Goal: Find specific page/section: Find specific page/section

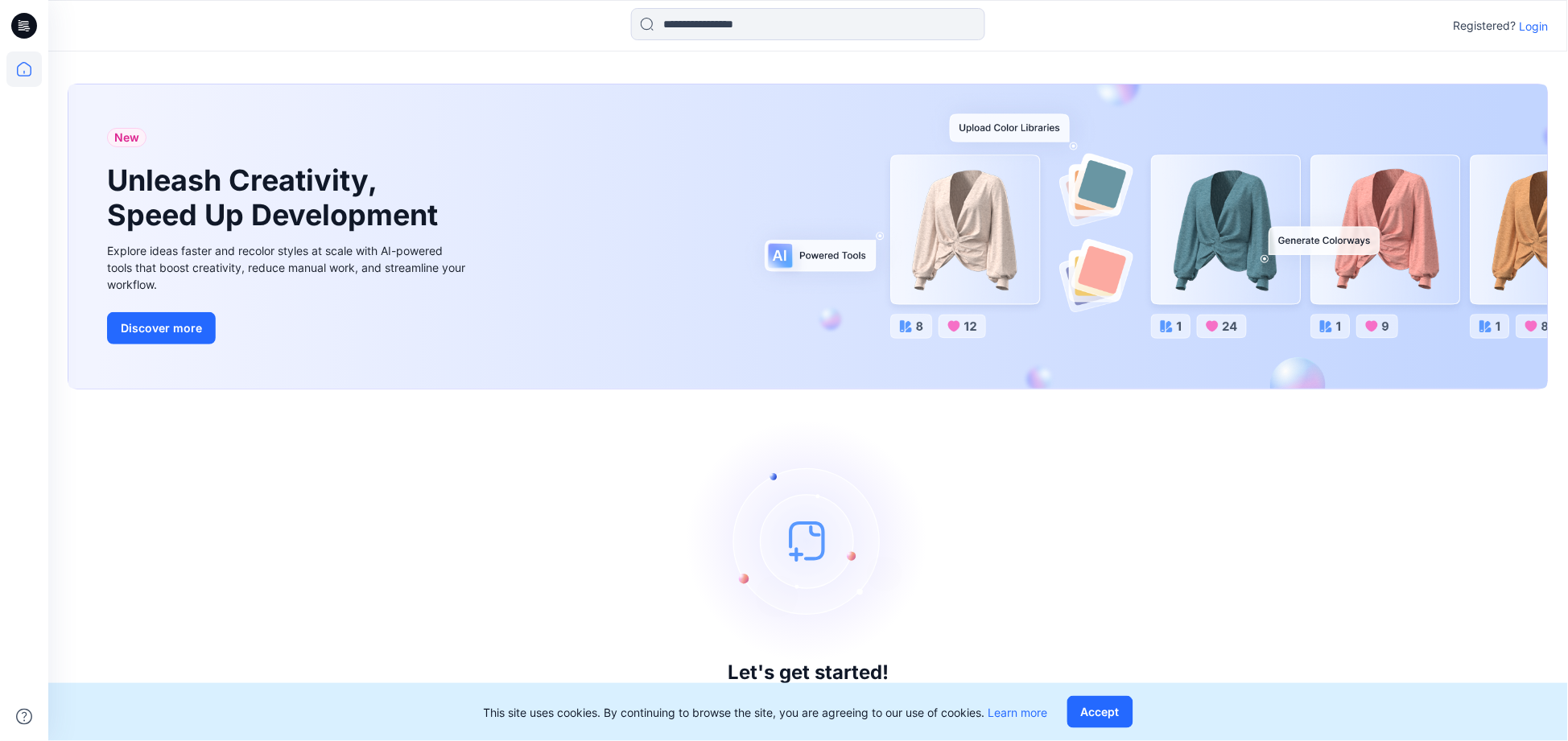
click at [1533, 20] on p "Login" at bounding box center [1534, 25] width 29 height 16
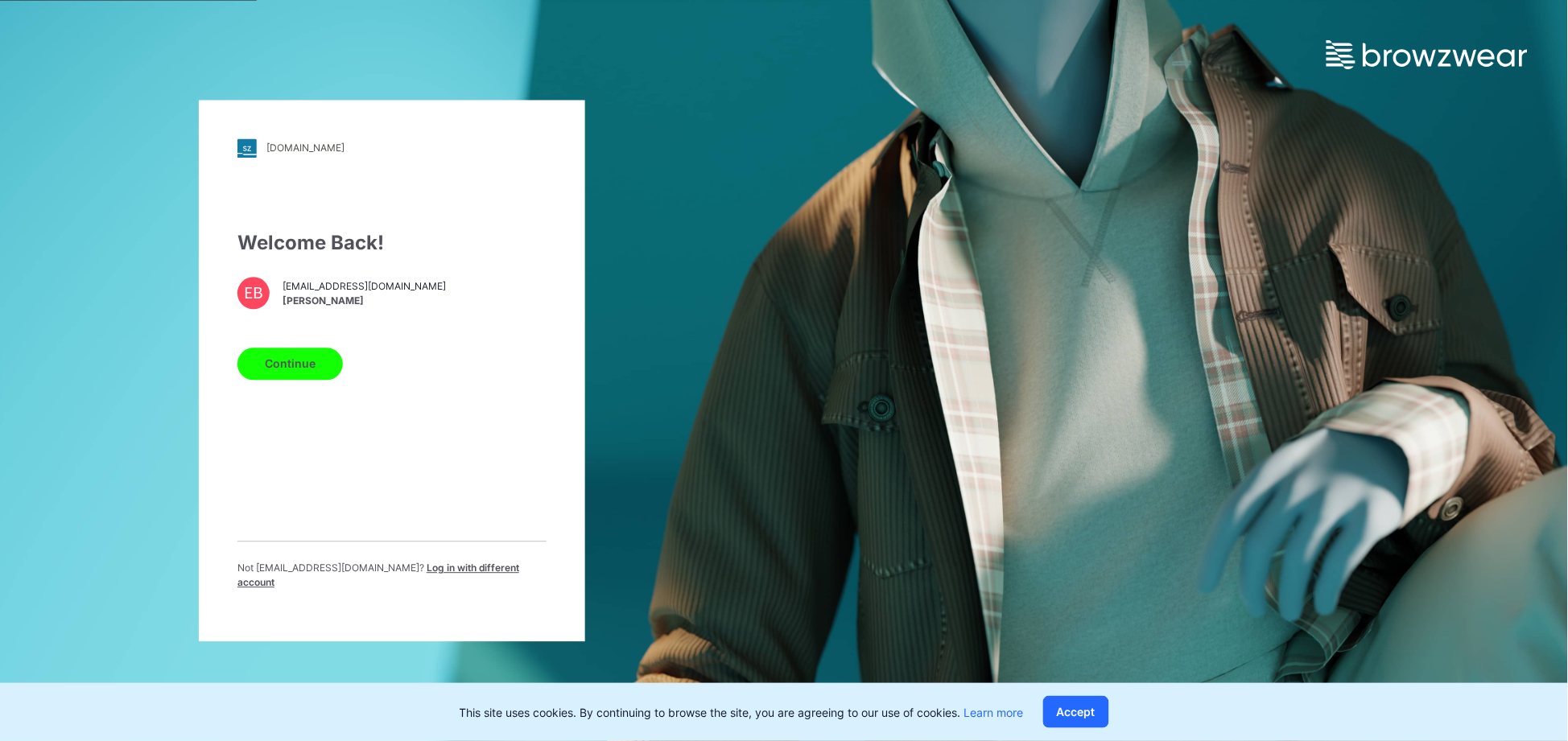
click at [310, 371] on button "Continue" at bounding box center [290, 363] width 106 height 32
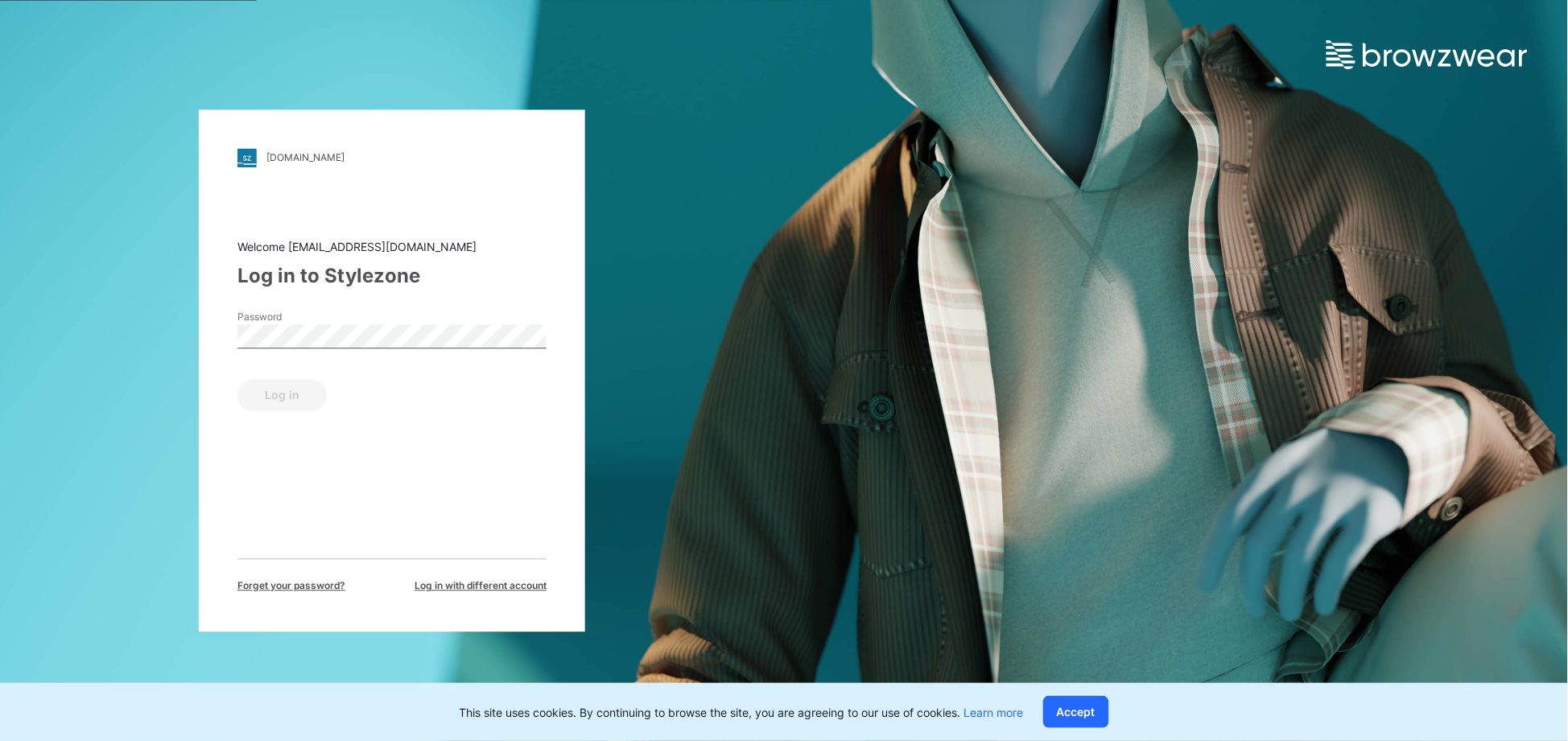
click at [333, 318] on label "Password" at bounding box center [294, 316] width 113 height 15
click at [238, 379] on button "Log in" at bounding box center [282, 395] width 89 height 32
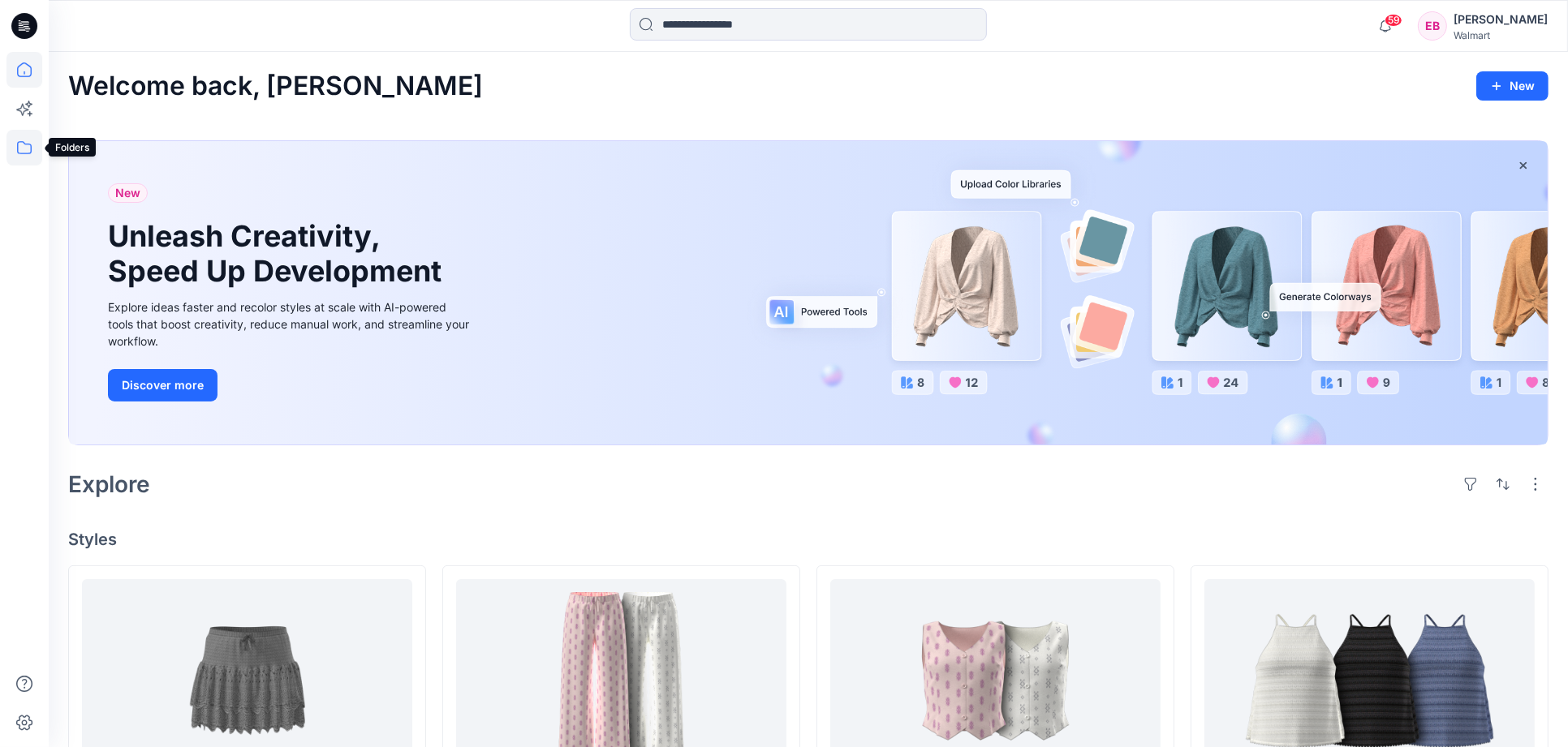
click at [18, 146] on icon at bounding box center [23, 147] width 15 height 13
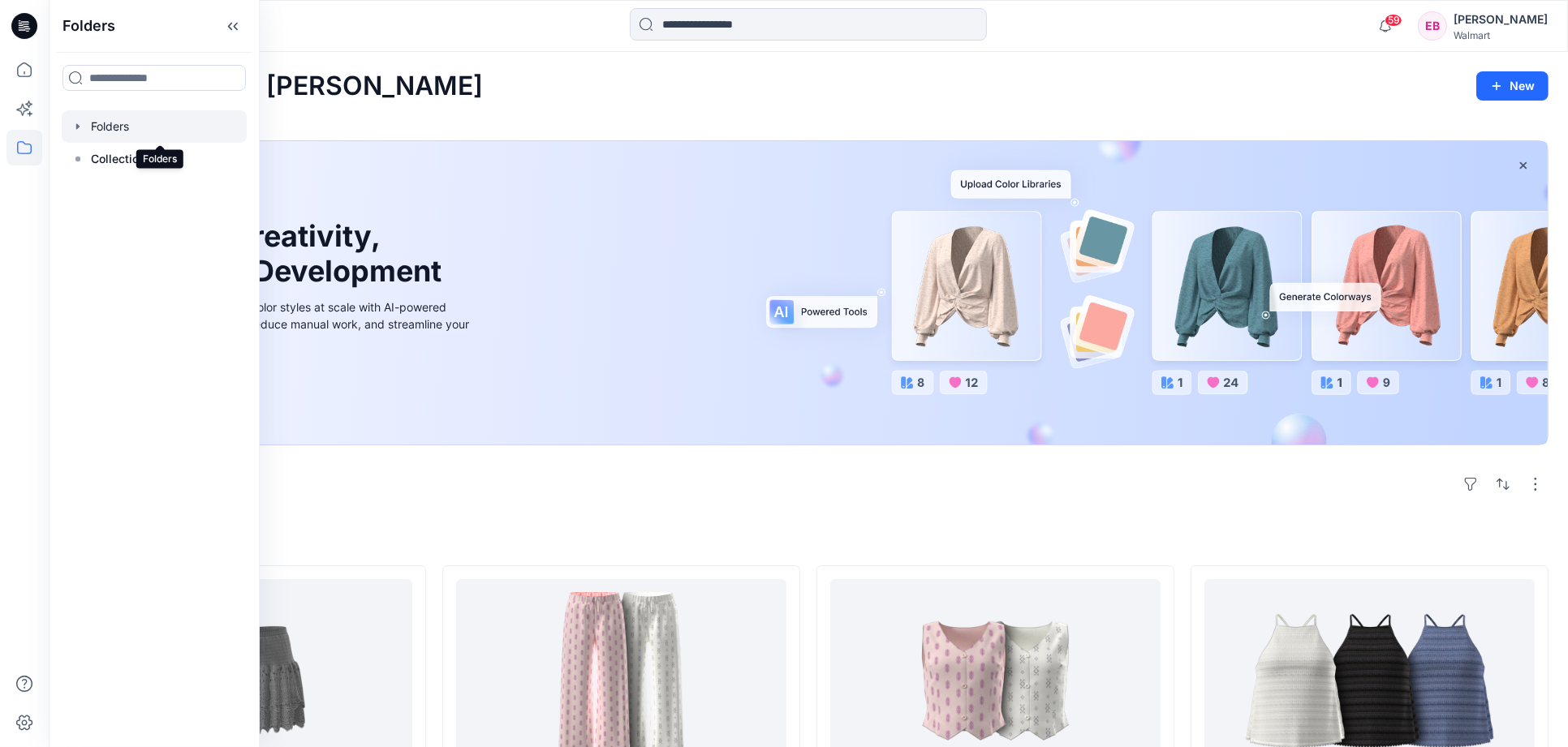
click at [116, 124] on div at bounding box center [154, 126] width 185 height 32
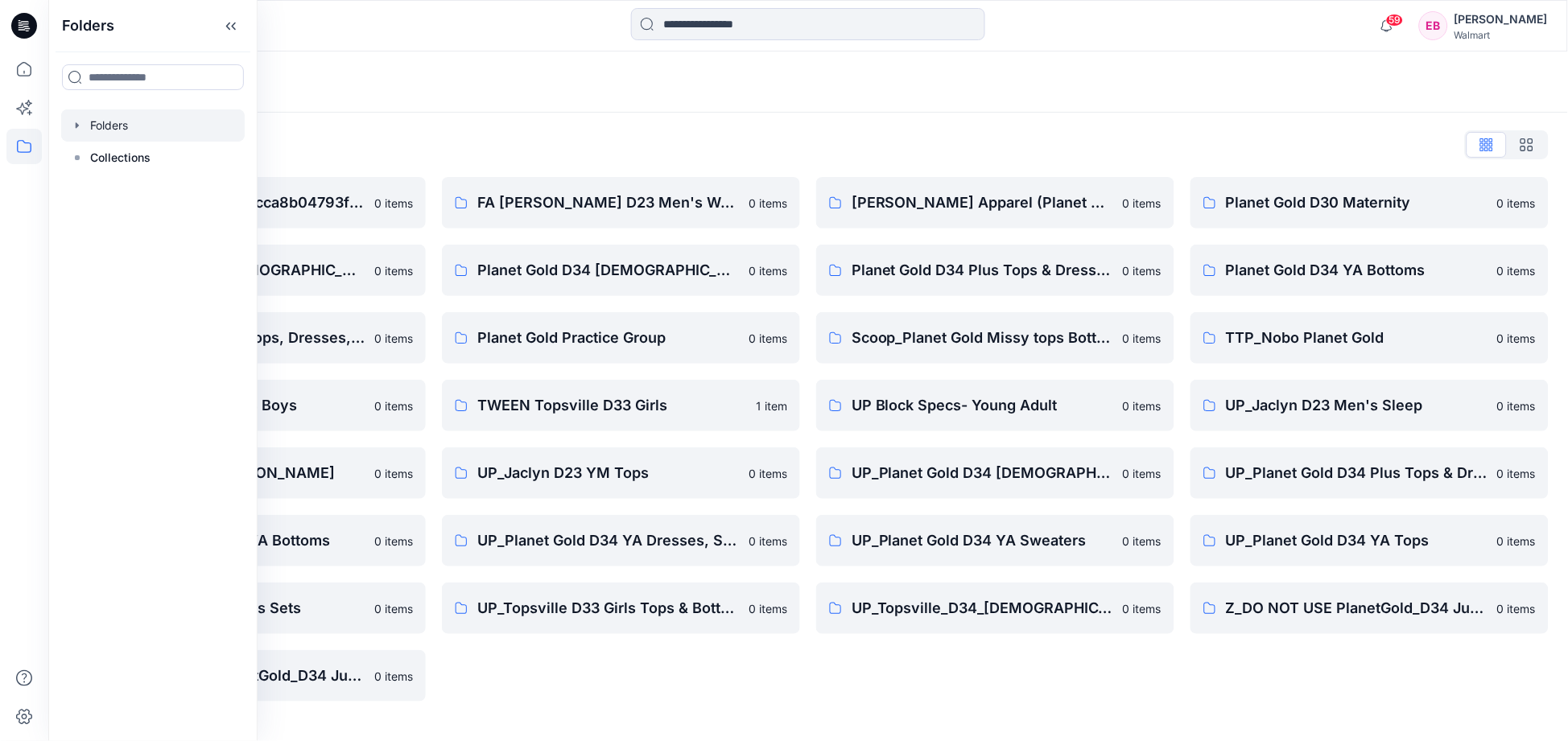
click at [762, 116] on div "Folders List __chat-5c8fb61ef4a15cca8b04793f-5c8fb6b4f4a15cca88048fec 0 items P…" at bounding box center [808, 416] width 1519 height 608
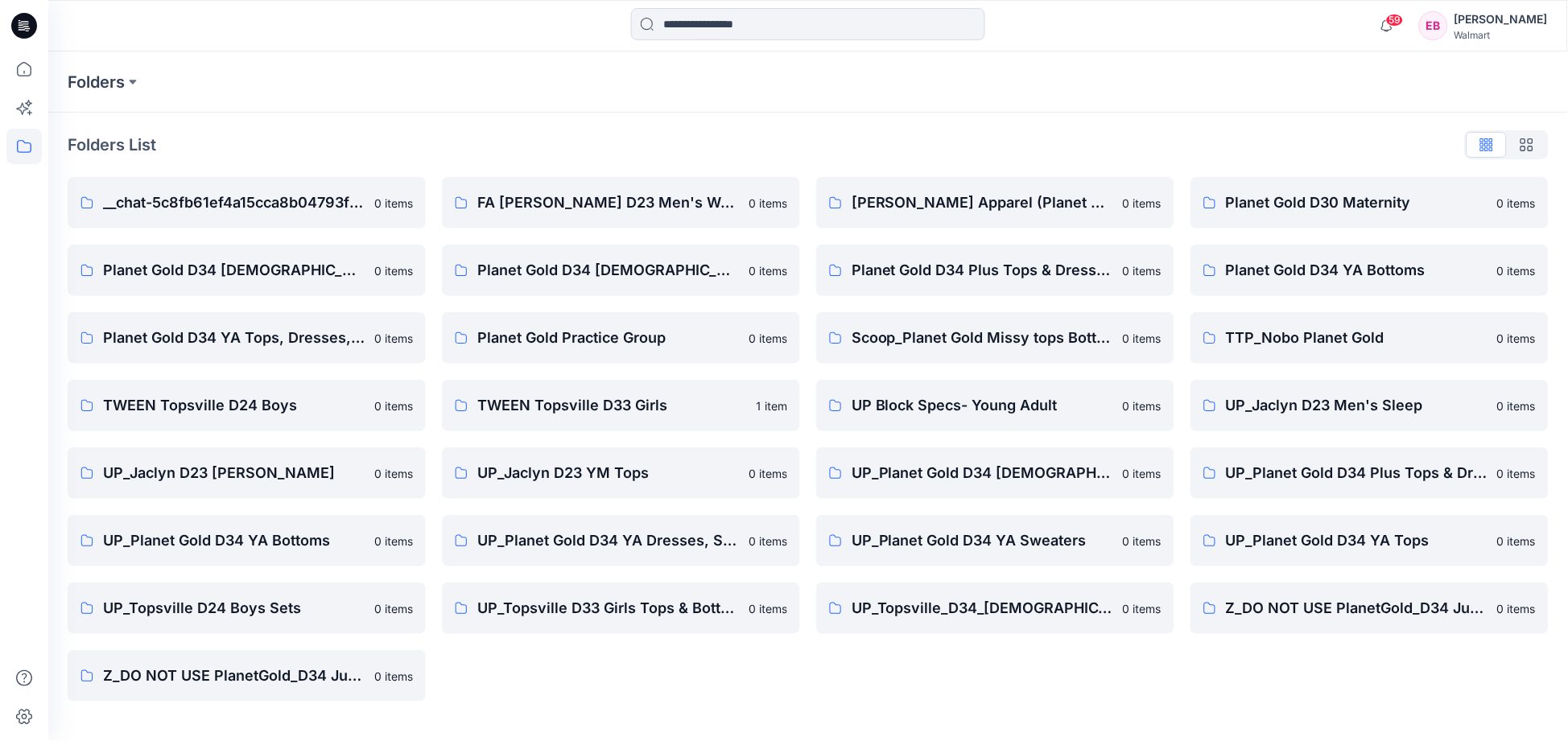
click at [1475, 12] on div "[PERSON_NAME]" at bounding box center [1501, 19] width 93 height 19
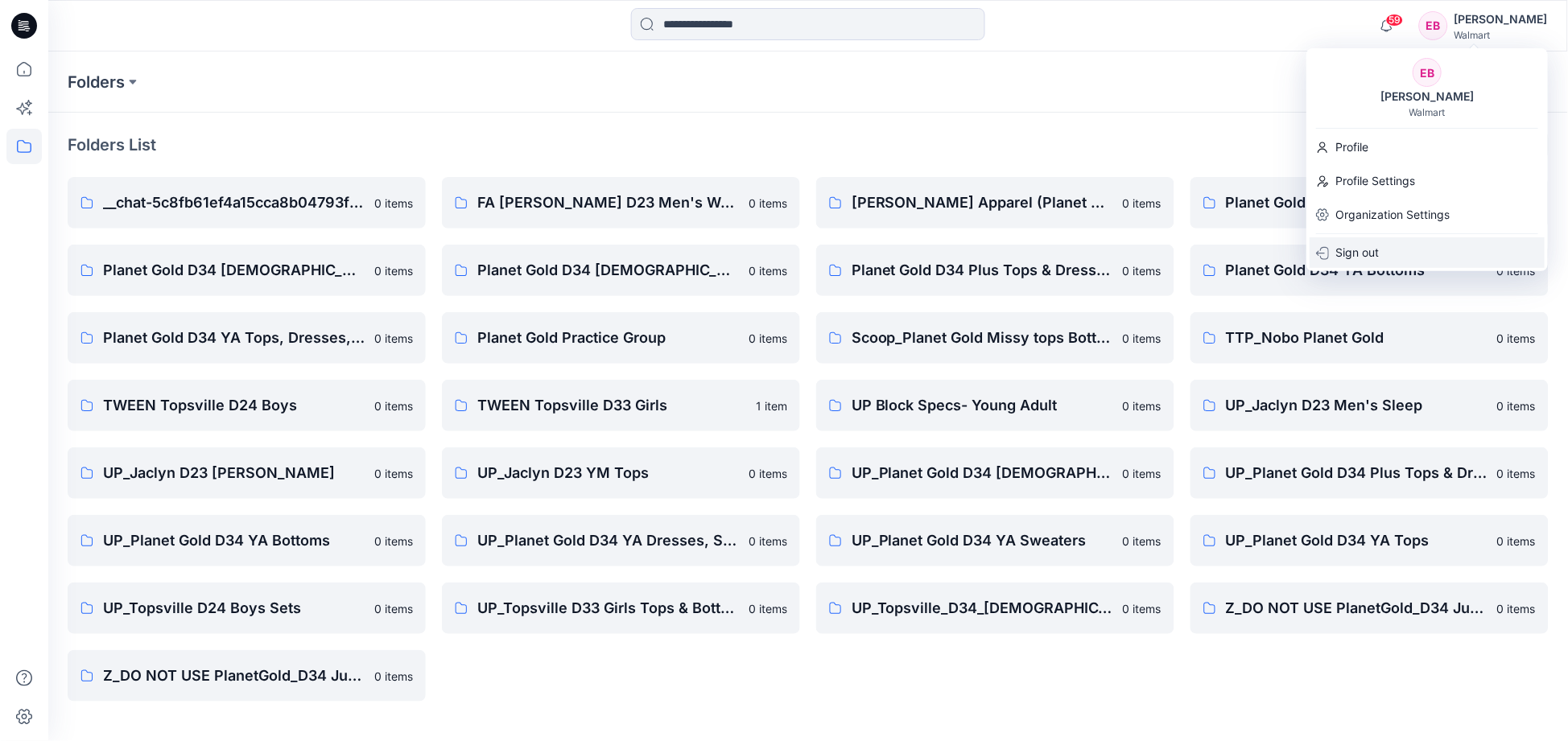
click at [1363, 254] on p "Sign out" at bounding box center [1356, 253] width 44 height 31
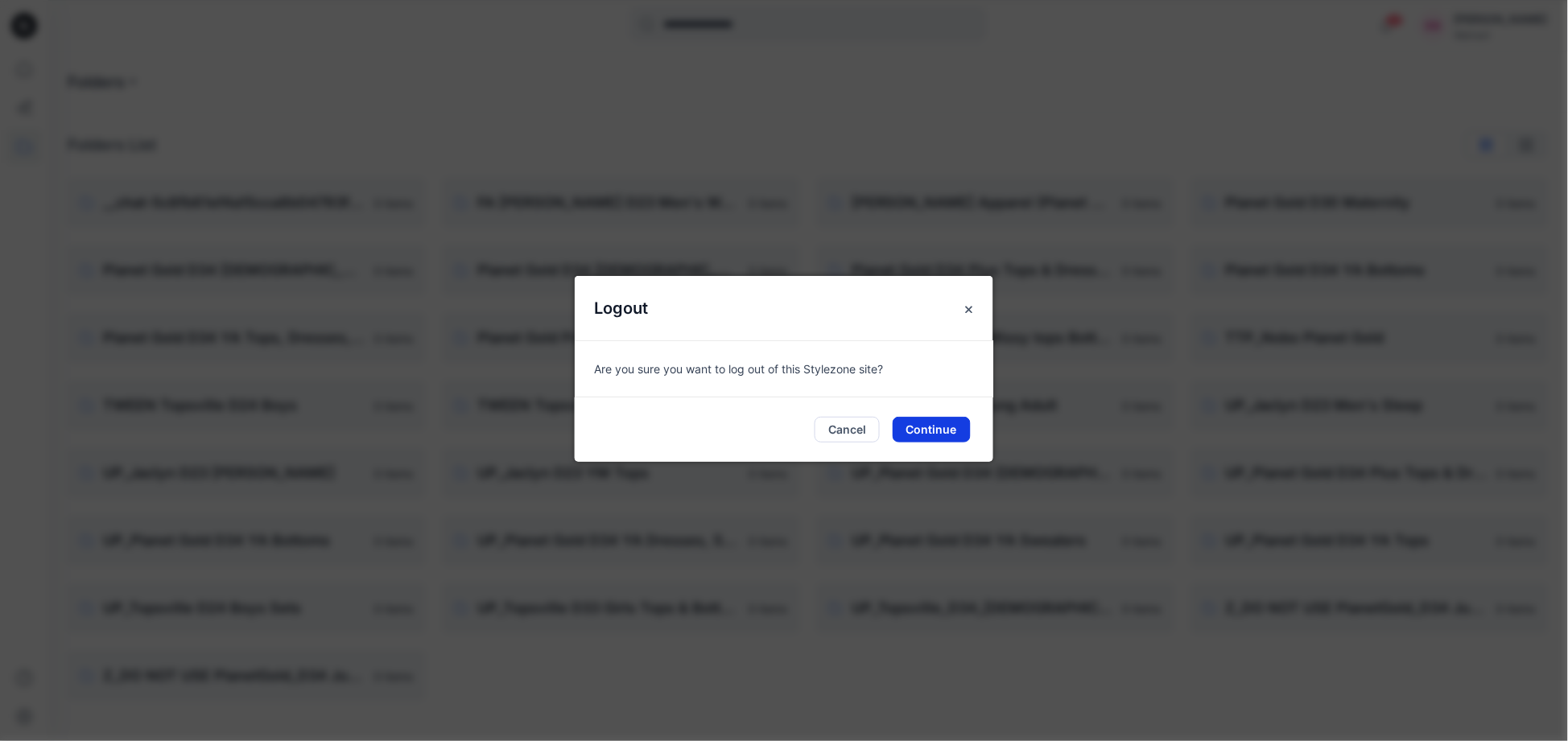
click at [936, 428] on button "Continue" at bounding box center [931, 430] width 78 height 26
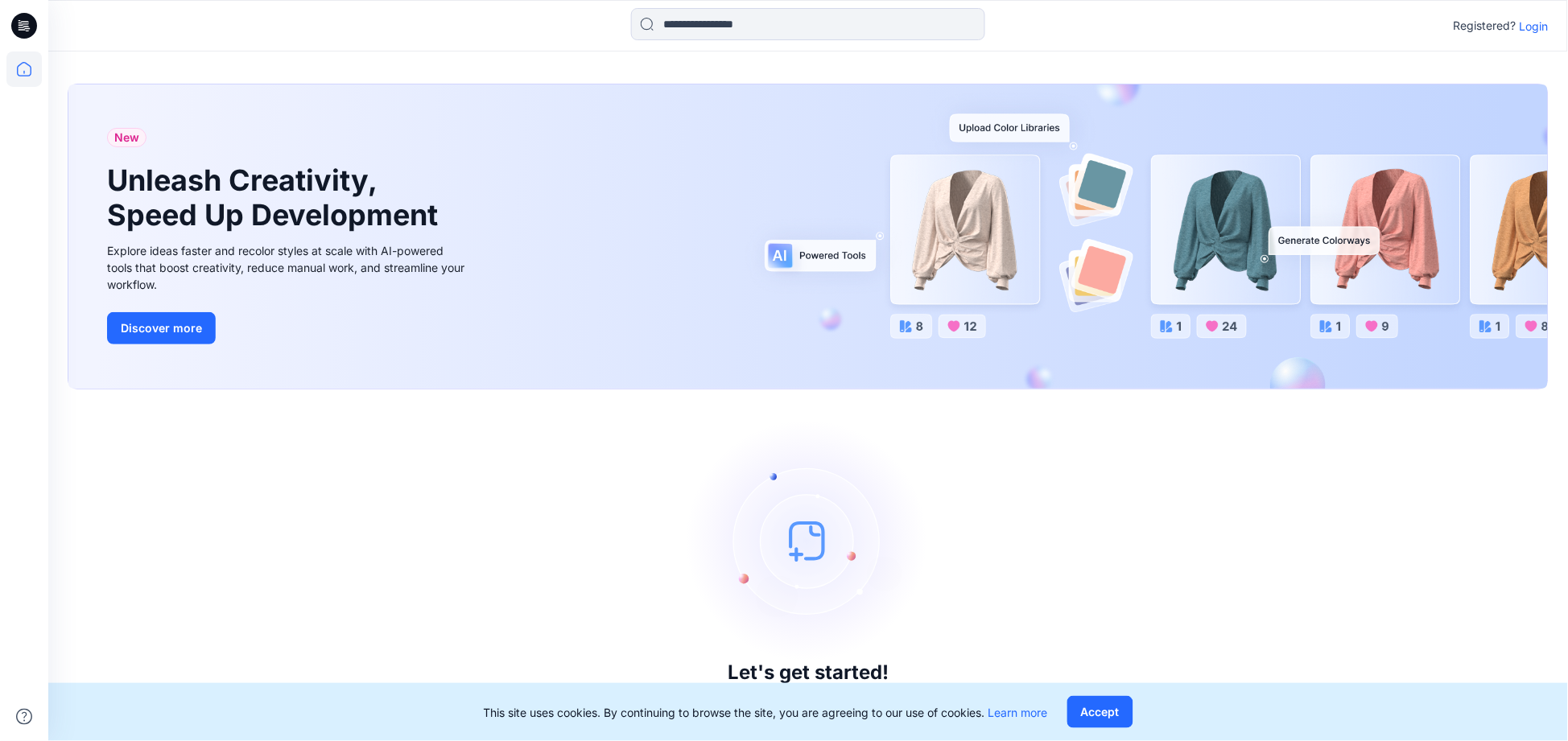
click at [1536, 26] on p "Login" at bounding box center [1534, 25] width 29 height 16
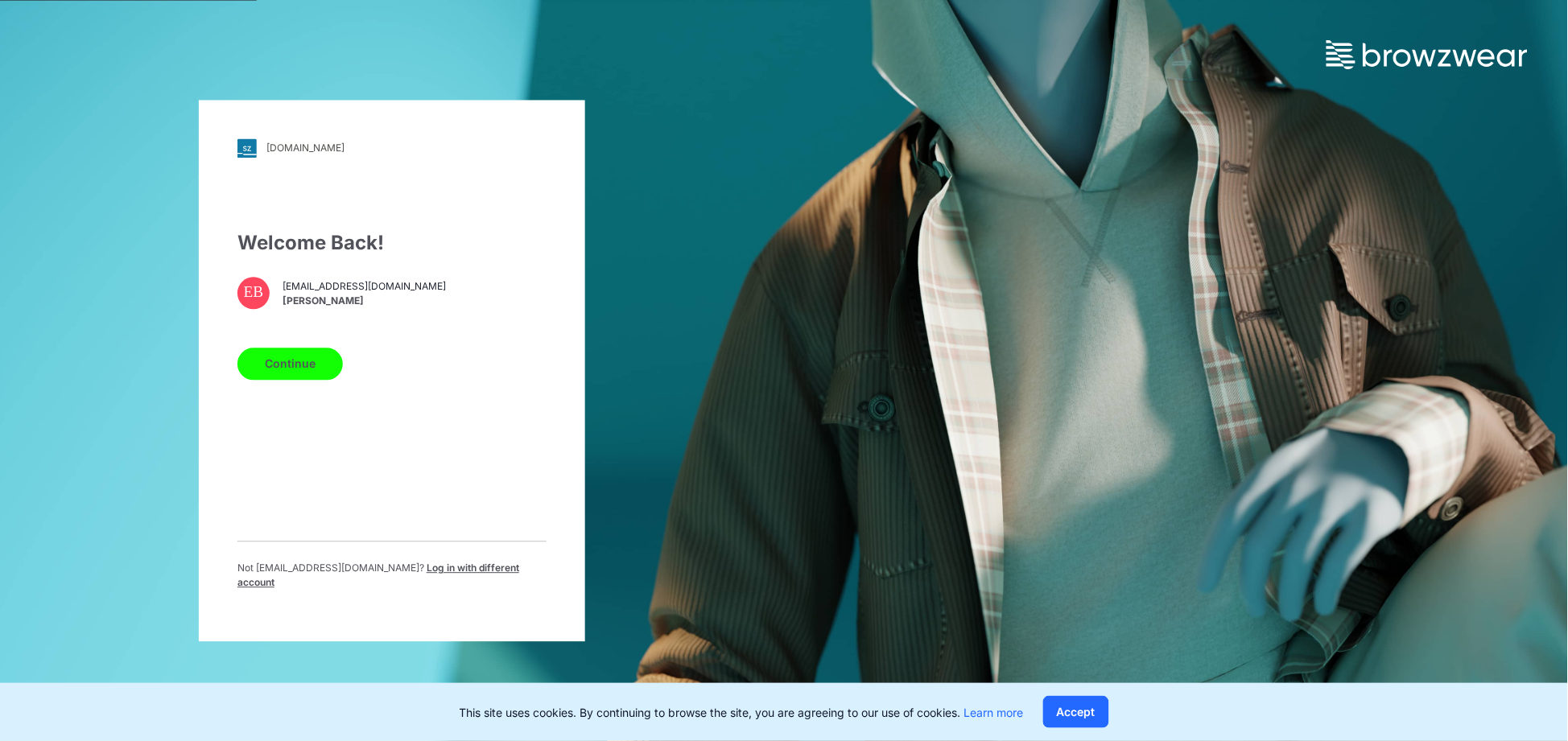
click at [479, 566] on div "Not [EMAIL_ADDRESS][DOMAIN_NAME] ? Log in with different account" at bounding box center [392, 571] width 310 height 62
click at [456, 573] on span "Log in with different account" at bounding box center [378, 574] width 281 height 26
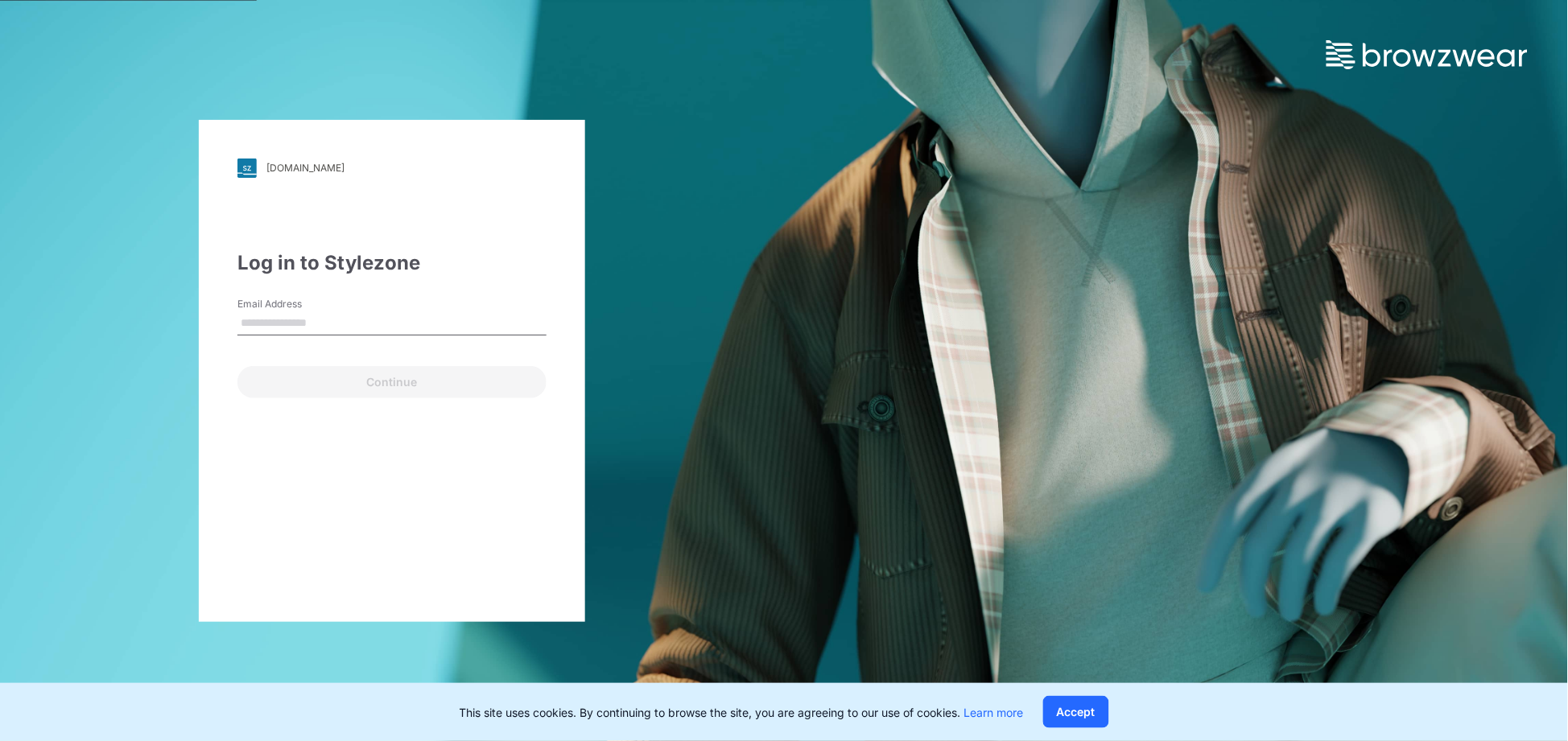
click at [324, 316] on input "Email Address" at bounding box center [392, 323] width 310 height 24
type input "**********"
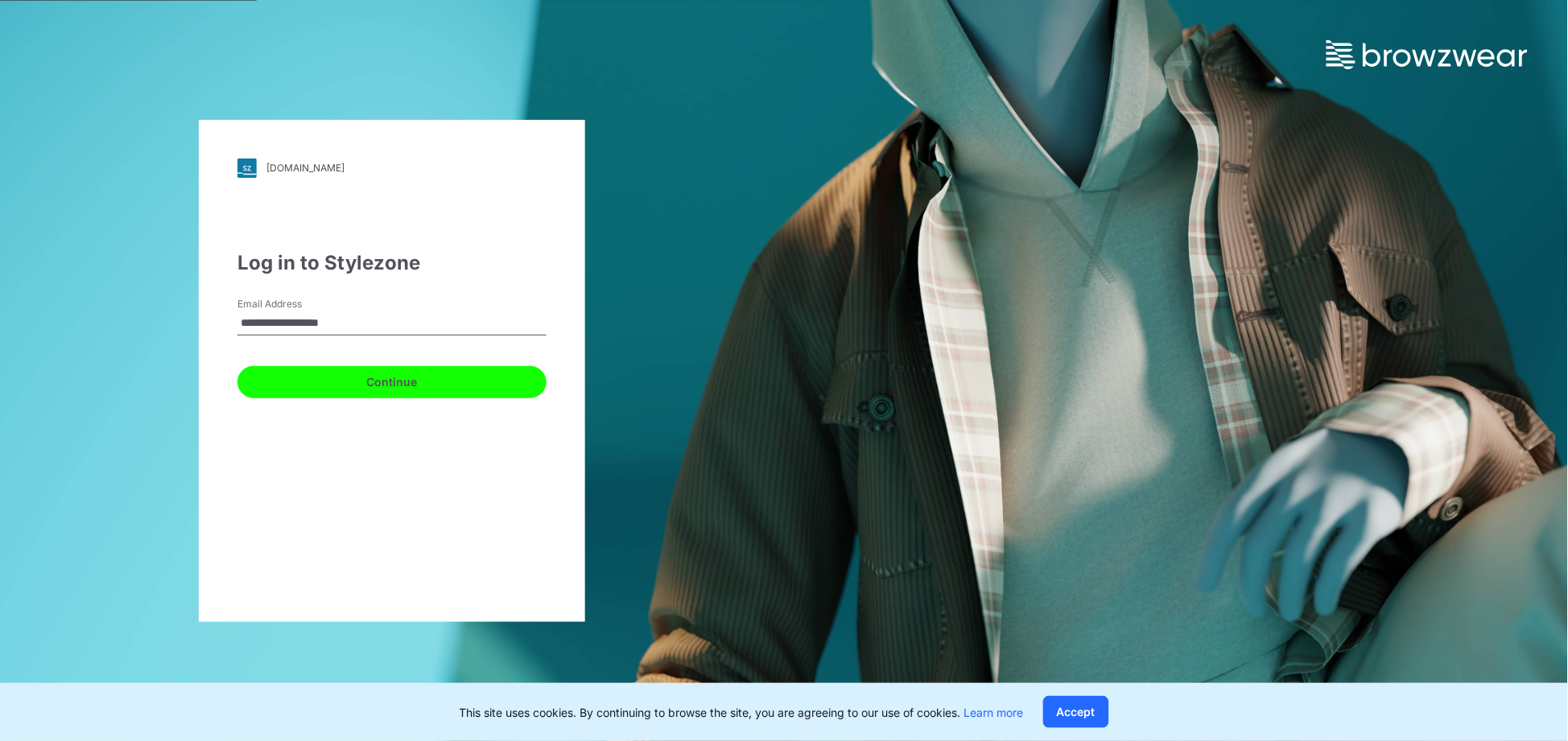
click at [403, 385] on button "Continue" at bounding box center [392, 381] width 310 height 32
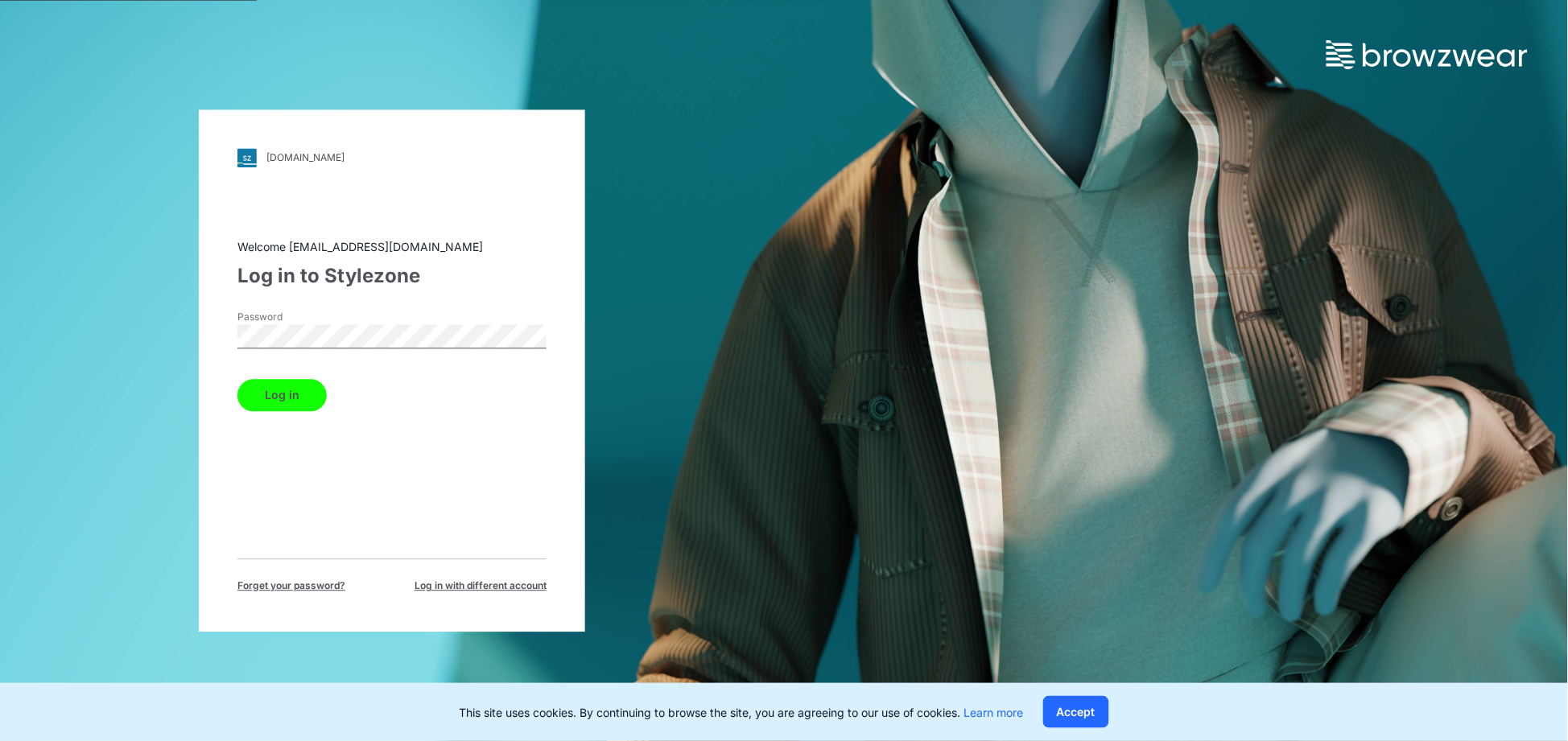
click at [290, 388] on button "Log in" at bounding box center [282, 395] width 89 height 32
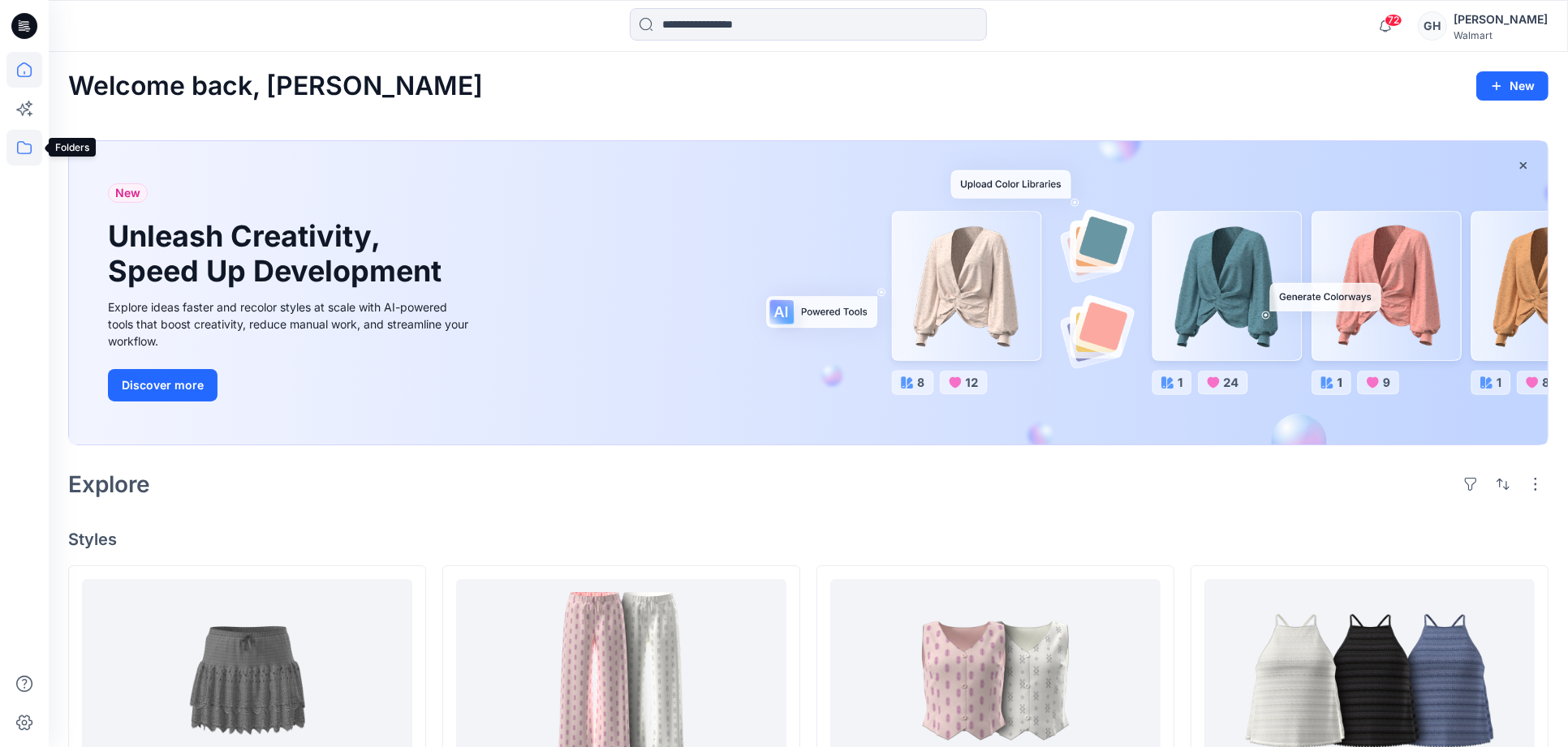
click at [21, 142] on icon at bounding box center [24, 148] width 36 height 36
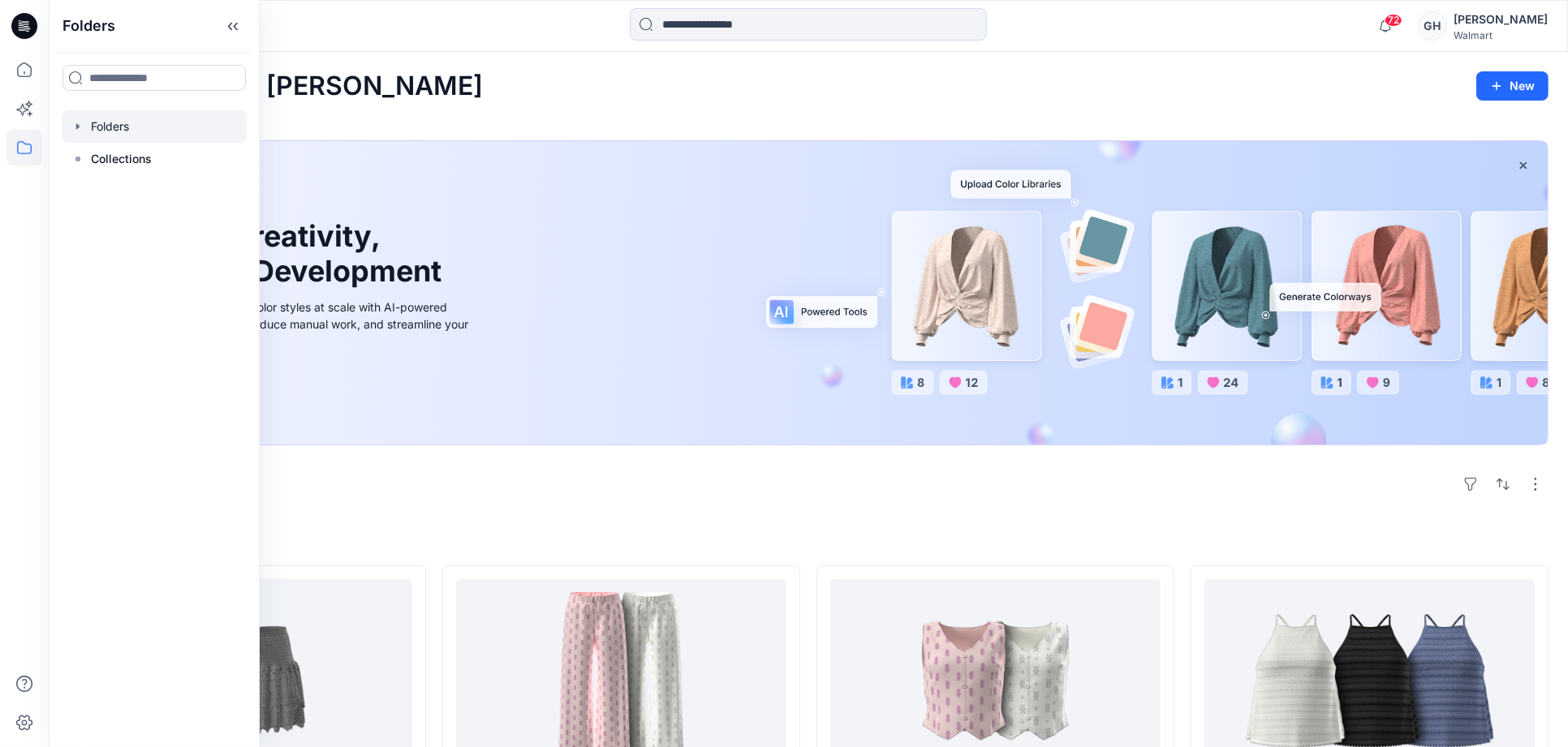
click at [103, 127] on div at bounding box center [154, 126] width 185 height 32
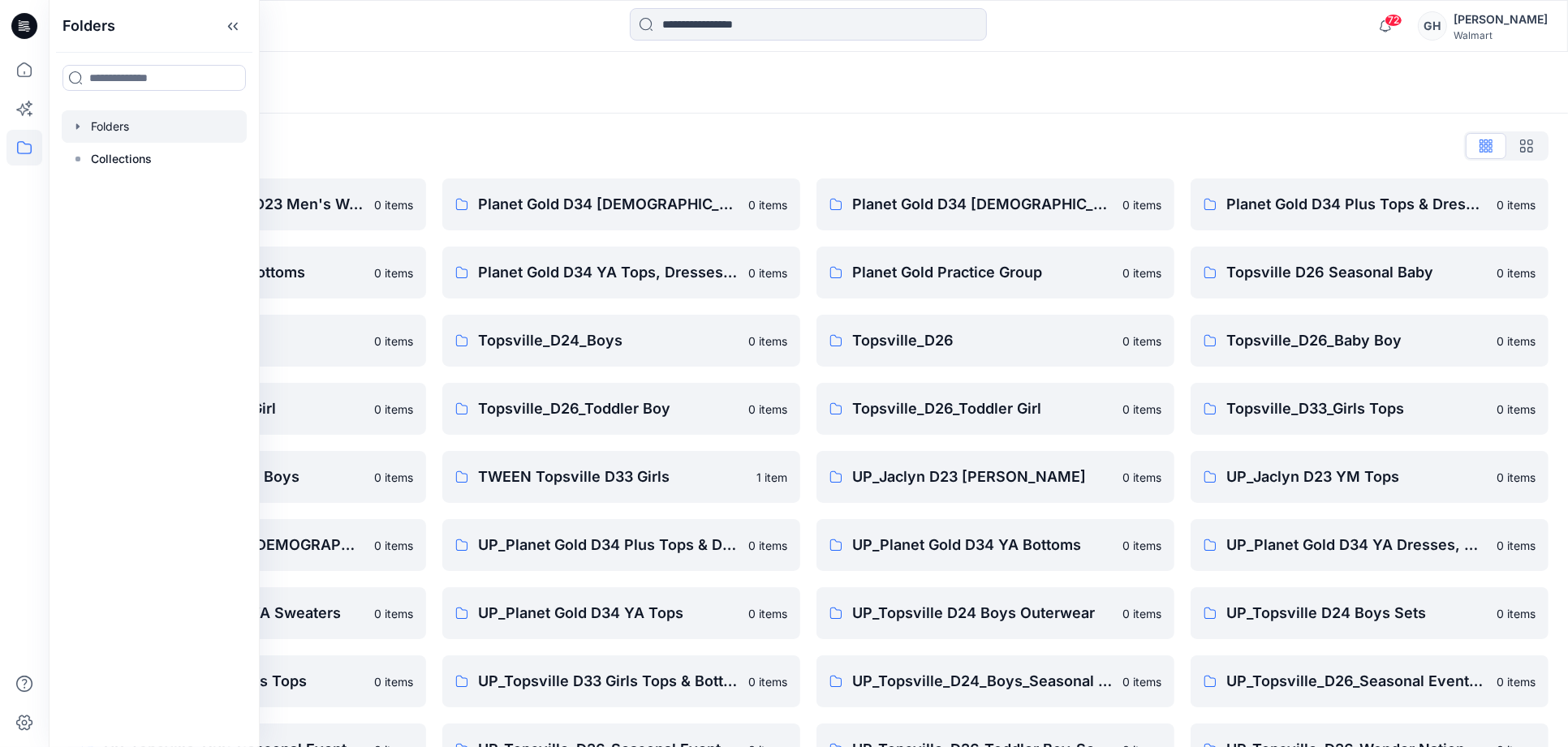
click at [426, 82] on div "Folders" at bounding box center [745, 82] width 1354 height 22
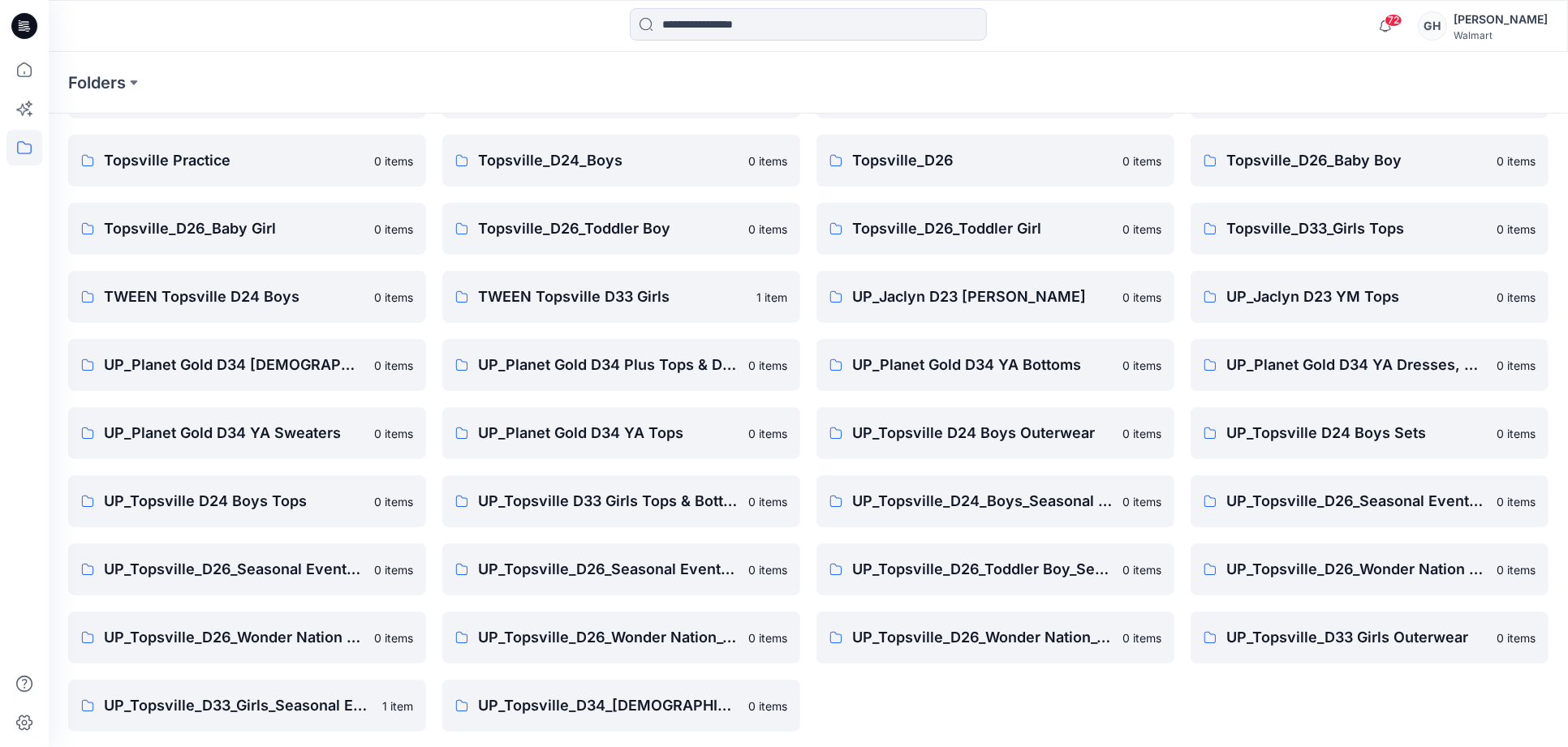
scroll to position [183, 0]
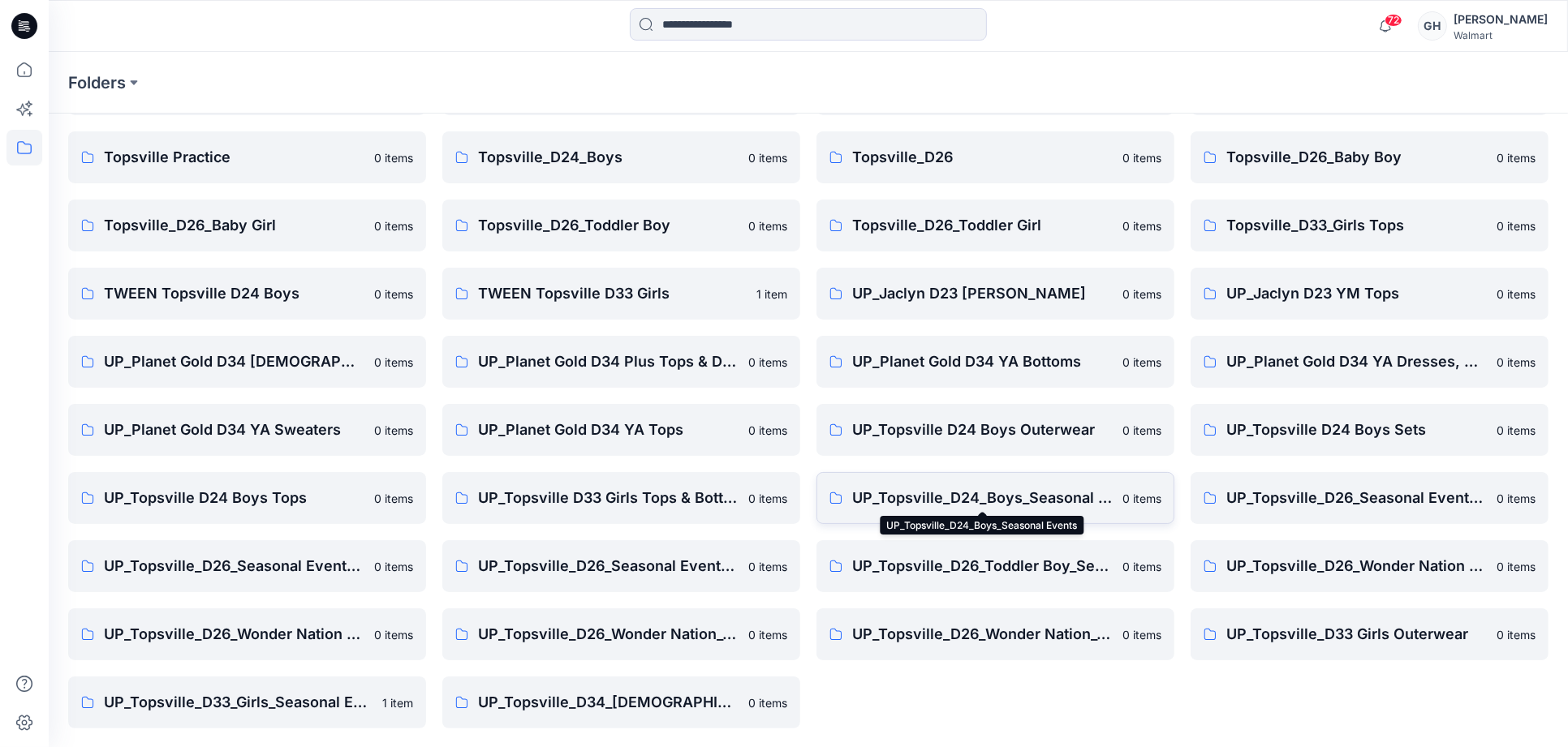
click at [1056, 499] on p "UP_Topsville_D24_Boys_Seasonal Events" at bounding box center [982, 498] width 260 height 22
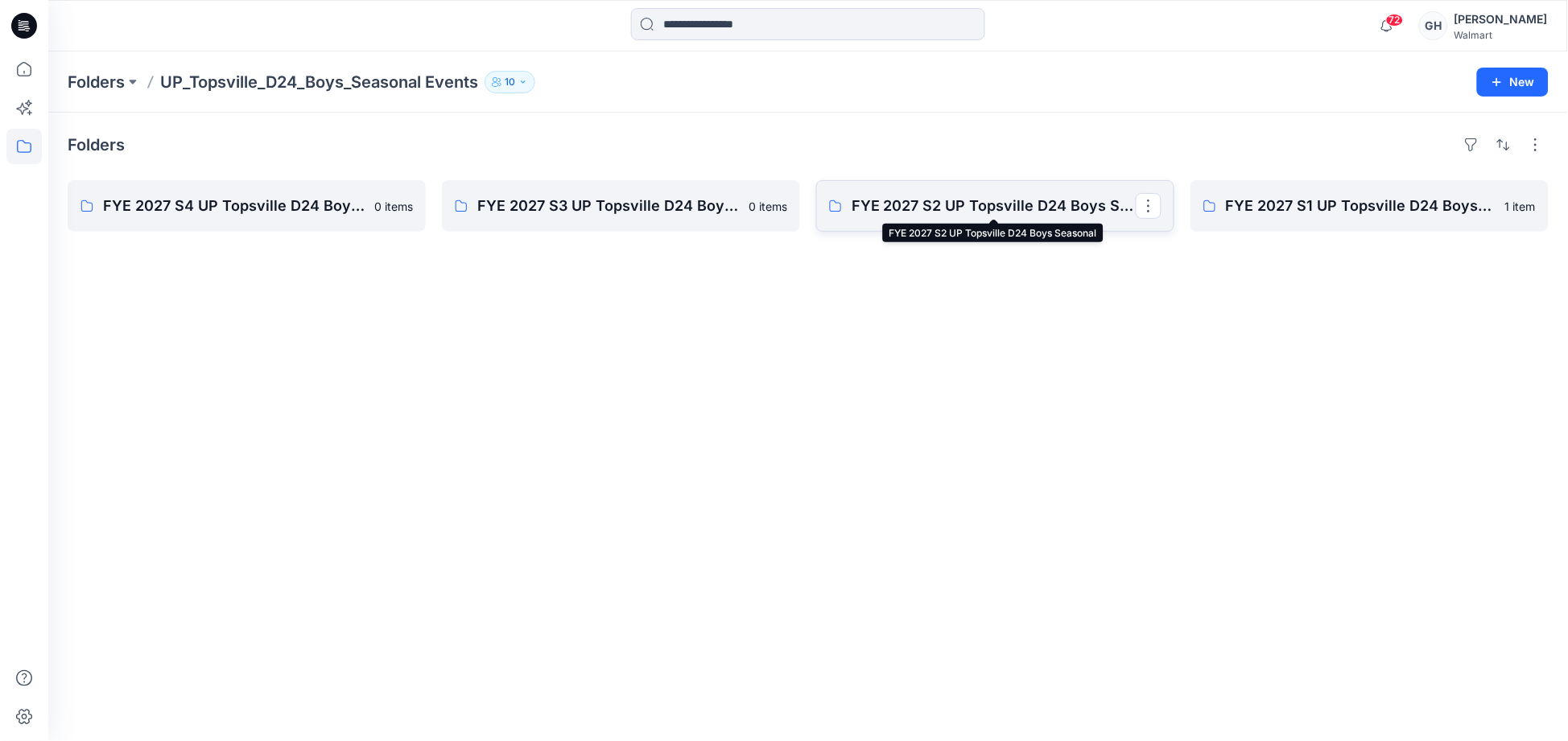
click at [980, 207] on p "FYE 2027 S2 UP Topsville D24 Boys Seasonal" at bounding box center [994, 206] width 284 height 22
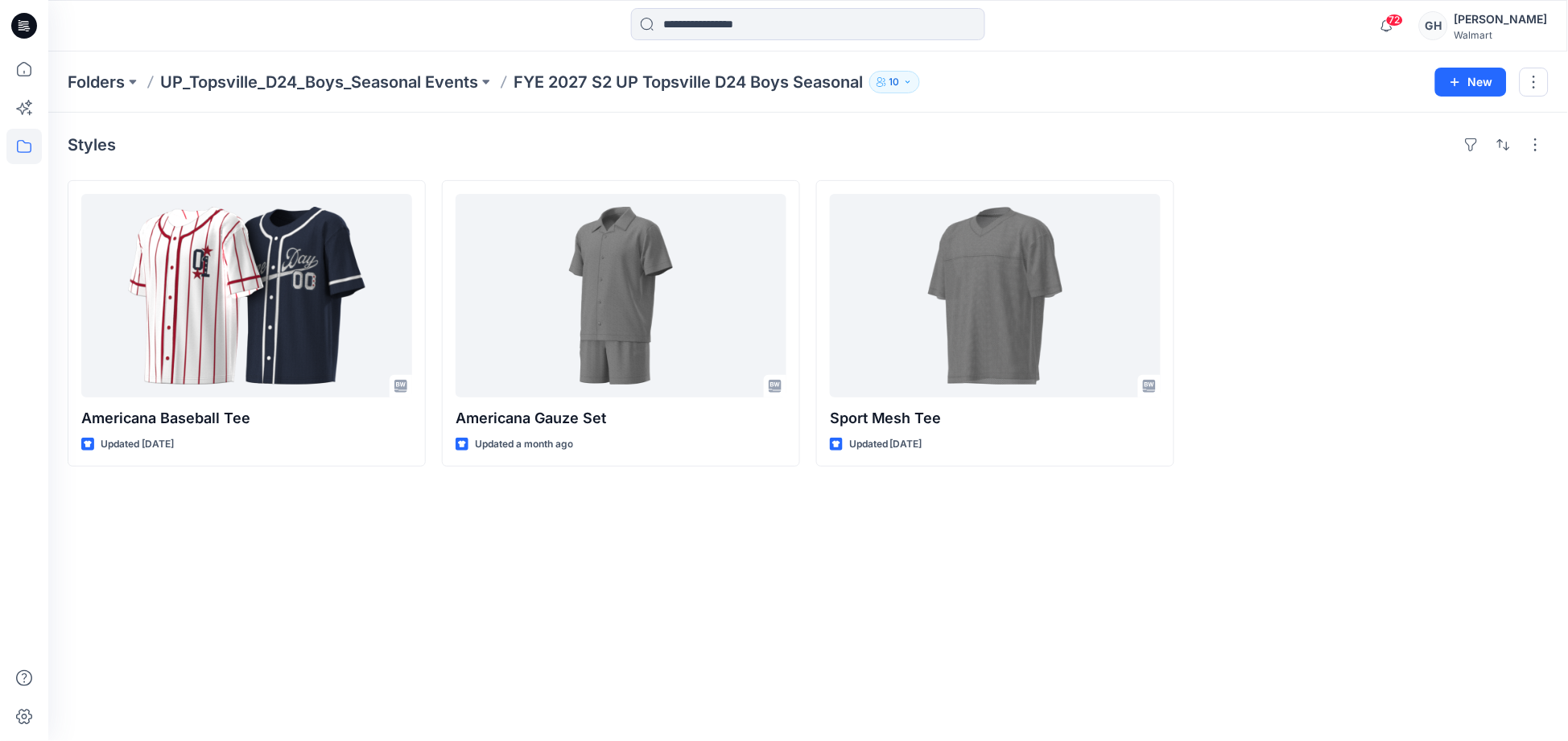
click at [1519, 14] on div "Gwen Hine" at bounding box center [1501, 19] width 93 height 19
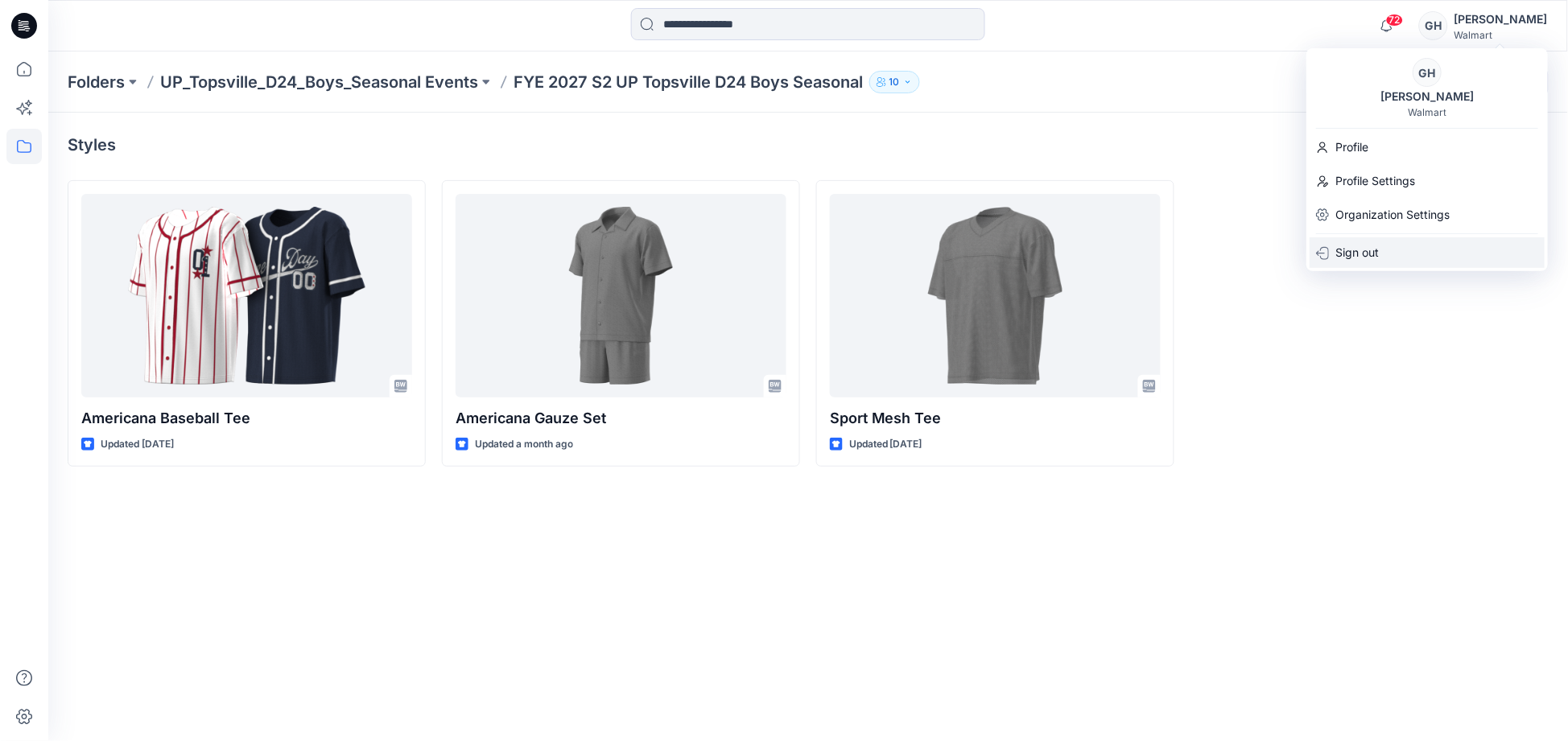
click at [1353, 252] on p "Sign out" at bounding box center [1356, 253] width 44 height 31
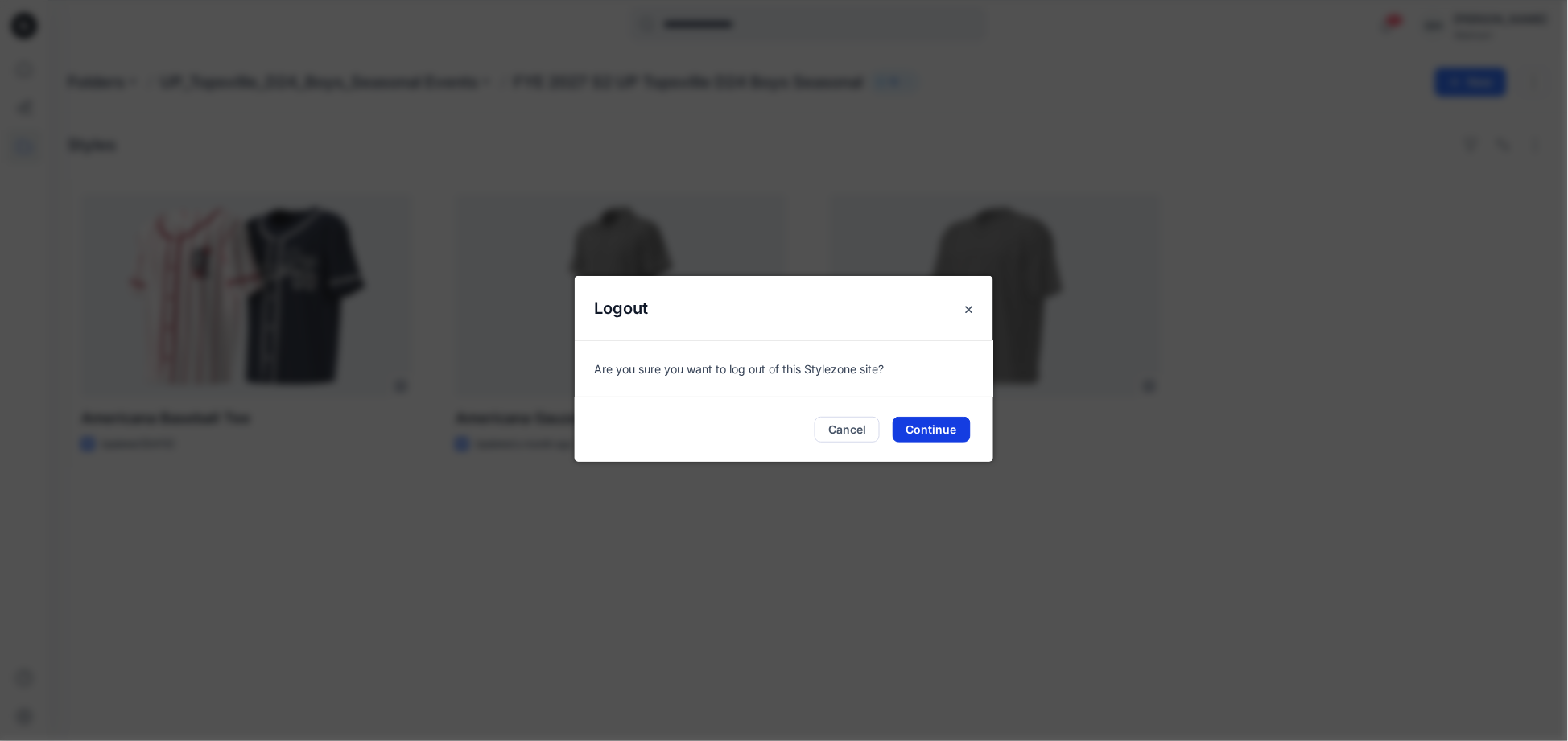
click at [952, 431] on button "Continue" at bounding box center [931, 430] width 78 height 26
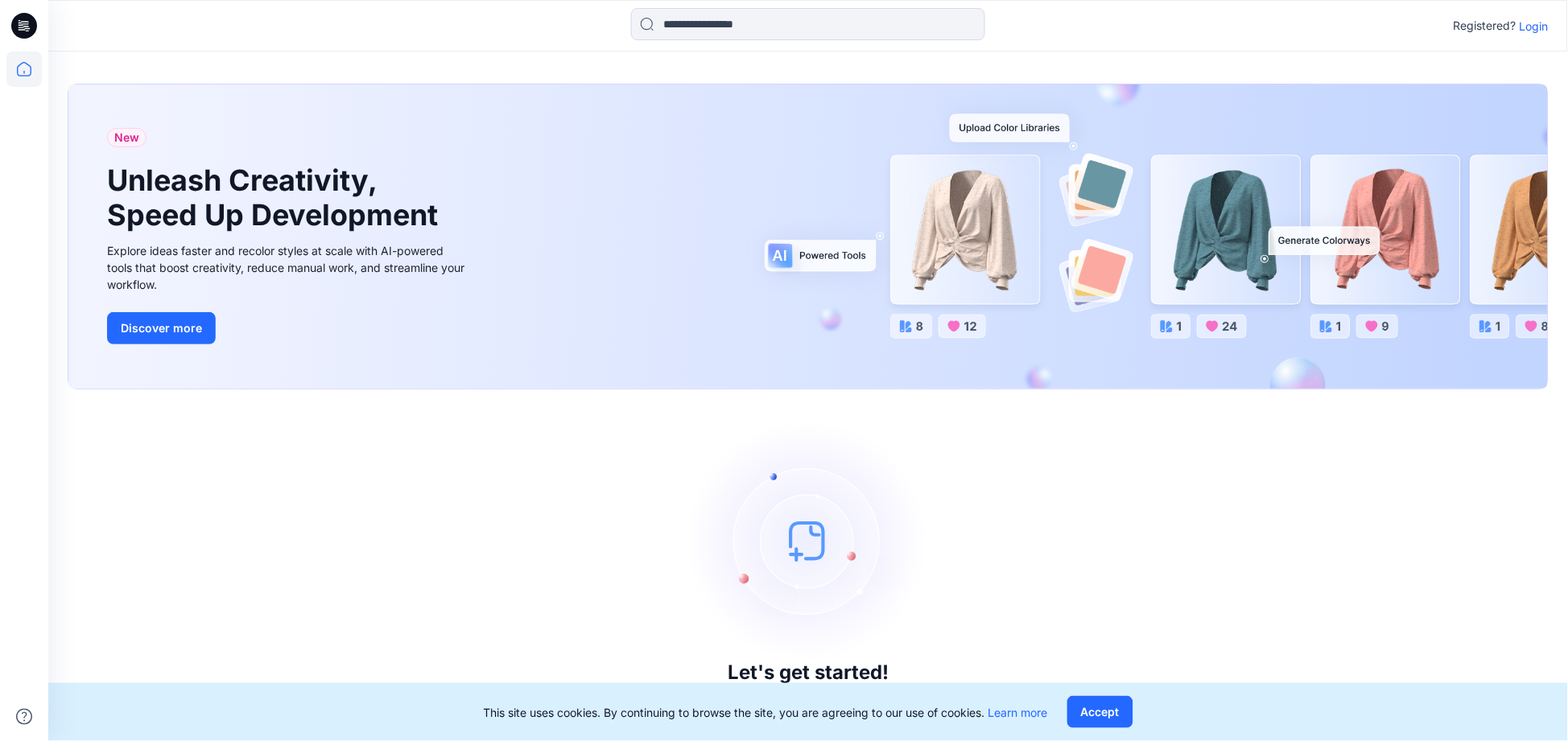
click at [1541, 26] on p "Login" at bounding box center [1534, 25] width 29 height 16
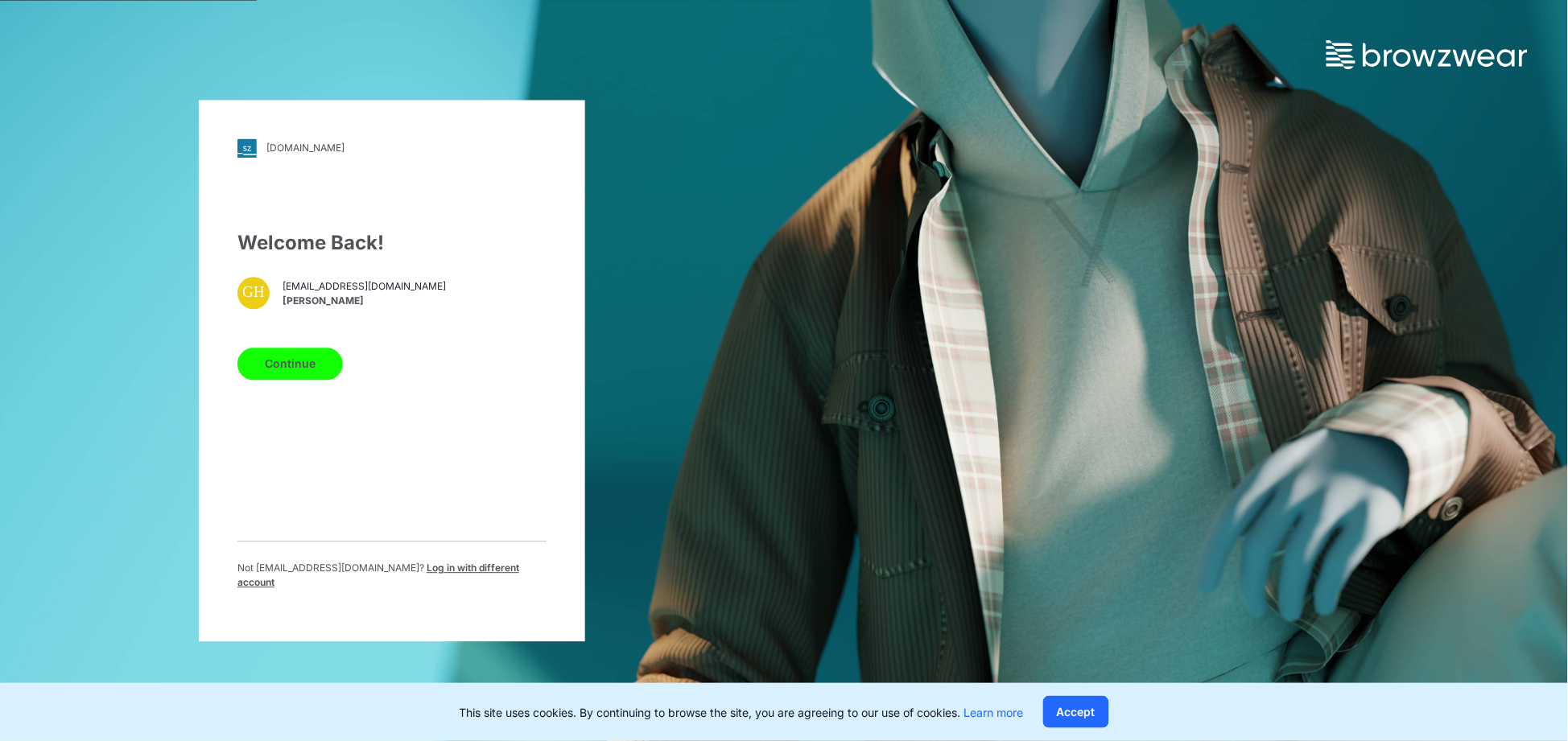
click at [456, 574] on span "Log in with different account" at bounding box center [378, 574] width 281 height 26
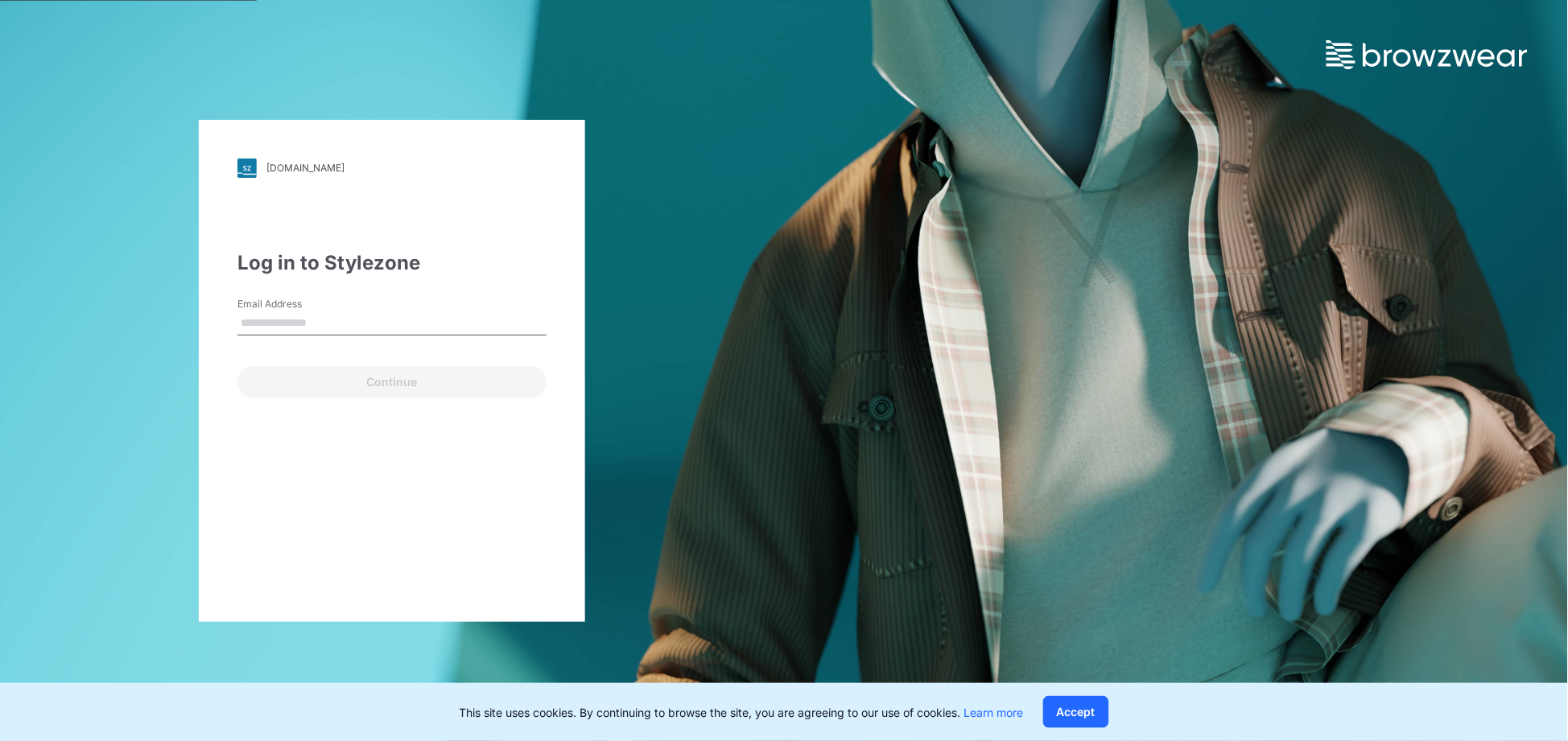
click at [304, 311] on input "Email Address" at bounding box center [392, 323] width 310 height 24
type input "**********"
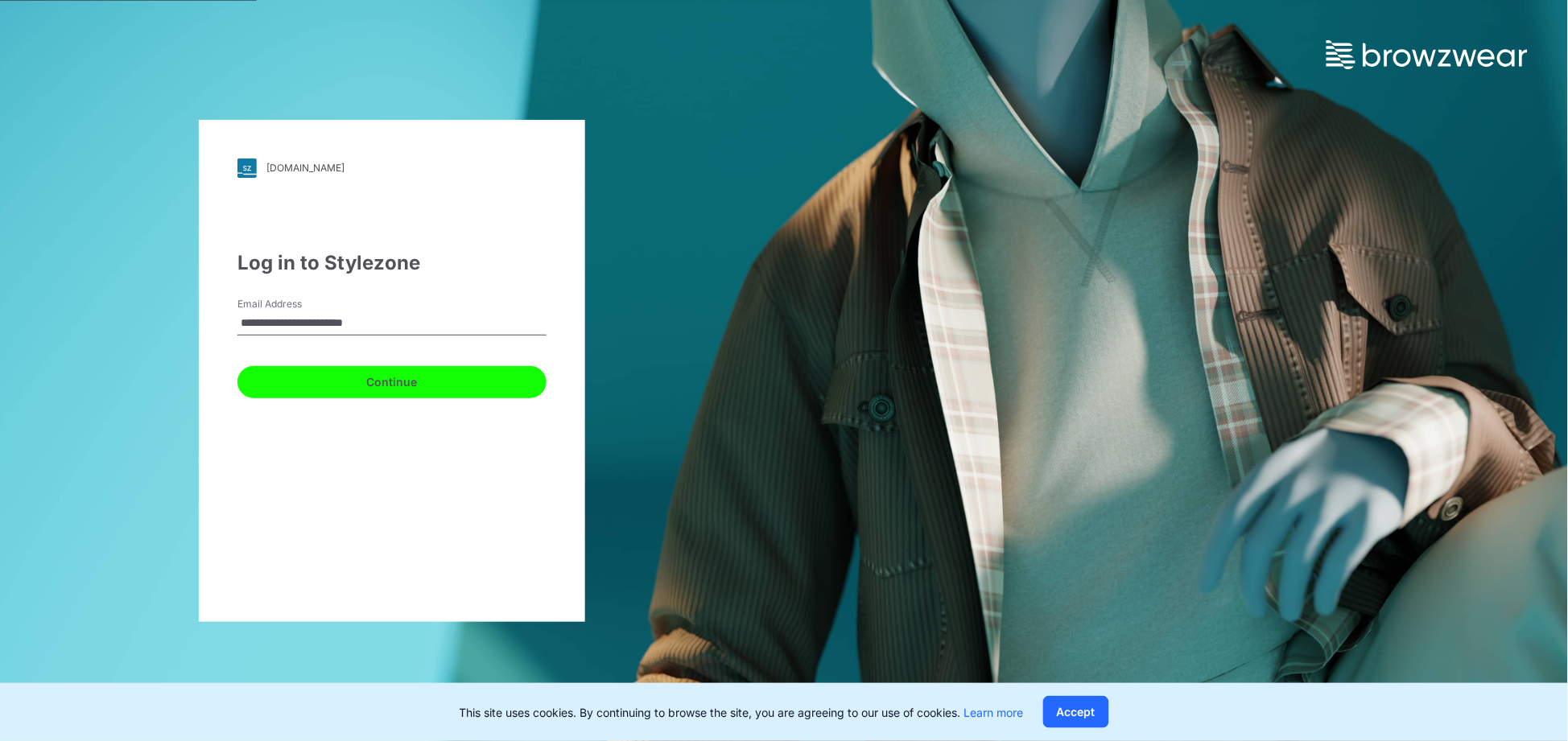
click at [352, 383] on button "Continue" at bounding box center [392, 381] width 310 height 32
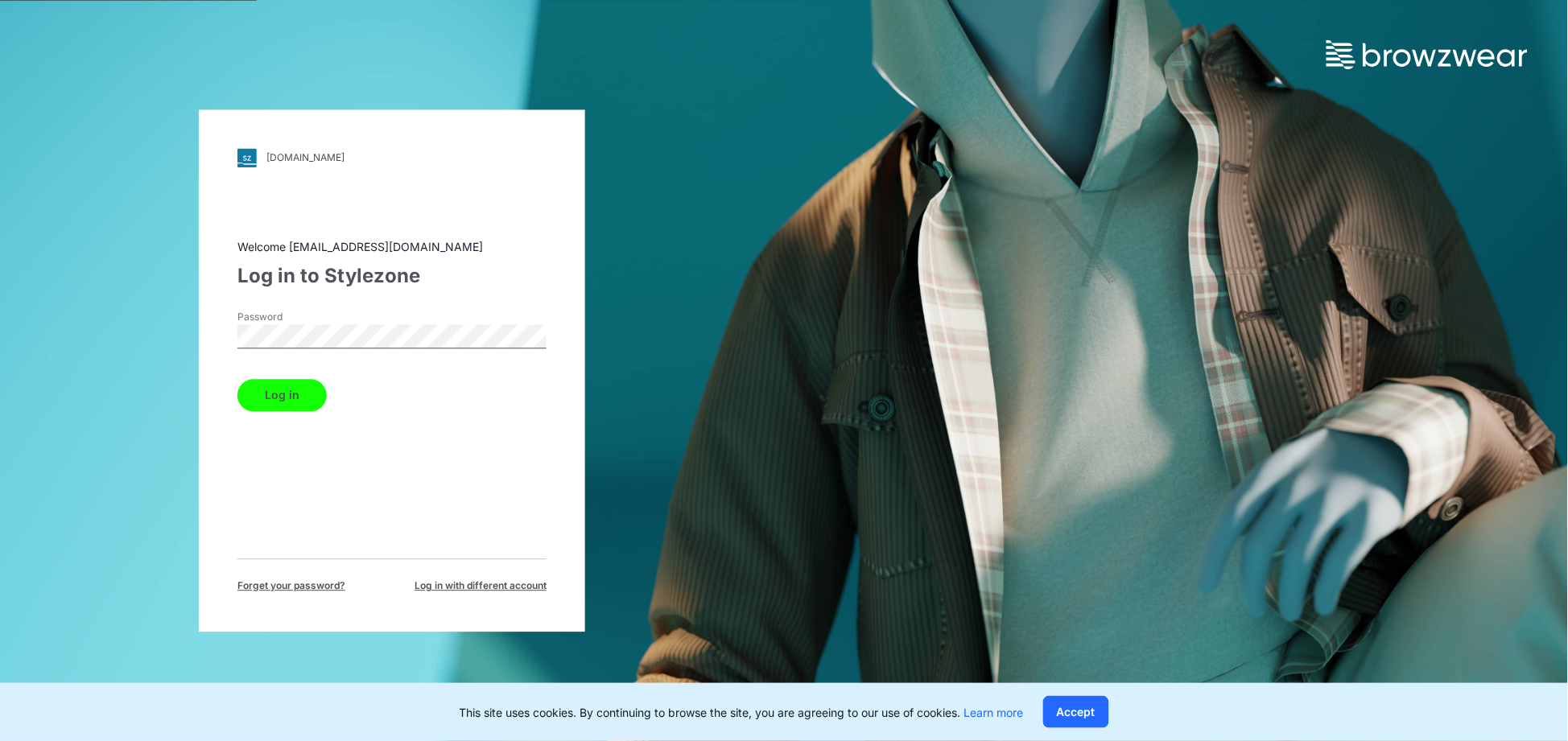
click at [238, 379] on button "Log in" at bounding box center [282, 395] width 89 height 32
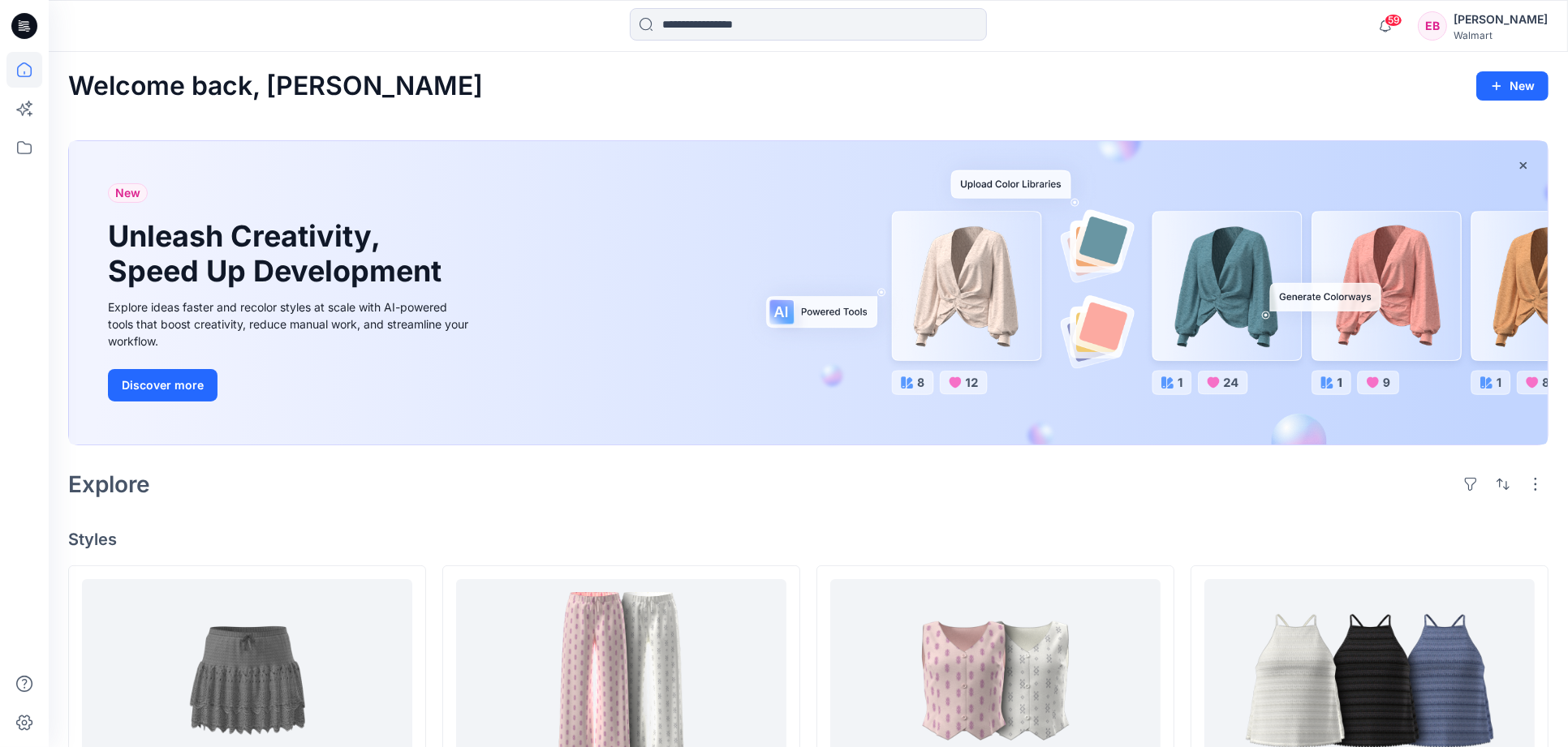
click at [1497, 20] on div "[PERSON_NAME]" at bounding box center [1501, 20] width 94 height 20
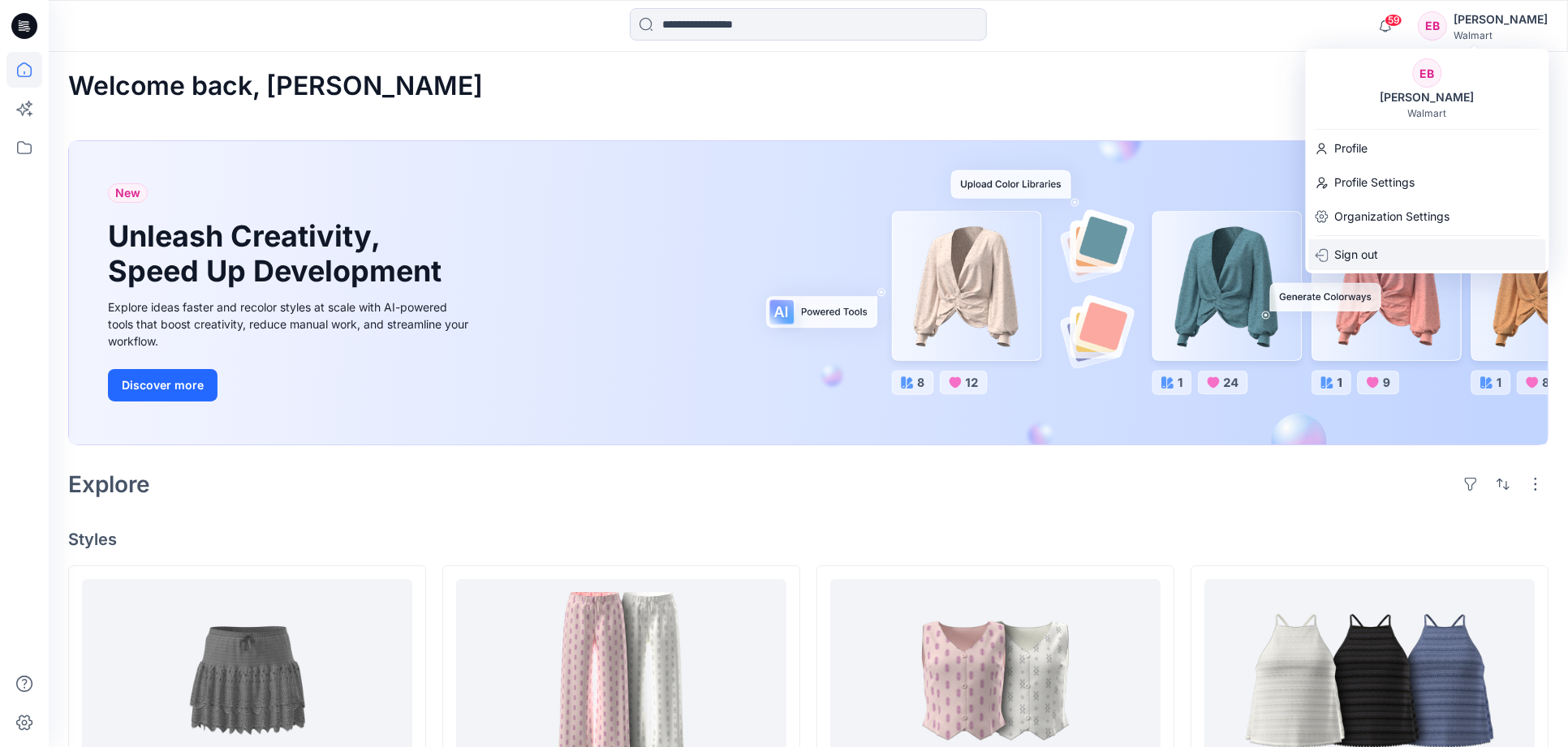
click at [1360, 254] on p "Sign out" at bounding box center [1357, 255] width 44 height 31
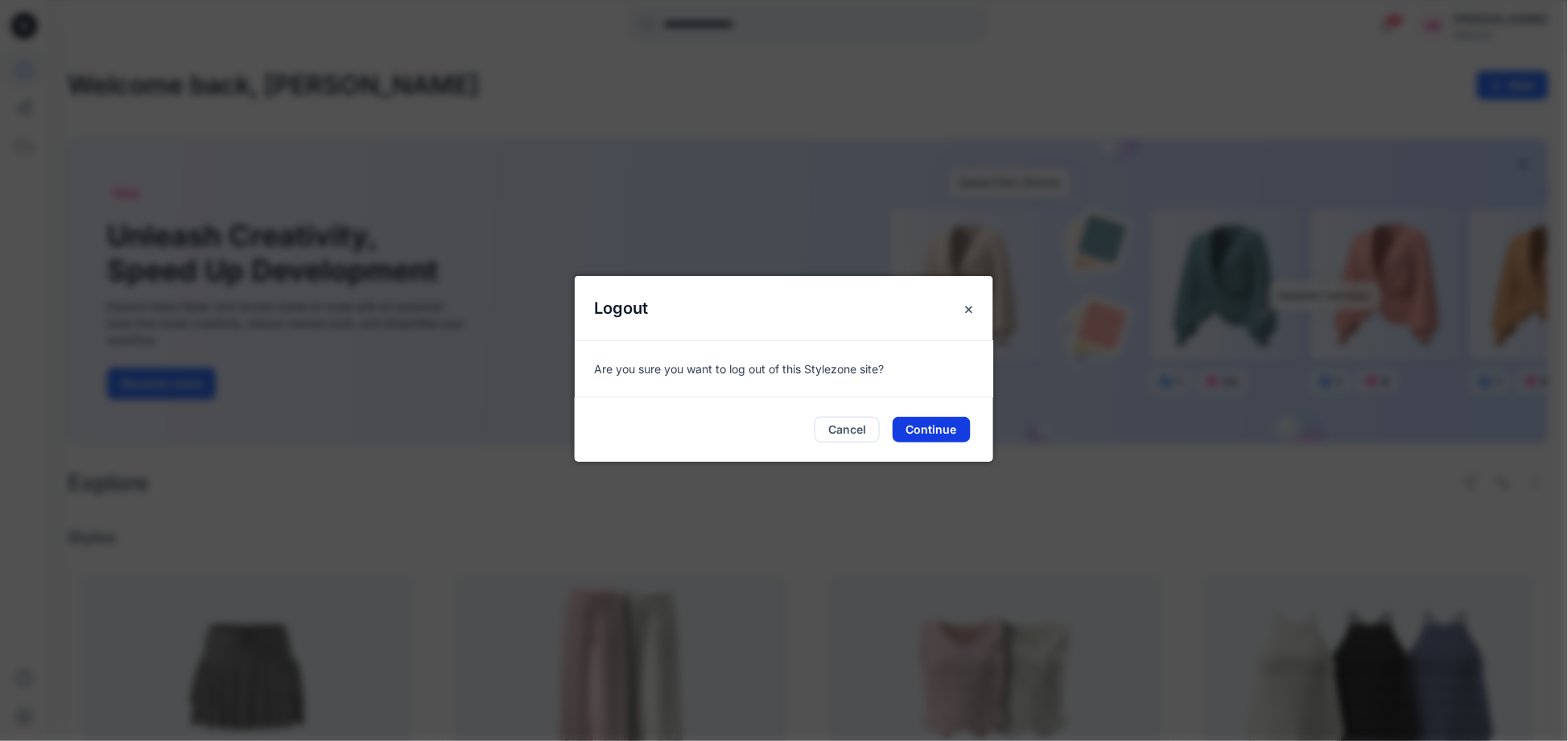
click at [924, 425] on button "Continue" at bounding box center [931, 430] width 78 height 26
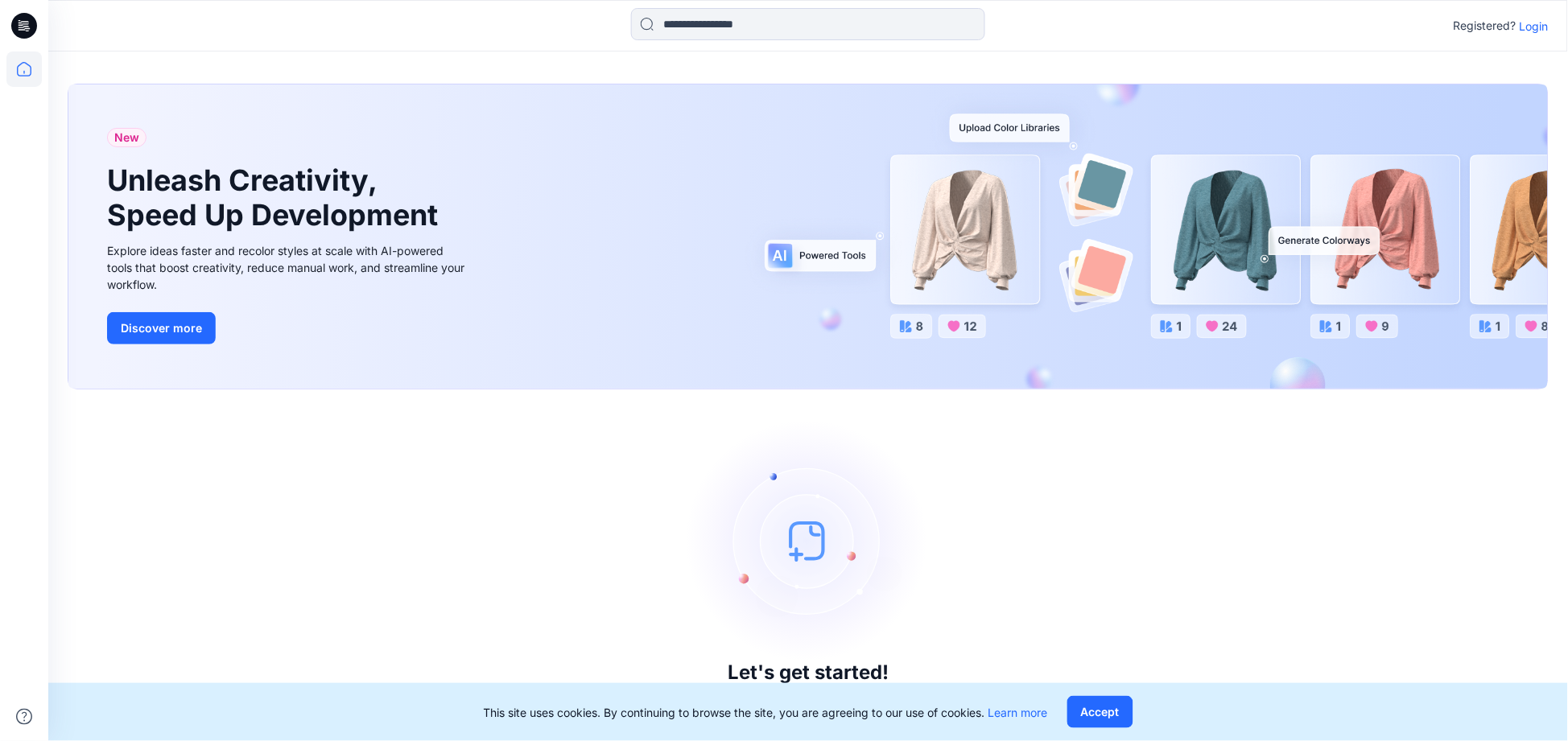
click at [1536, 20] on p "Login" at bounding box center [1534, 25] width 29 height 16
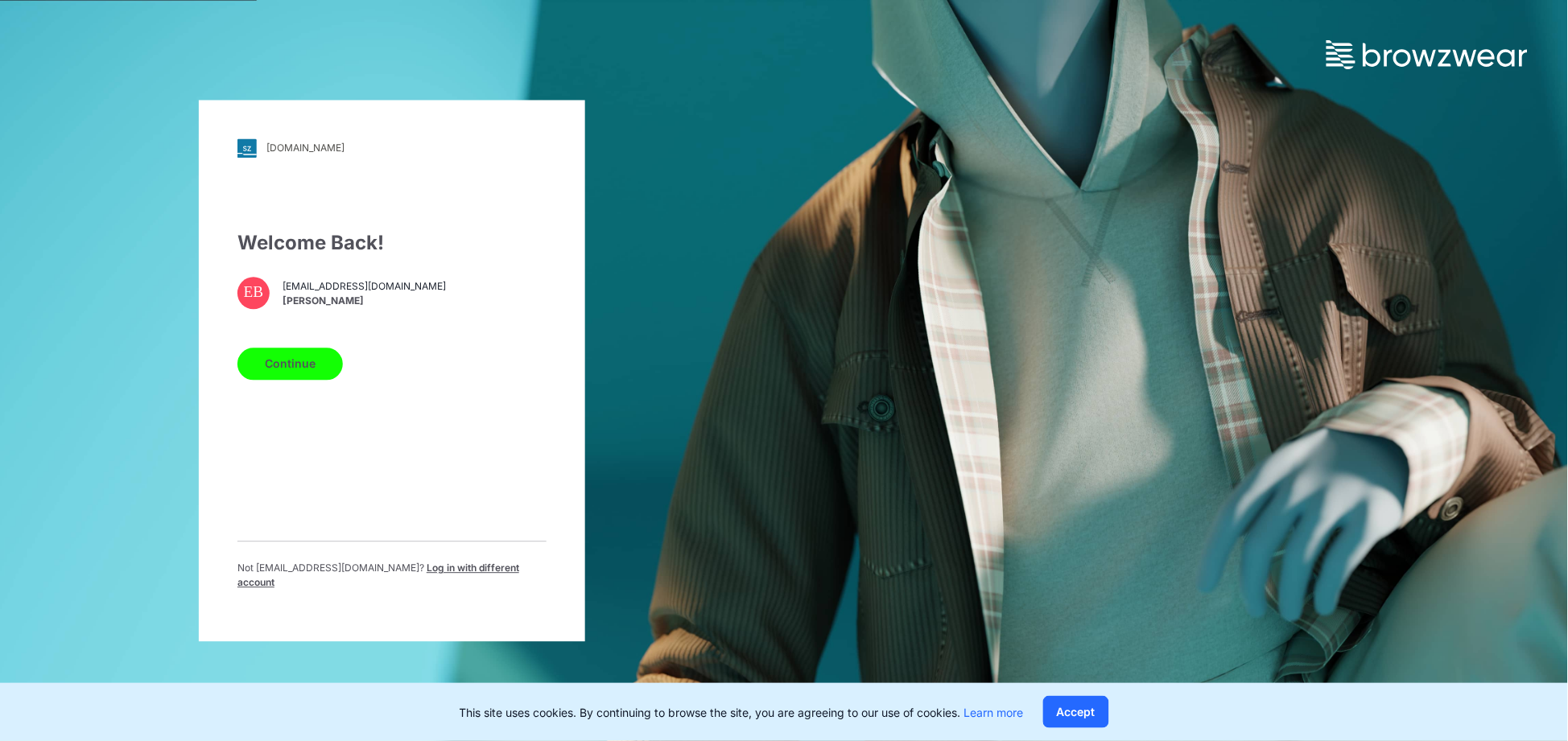
click at [474, 564] on div "Not [EMAIL_ADDRESS][DOMAIN_NAME] ? Log in with different account" at bounding box center [392, 571] width 310 height 62
click at [446, 576] on span "Log in with different account" at bounding box center [378, 574] width 281 height 26
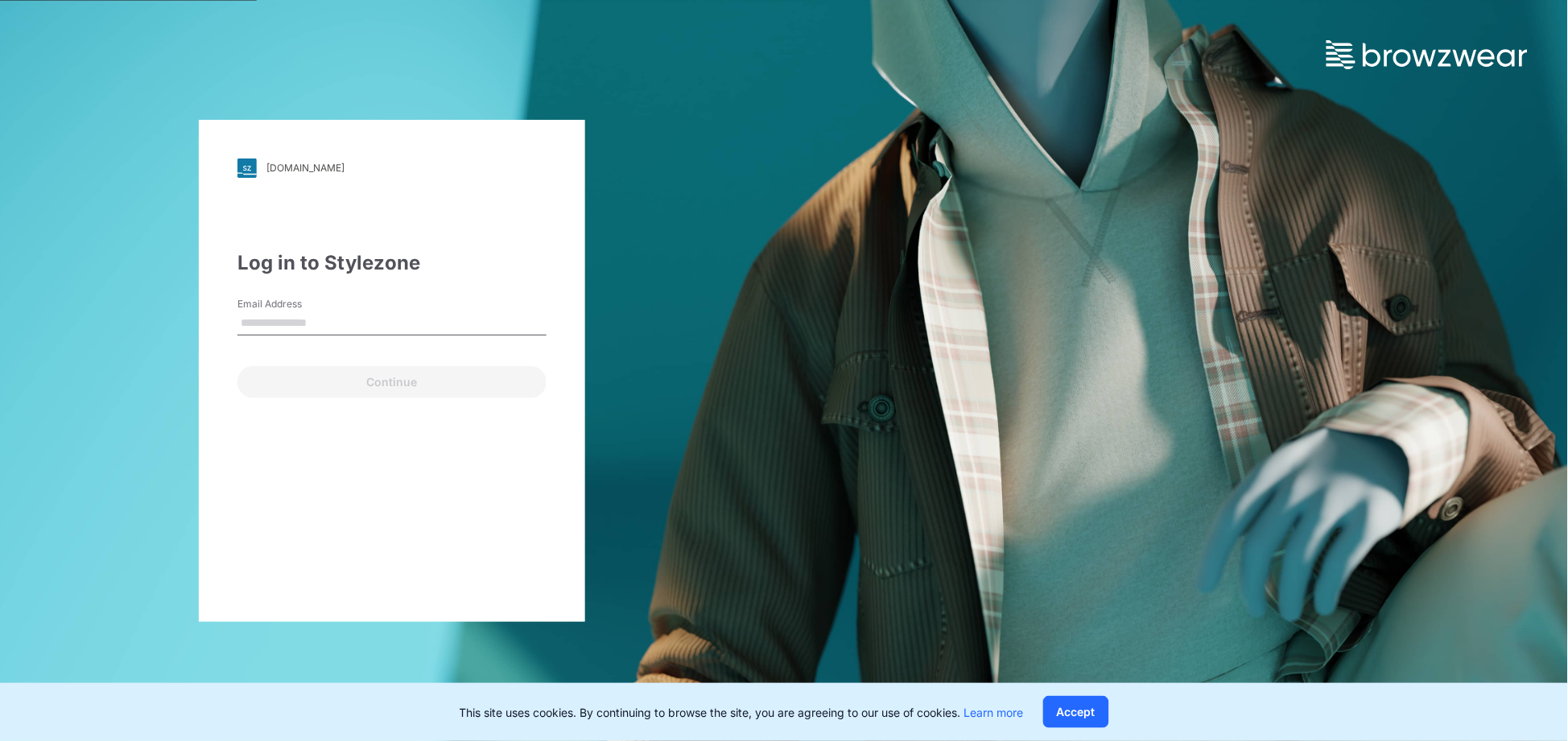
click at [347, 322] on input "Email Address" at bounding box center [392, 323] width 310 height 24
type input "**********"
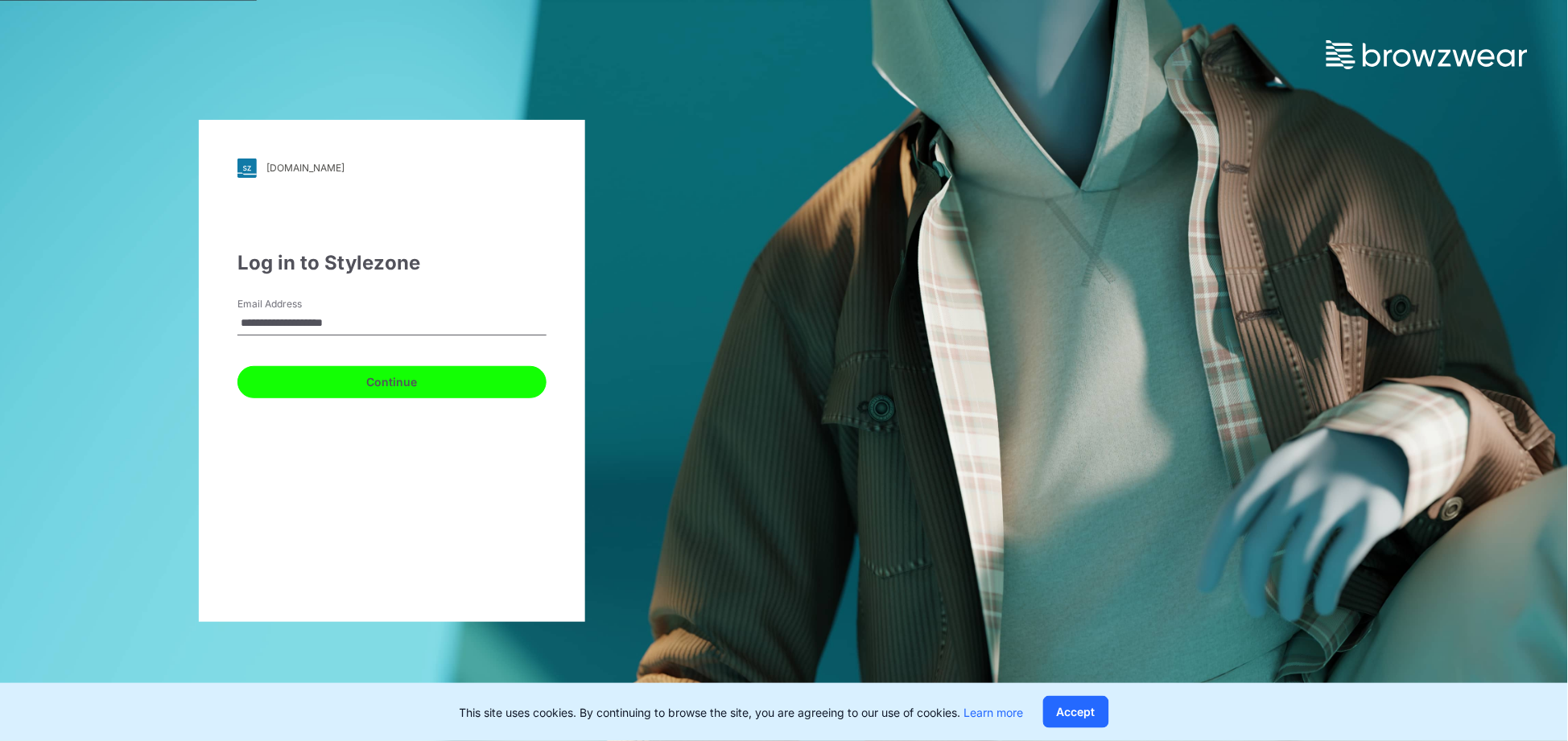
click at [362, 383] on button "Continue" at bounding box center [392, 381] width 310 height 32
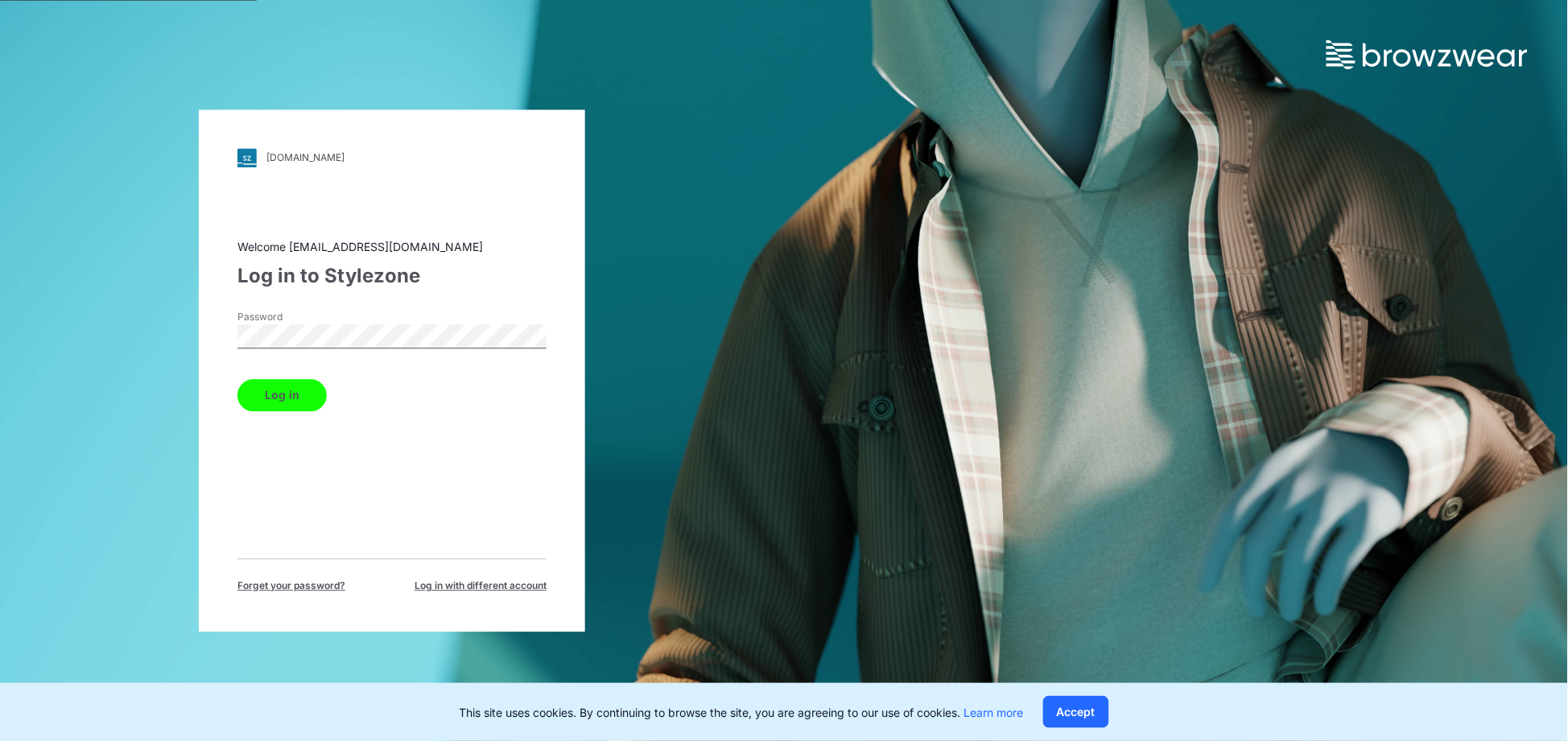
click at [238, 379] on button "Log in" at bounding box center [282, 395] width 89 height 32
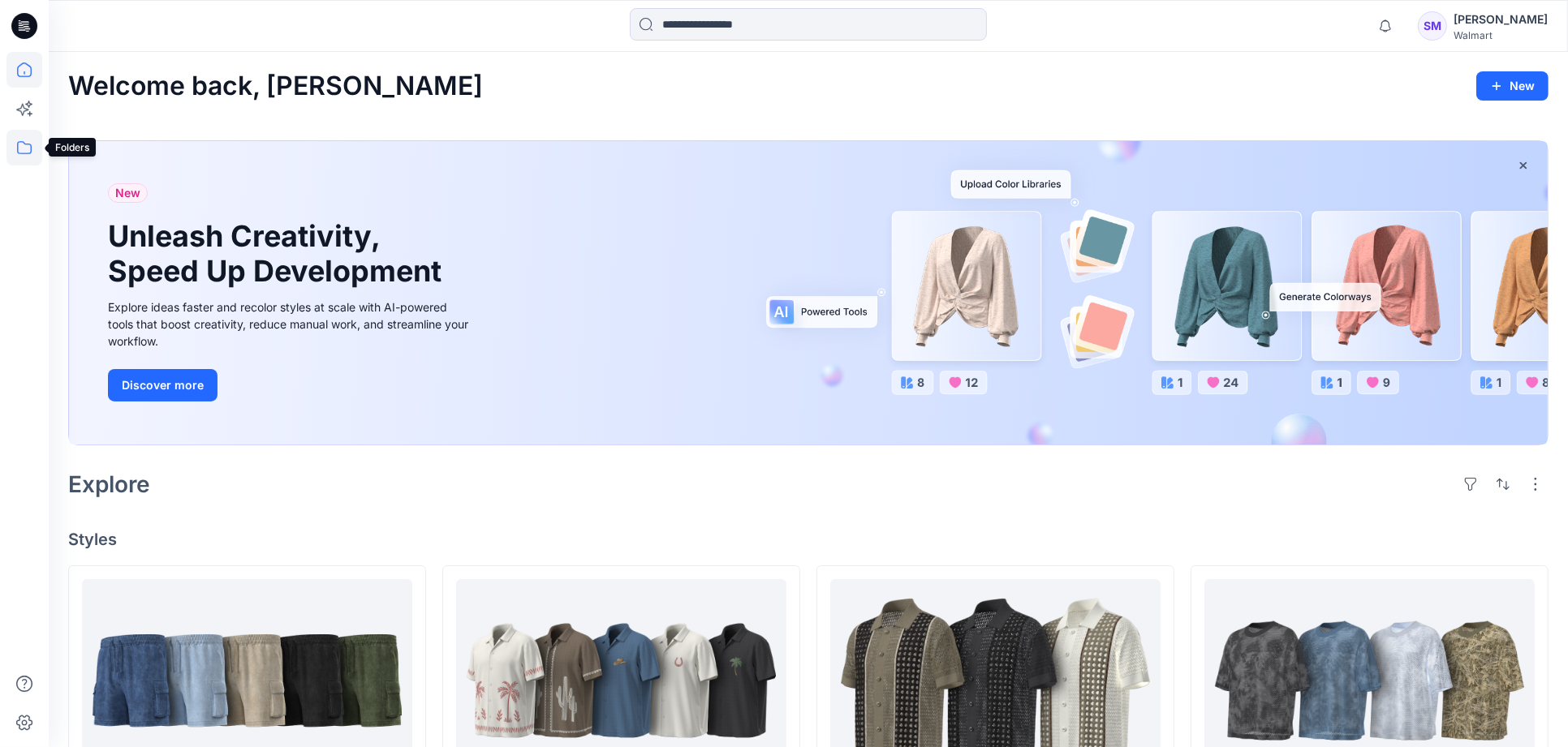
click at [18, 139] on icon at bounding box center [24, 148] width 36 height 36
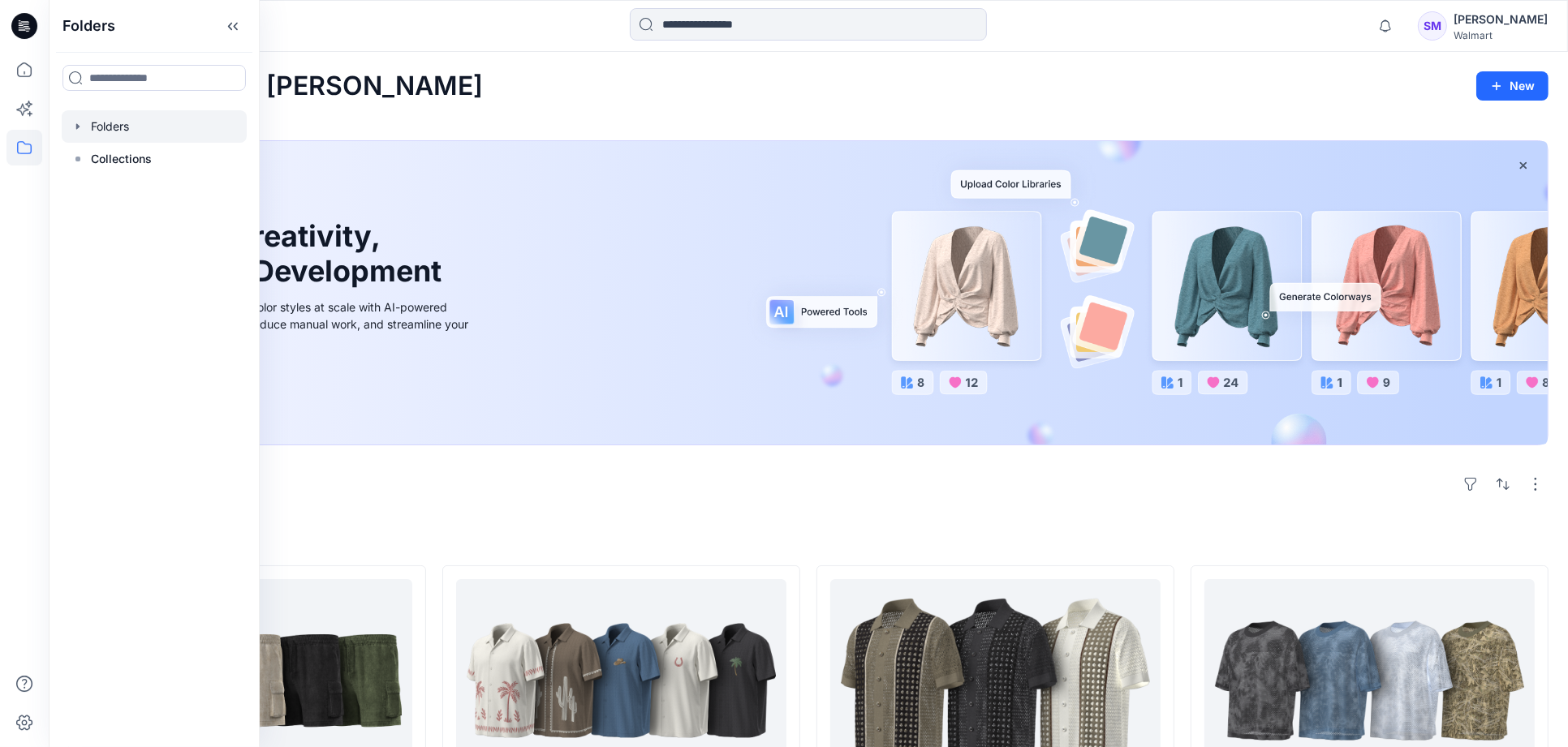
click at [116, 124] on div at bounding box center [154, 126] width 185 height 32
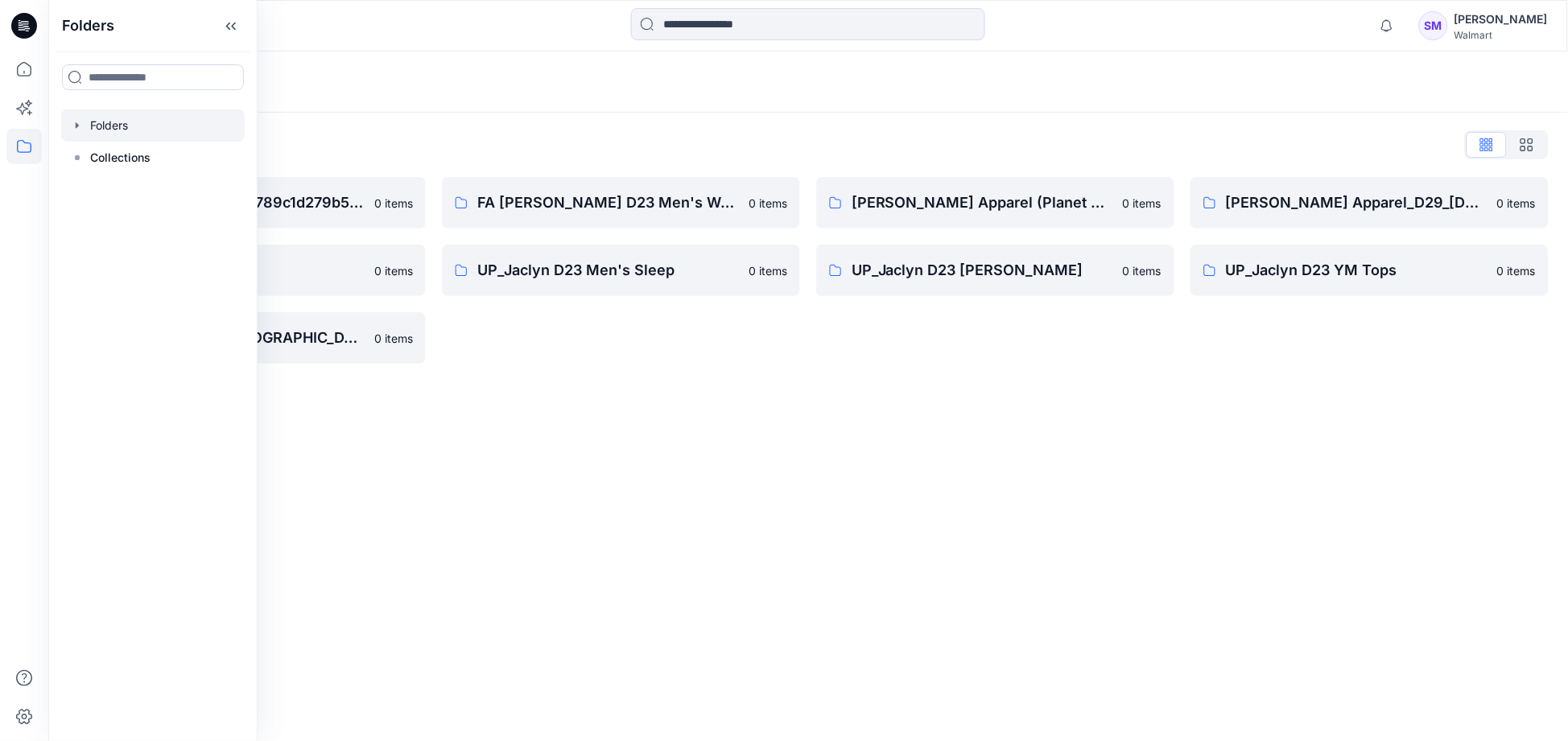
click at [669, 97] on div "Folders" at bounding box center [808, 81] width 1519 height 61
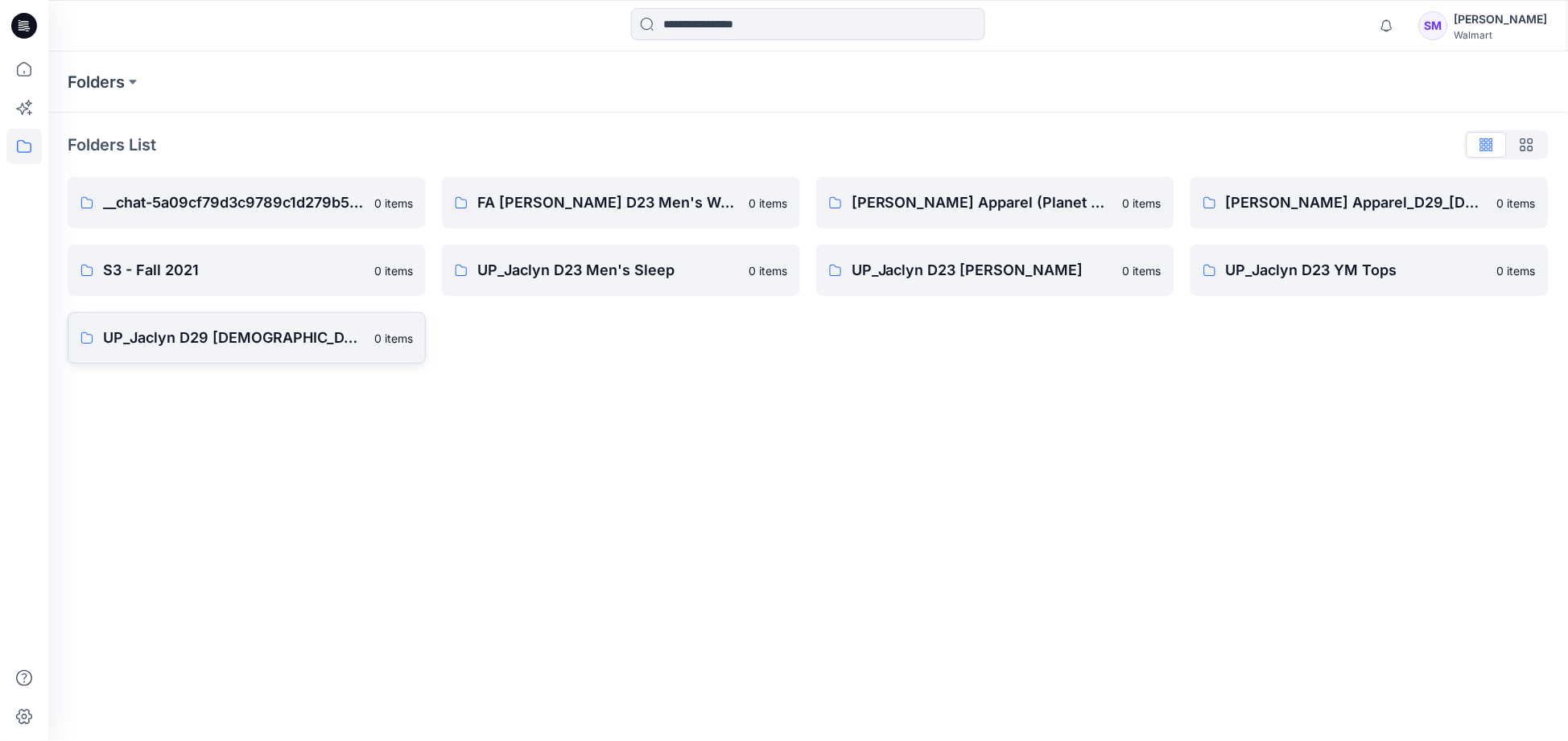
click at [252, 336] on p "UP_Jaclyn D29 [DEMOGRAPHIC_DATA] Sleep" at bounding box center [234, 338] width 262 height 22
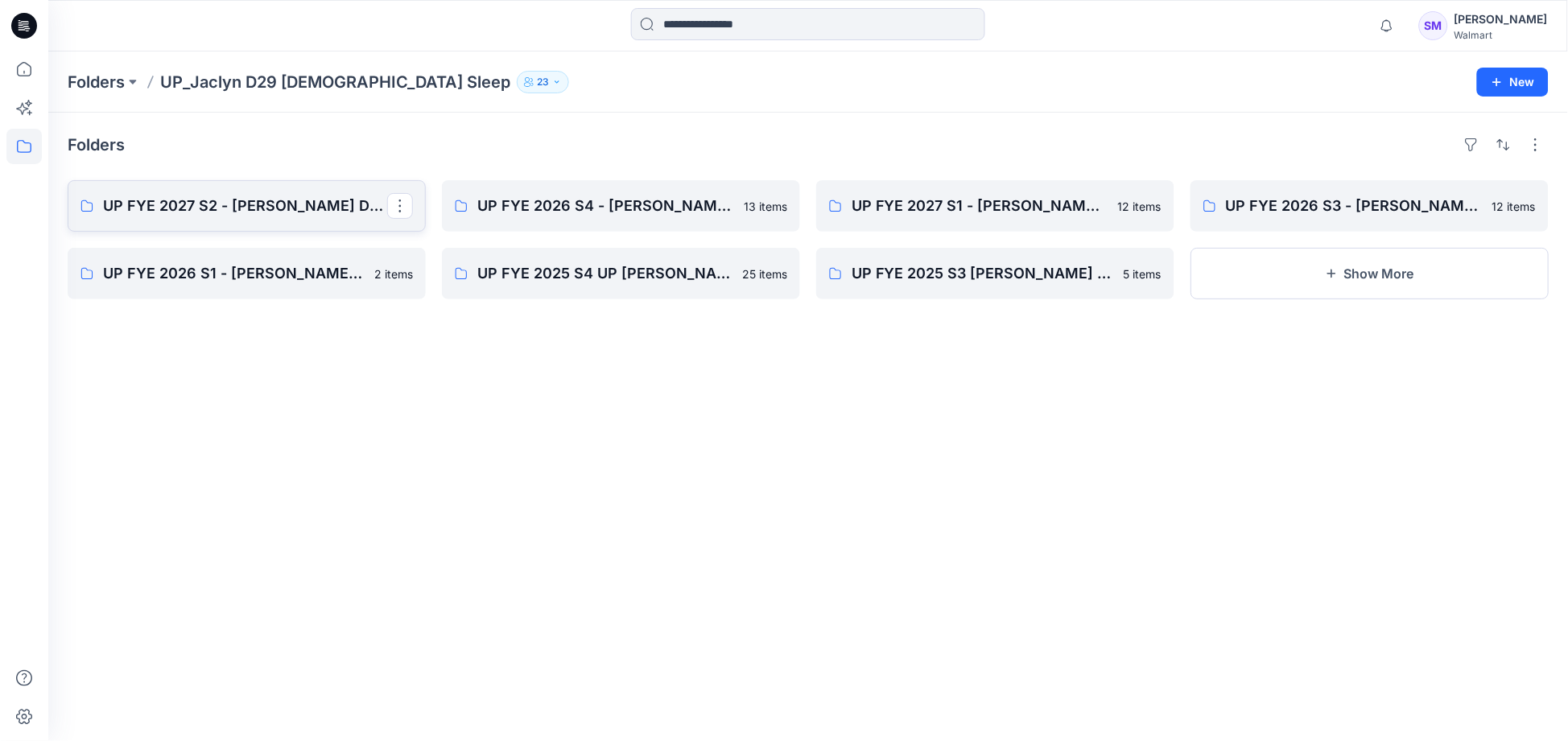
click at [239, 201] on p "UP FYE 2027 S2 - [PERSON_NAME] D29 [DEMOGRAPHIC_DATA] Sleepwear" at bounding box center [245, 206] width 284 height 22
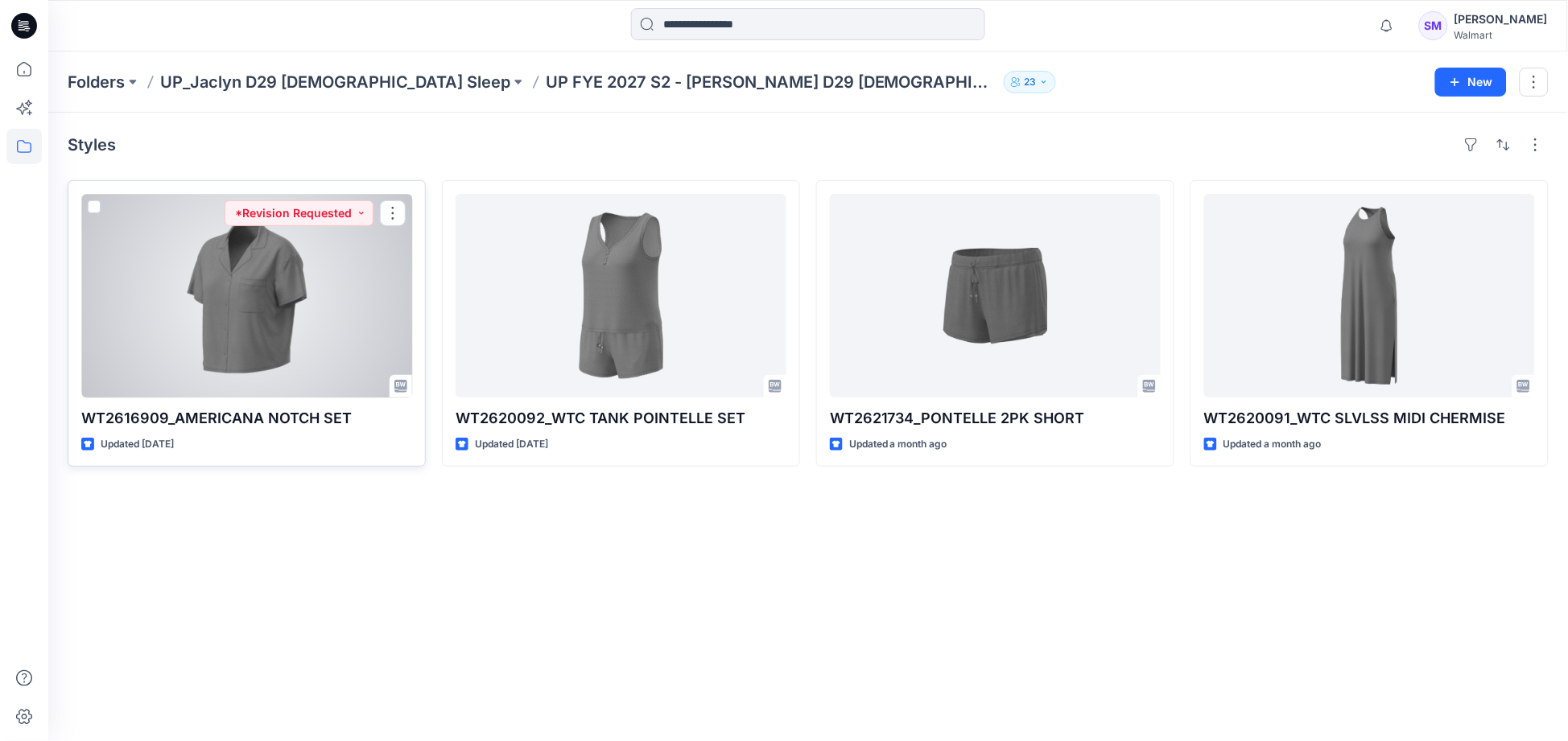
click at [323, 334] on div at bounding box center [246, 296] width 331 height 204
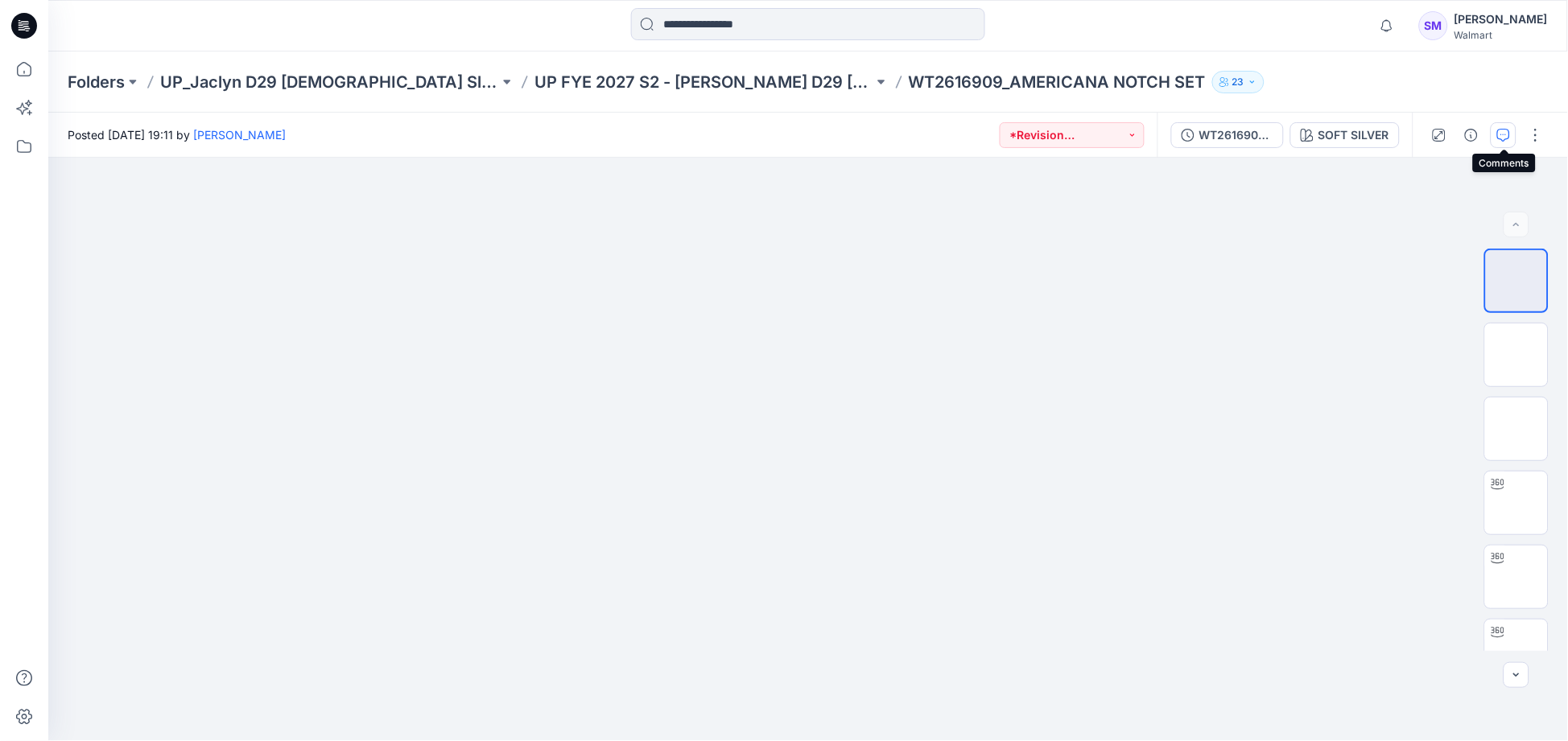
click at [1499, 133] on icon "button" at bounding box center [1503, 135] width 13 height 13
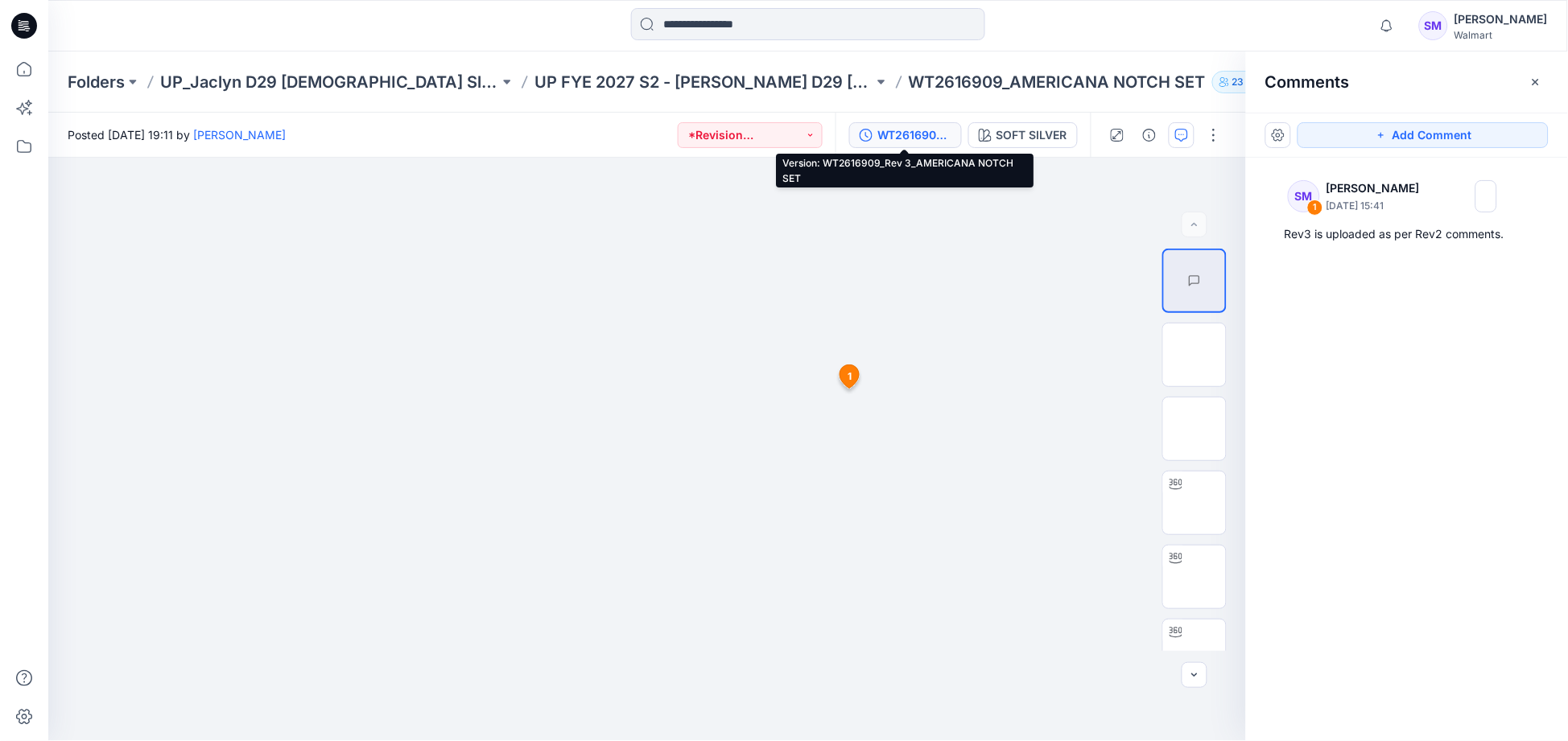
click at [913, 140] on div "WT2616909_Rev 3_AMERICANA NOTCH SET" at bounding box center [914, 135] width 74 height 17
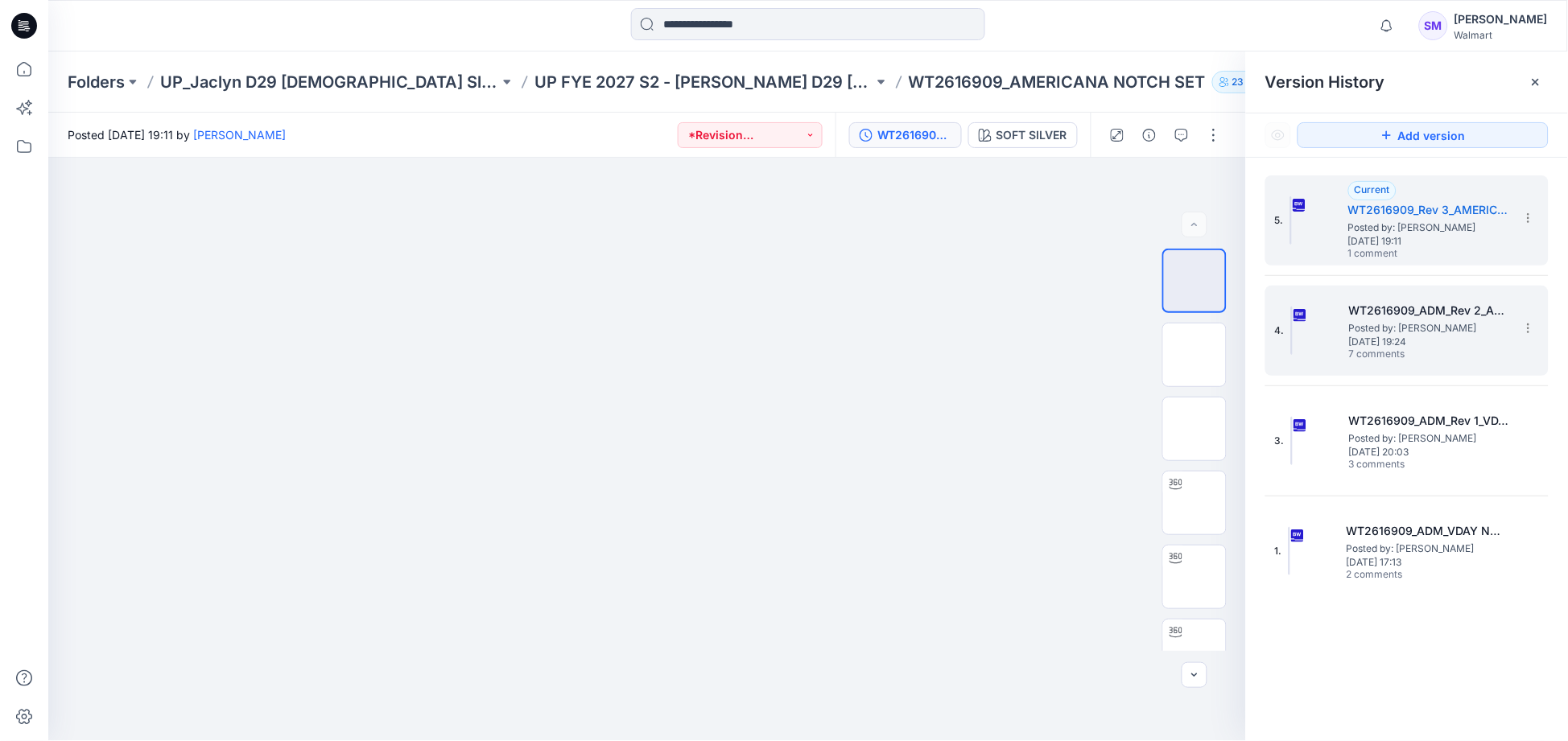
click at [1403, 339] on span "[DATE] 19:24" at bounding box center [1429, 342] width 161 height 12
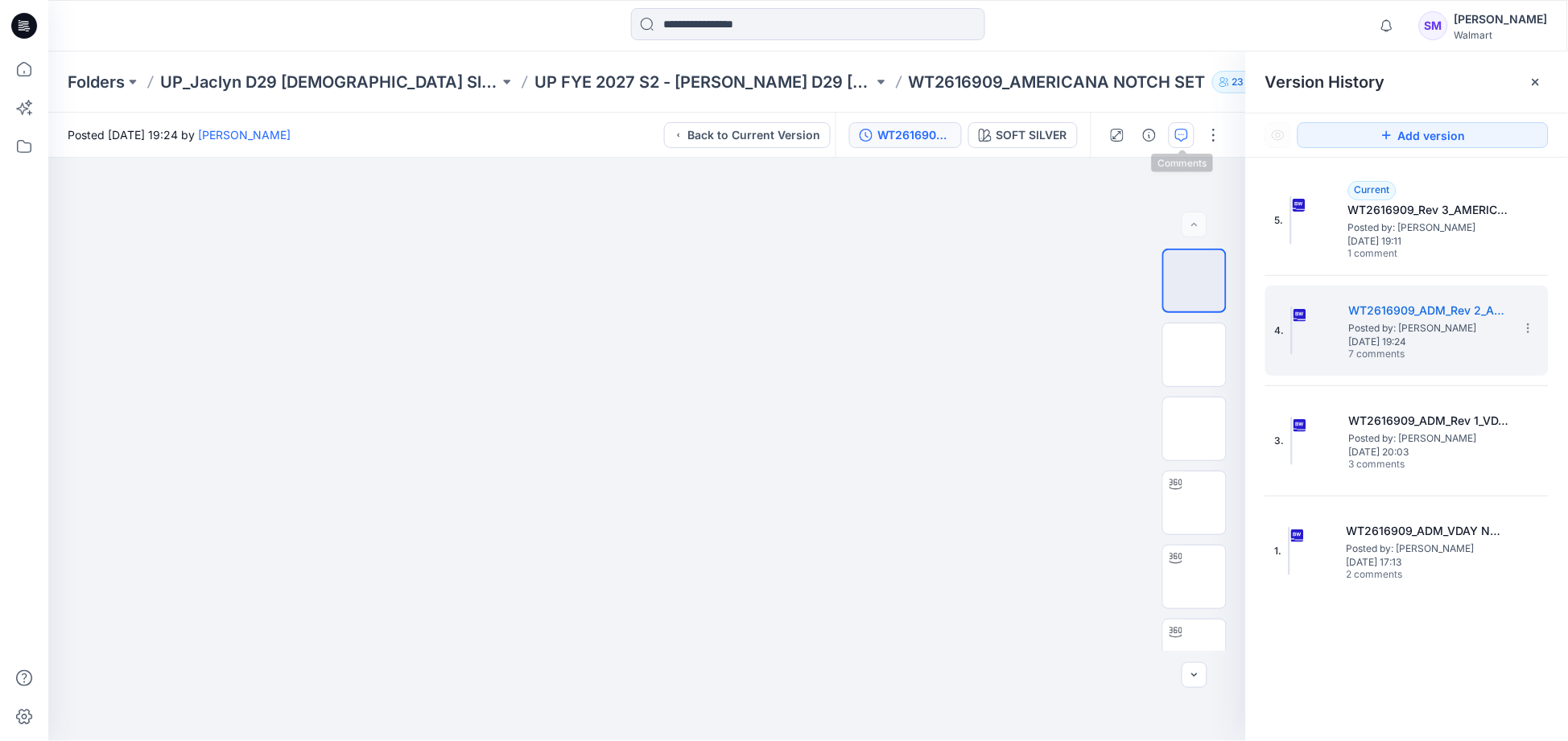
click at [1183, 135] on icon "button" at bounding box center [1181, 135] width 13 height 13
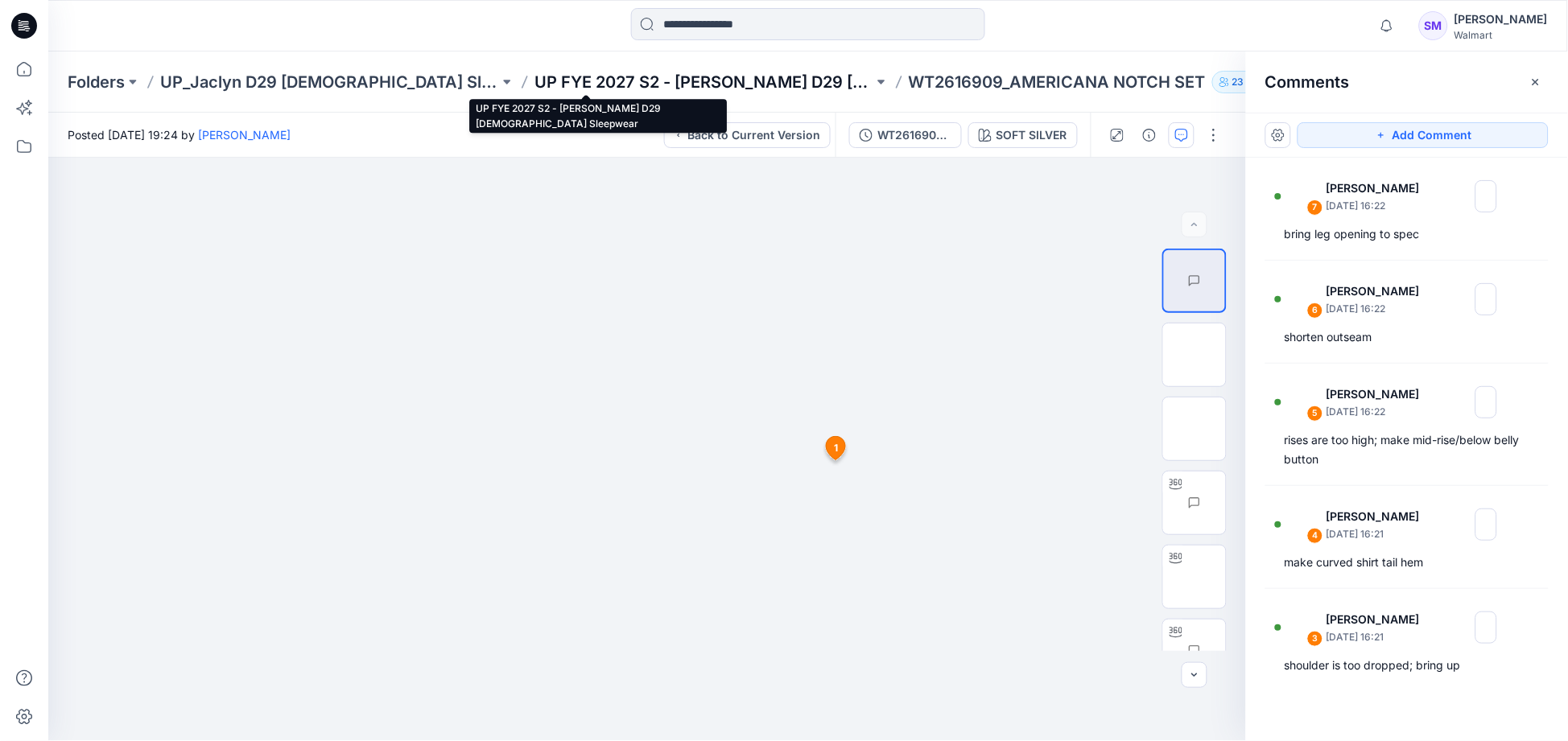
click at [583, 83] on p "UP FYE 2027 S2 - [PERSON_NAME] D29 [DEMOGRAPHIC_DATA] Sleepwear" at bounding box center [703, 81] width 339 height 22
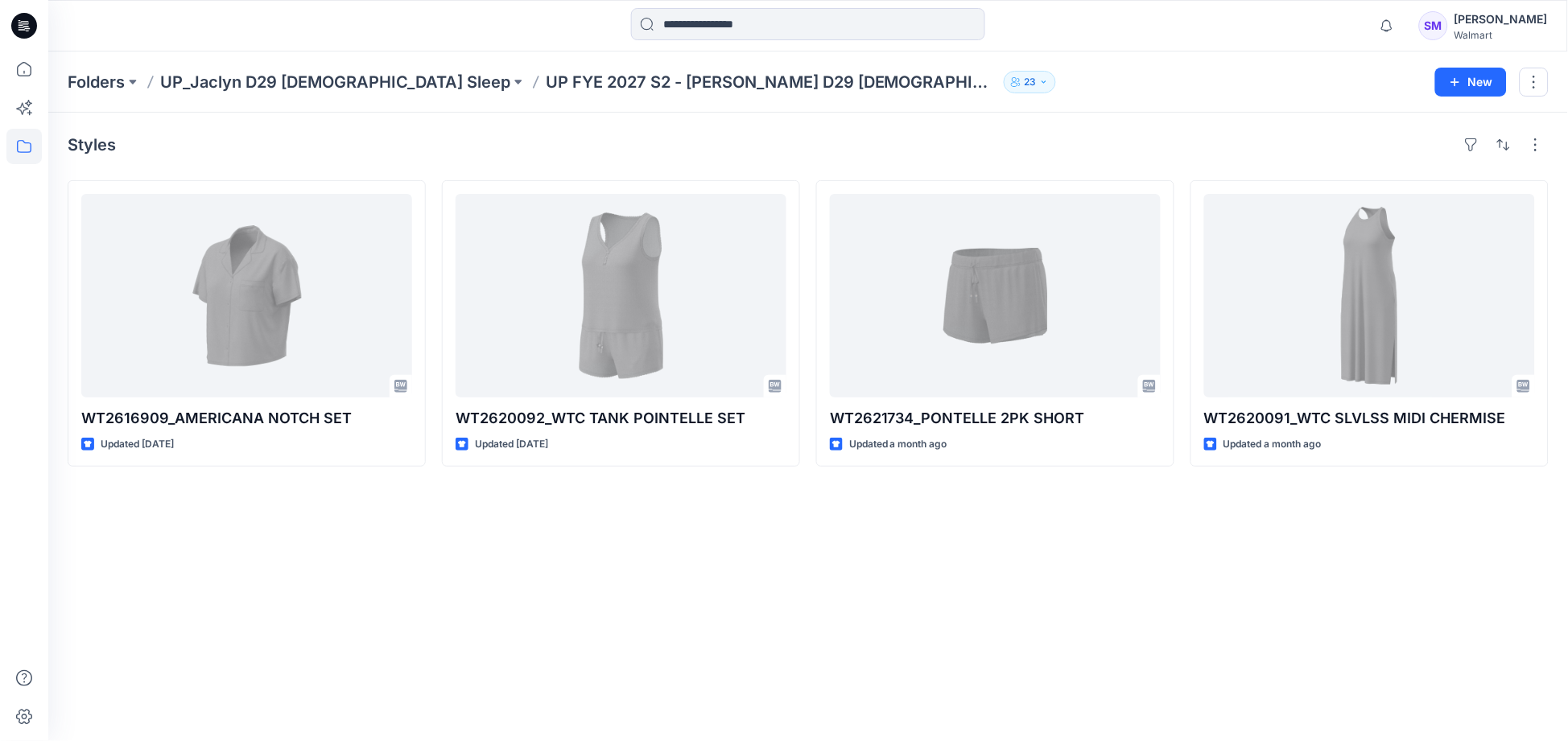
click at [583, 83] on p "UP FYE 2027 S2 - [PERSON_NAME] D29 [DEMOGRAPHIC_DATA] Sleepwear" at bounding box center [770, 81] width 451 height 22
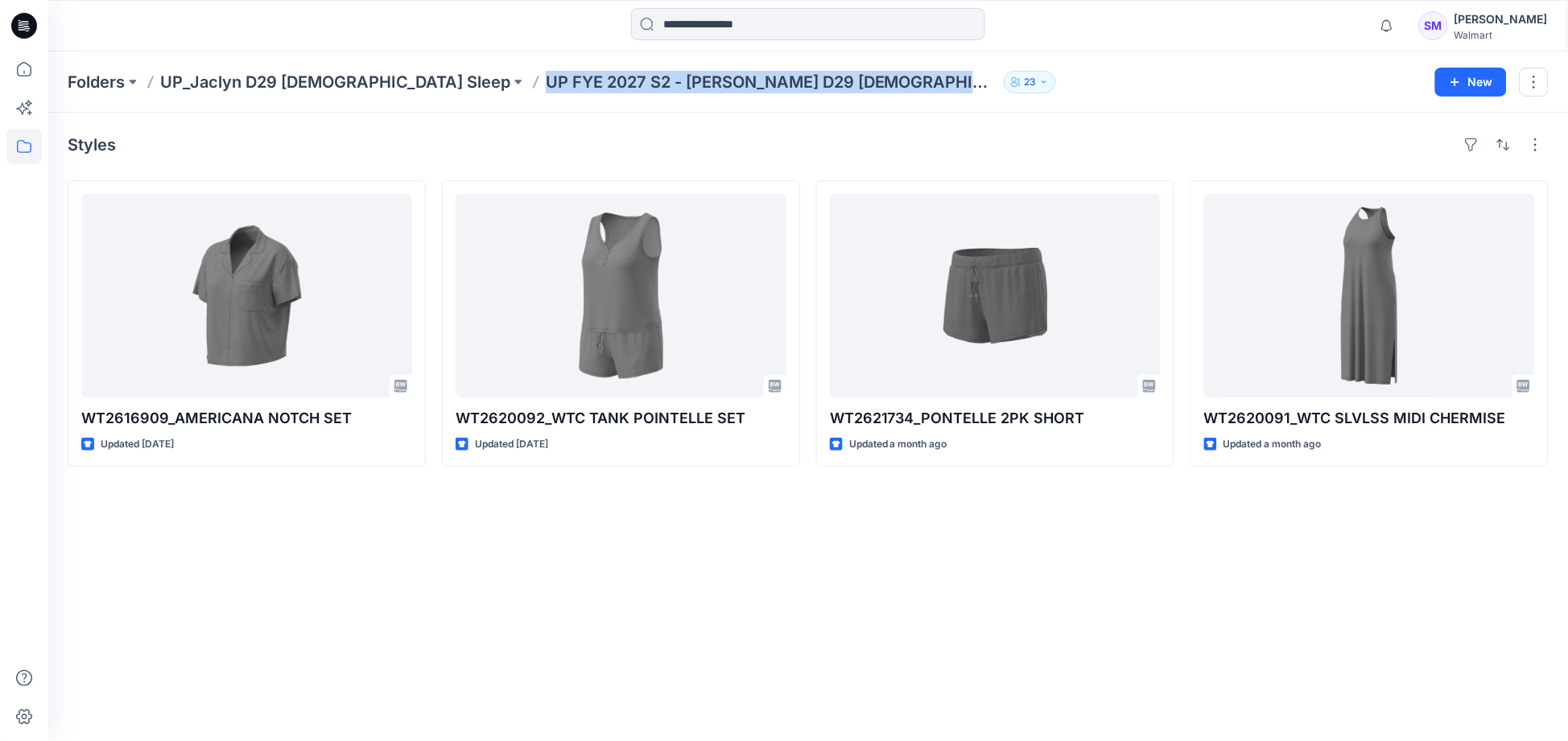
click at [583, 83] on p "UP FYE 2027 S2 - [PERSON_NAME] D29 [DEMOGRAPHIC_DATA] Sleepwear" at bounding box center [770, 81] width 451 height 22
click at [338, 78] on p "UP_Jaclyn D29 [DEMOGRAPHIC_DATA] Sleep" at bounding box center [335, 81] width 350 height 22
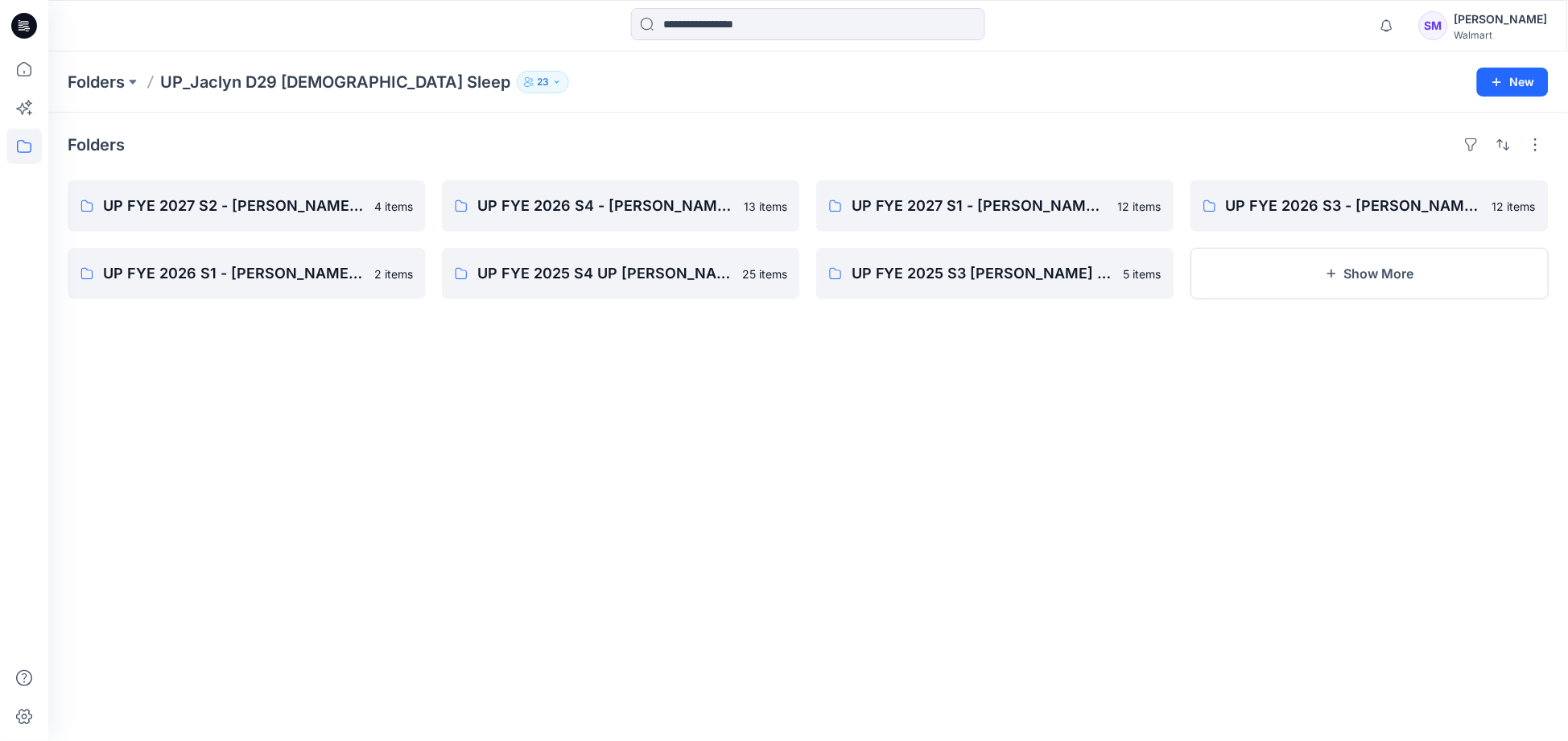
click at [833, 562] on div "Folders UP FYE 2027 S2 - [PERSON_NAME] D29 [DEMOGRAPHIC_DATA] Sleepwear 4 items…" at bounding box center [808, 427] width 1519 height 628
click at [102, 86] on p "Folders" at bounding box center [96, 81] width 57 height 22
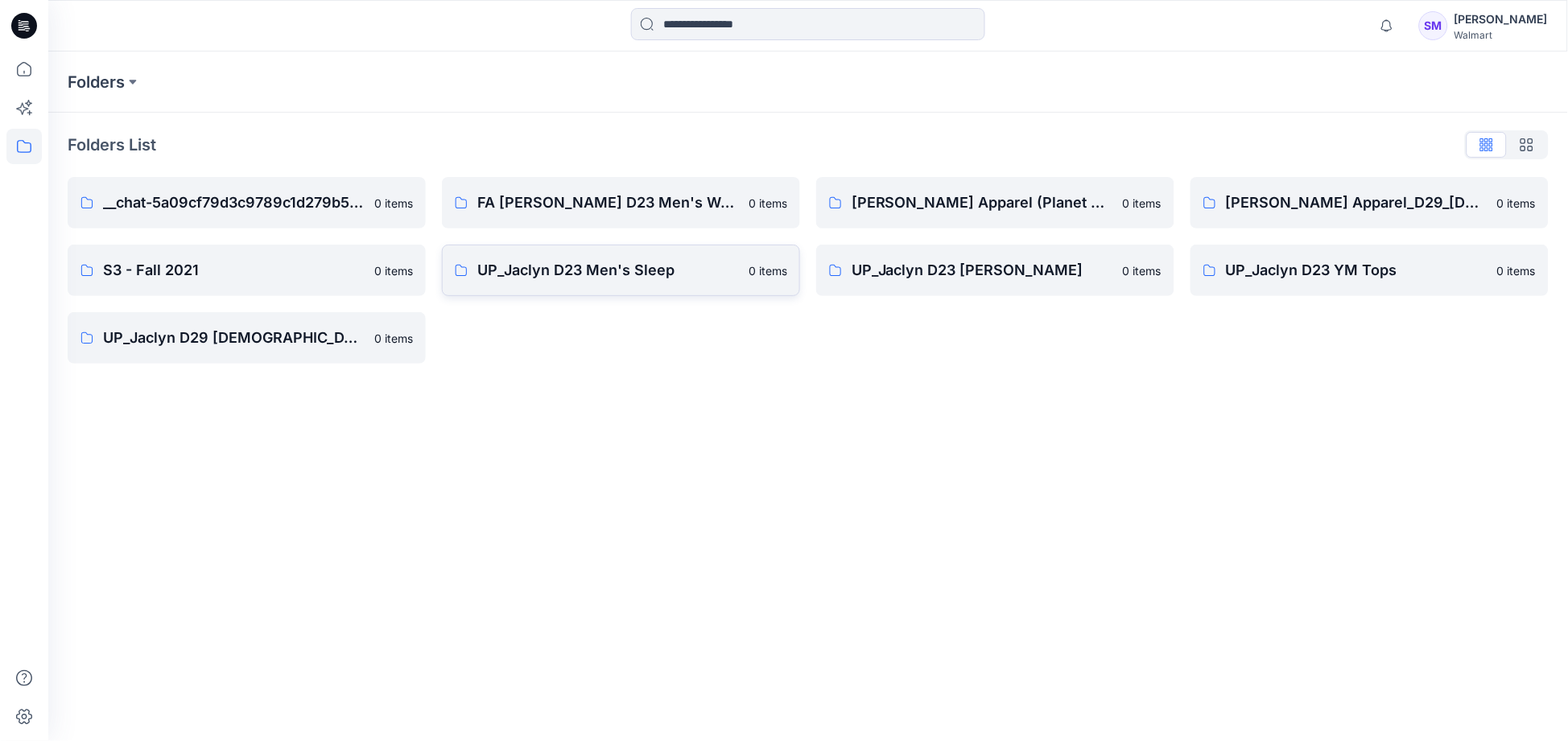
click at [631, 270] on p "UP_Jaclyn D23 Men's Sleep" at bounding box center [608, 270] width 262 height 22
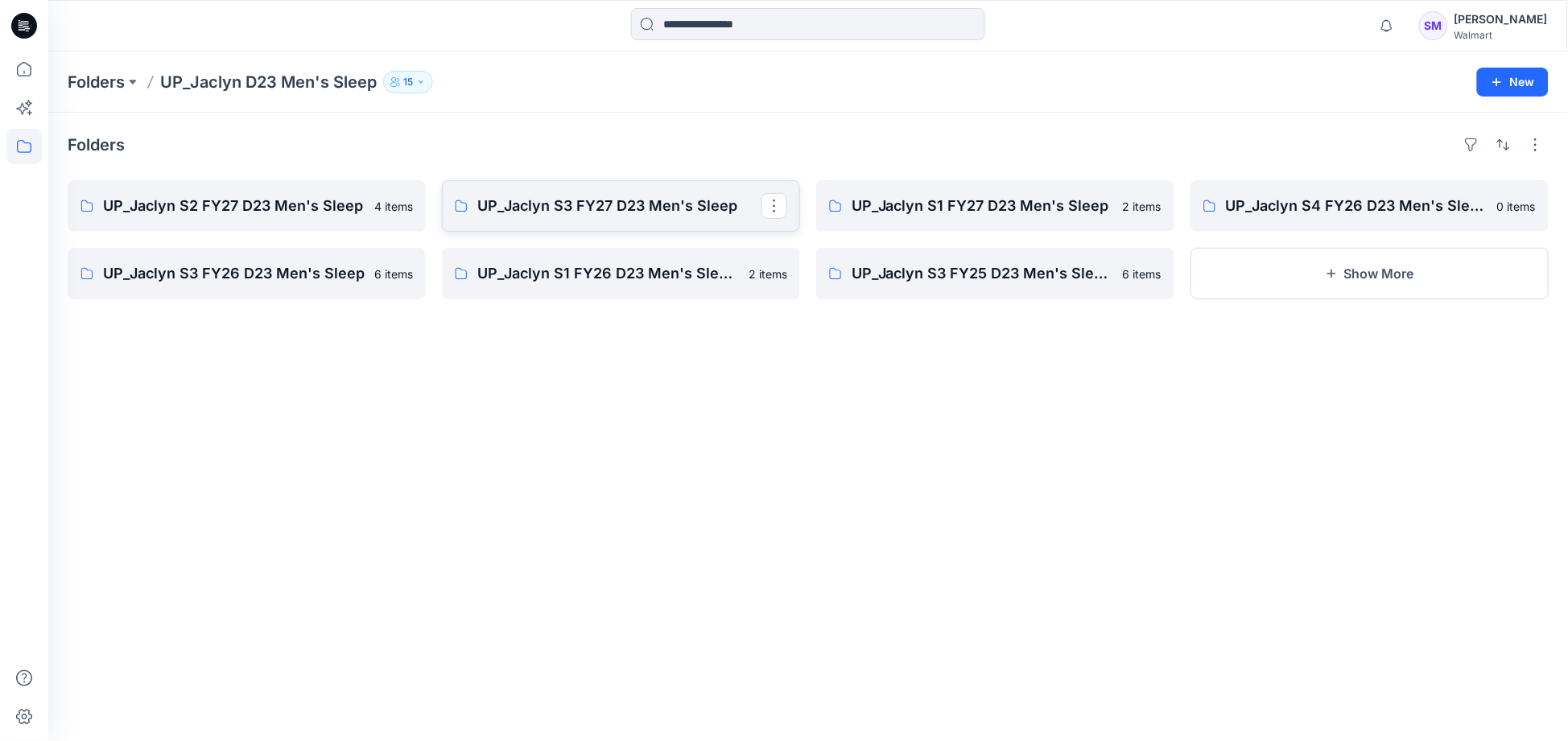
click at [596, 212] on p "UP_Jaclyn S3 FY27 D23 Men's Sleep" at bounding box center [619, 206] width 284 height 22
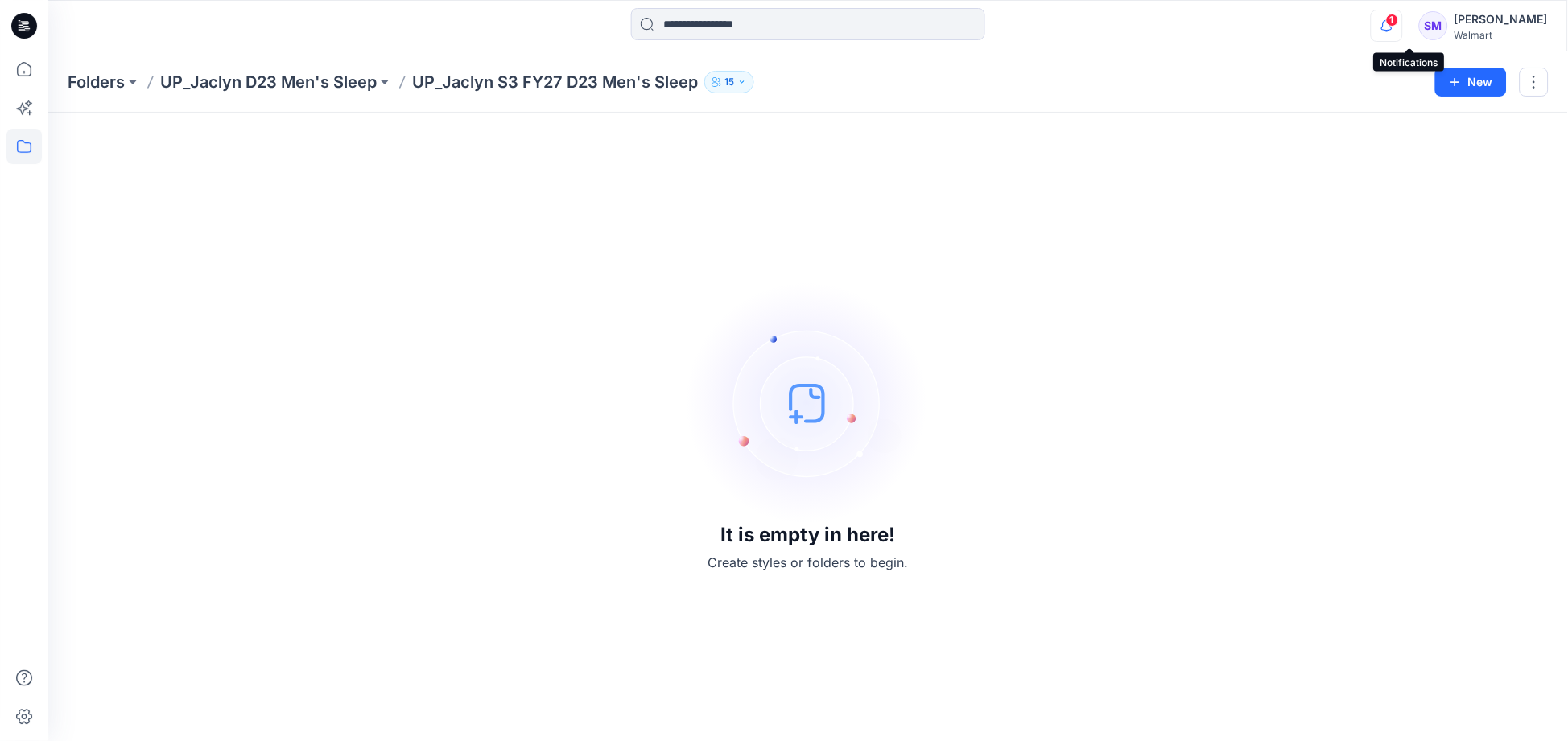
click at [1402, 27] on icon "button" at bounding box center [1388, 25] width 31 height 32
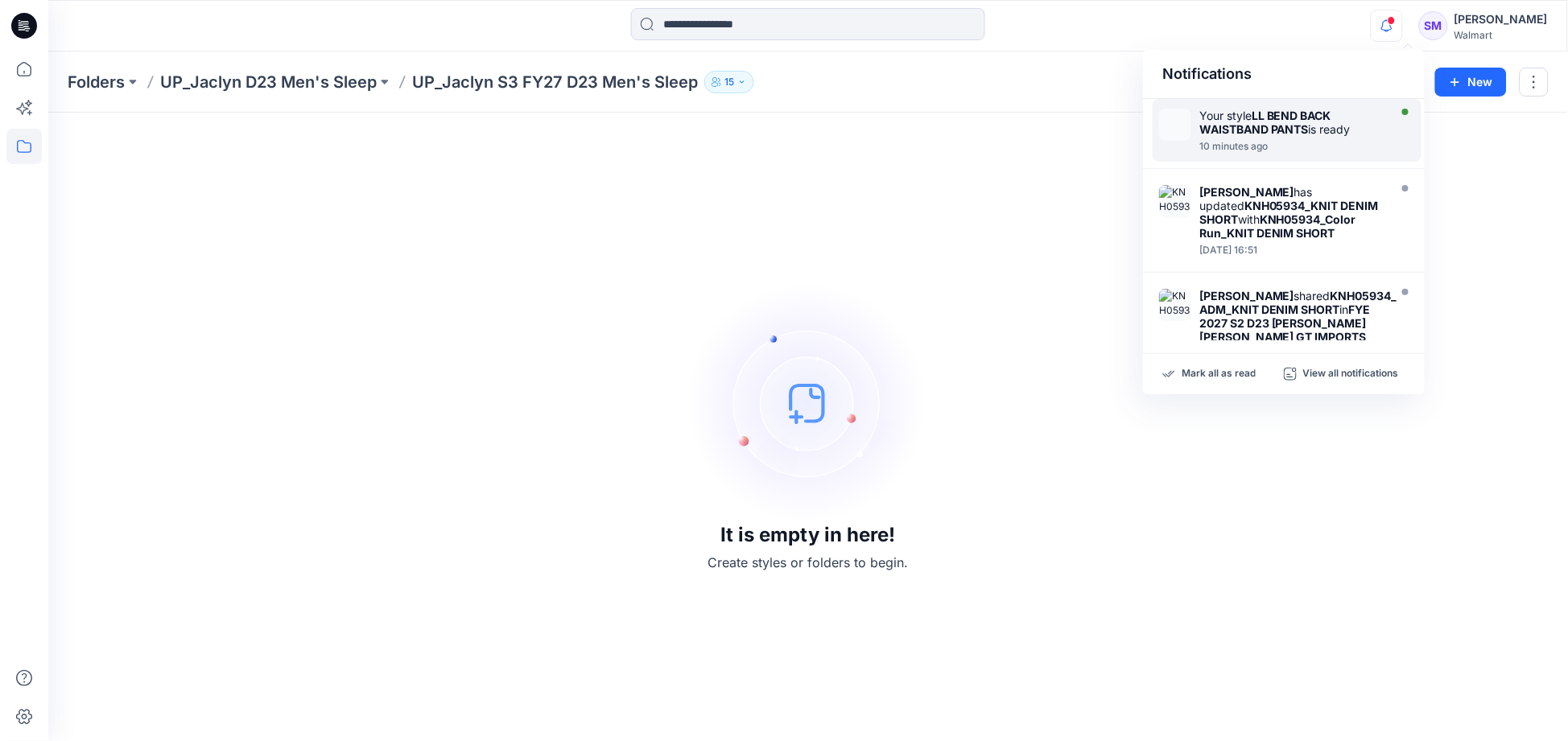
click at [1346, 126] on div "Your style LL BEND BACK WAISTBAND PANTS is ready" at bounding box center [1291, 122] width 185 height 27
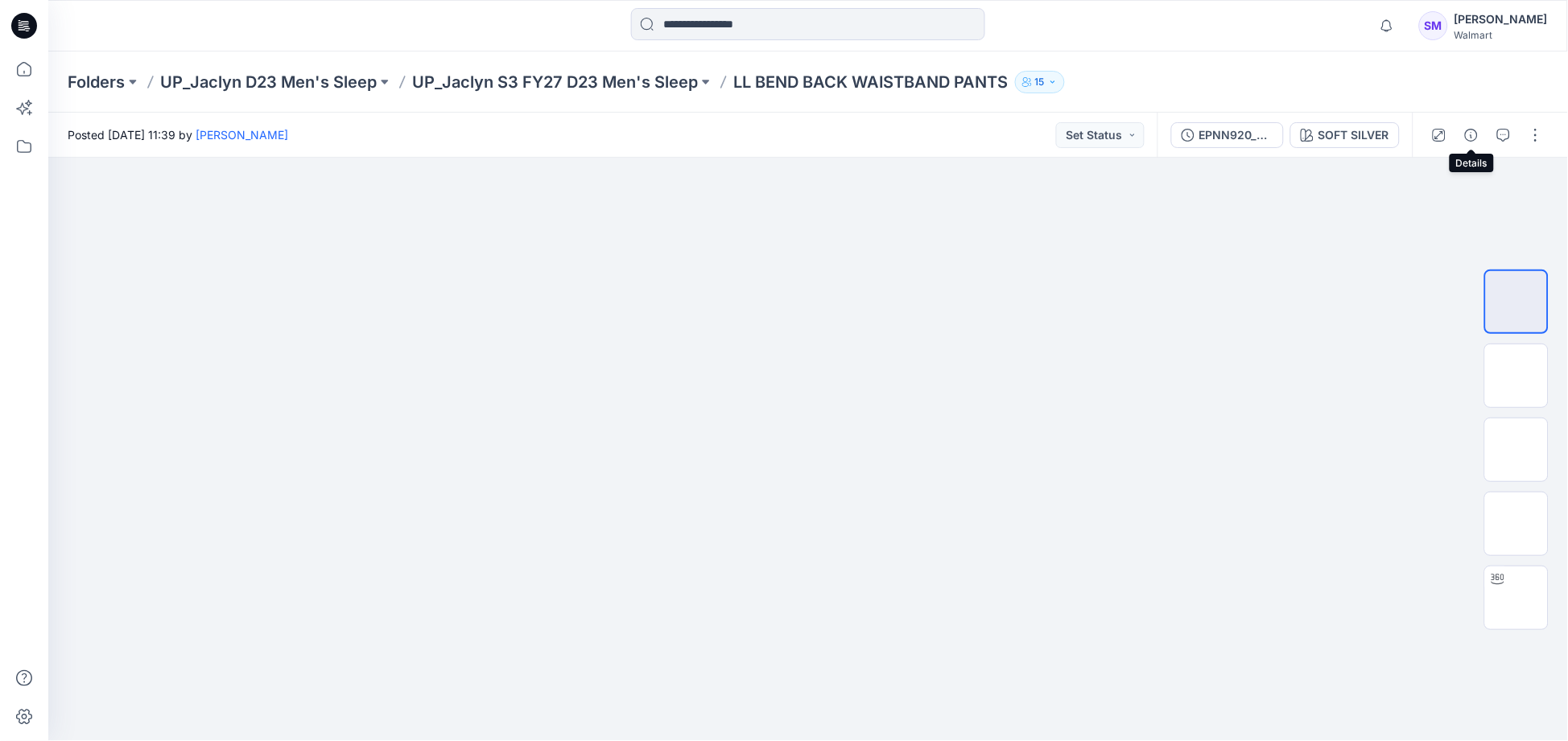
click at [1473, 138] on icon "button" at bounding box center [1471, 135] width 13 height 13
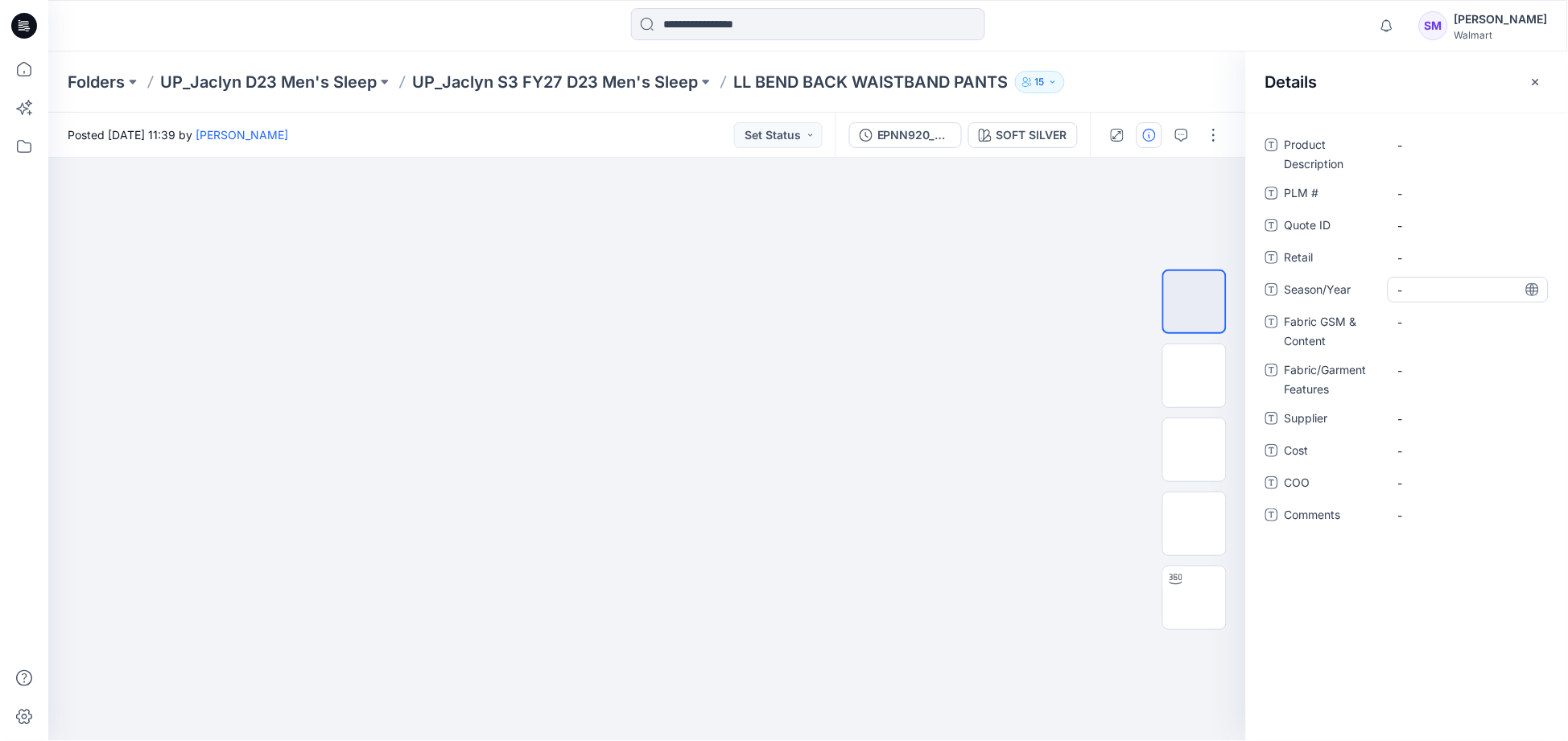
click at [1439, 296] on span "-" at bounding box center [1468, 289] width 140 height 16
type textarea "**********"
click at [1421, 527] on div "-" at bounding box center [1468, 515] width 161 height 26
type textarea "*******"
click at [1450, 566] on div "Product Description - PLM # - Quote ID - Retail - Season/Year FYE 2027 S3 Fabri…" at bounding box center [1407, 427] width 322 height 628
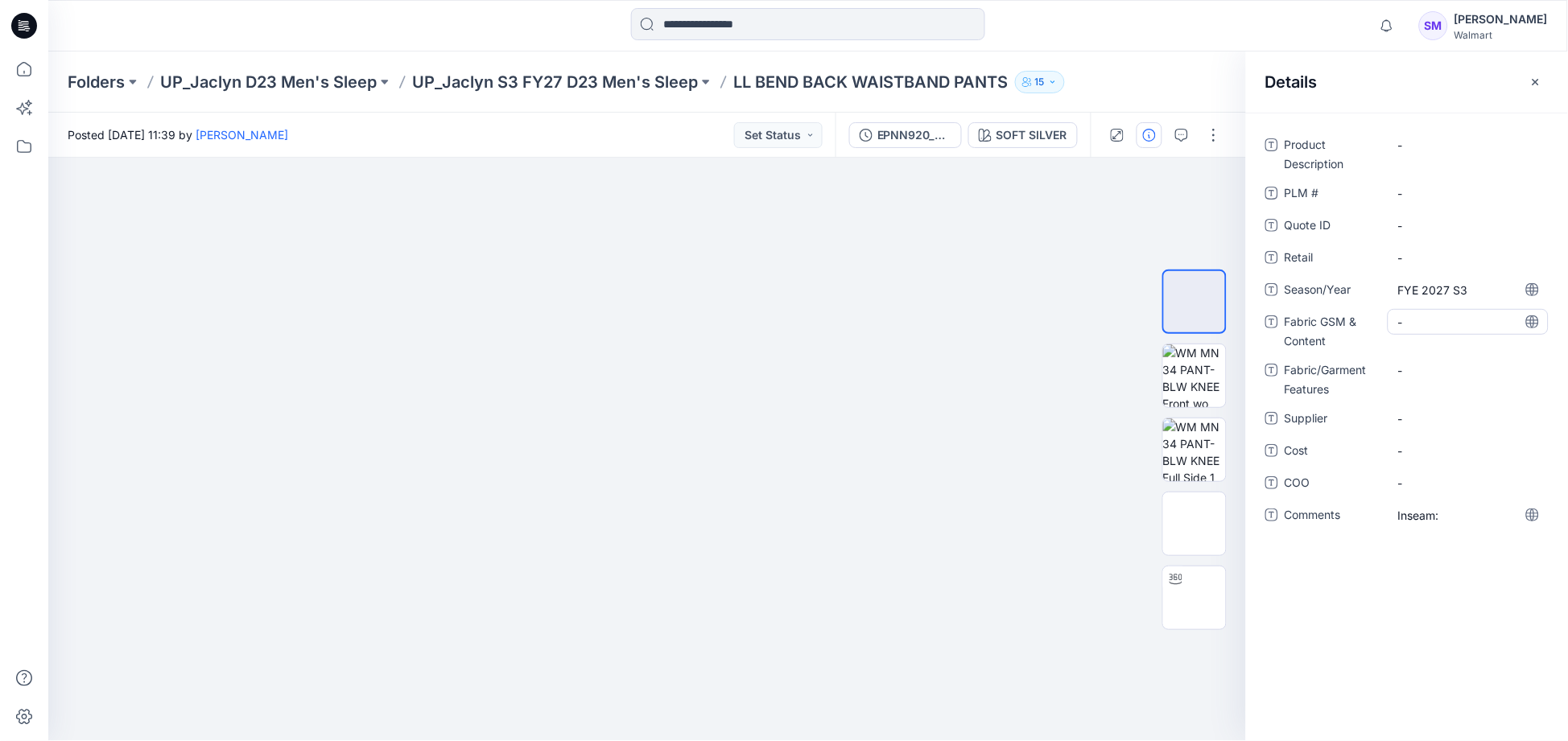
click at [1431, 319] on Content "-" at bounding box center [1468, 322] width 140 height 16
type textarea "**********"
click at [1425, 376] on Features "-" at bounding box center [1468, 370] width 140 height 16
click at [1485, 316] on Content "150 G/M2 |" at bounding box center [1468, 322] width 140 height 16
type textarea "**********"
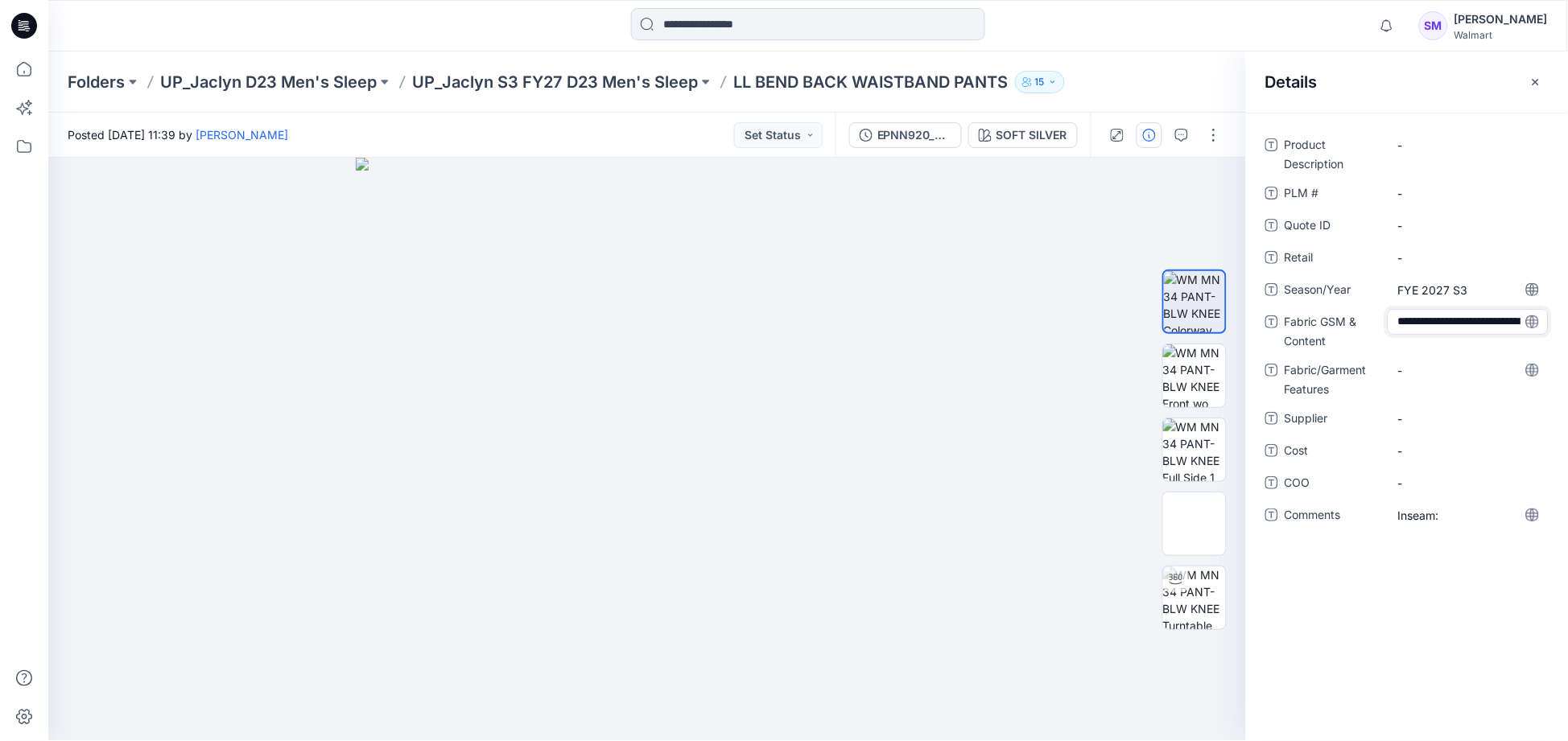
scroll to position [27, 0]
click at [1421, 368] on div "-" at bounding box center [1468, 370] width 161 height 26
click at [1418, 381] on Features "-" at bounding box center [1468, 380] width 140 height 16
type textarea "**"
click at [1420, 428] on span "-" at bounding box center [1468, 429] width 140 height 16
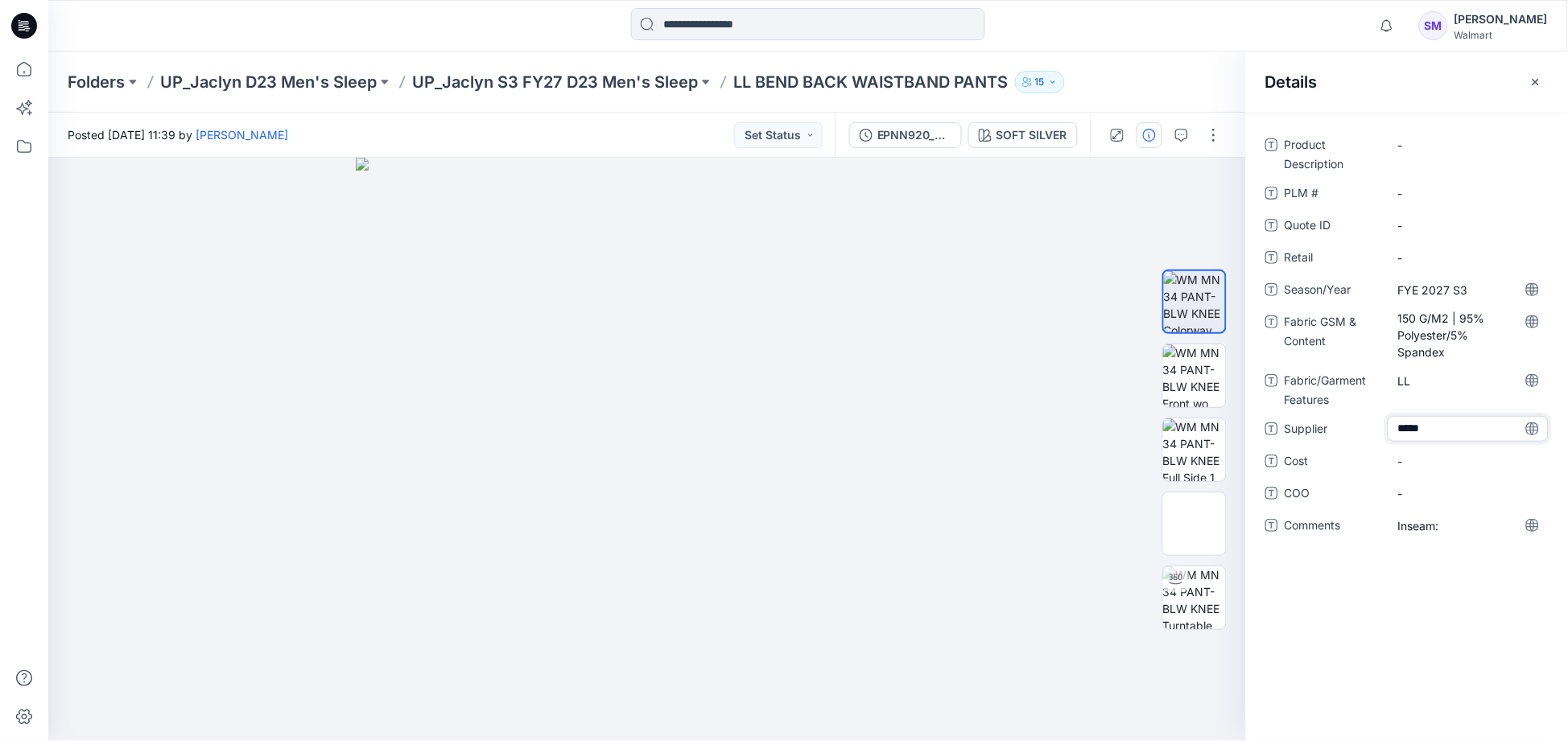
type textarea "******"
click at [1377, 593] on div "Product Description - PLM # - Quote ID - Retail - Season/Year FYE 2027 S3 Fabri…" at bounding box center [1407, 427] width 322 height 628
click at [1469, 537] on div "Inseam:" at bounding box center [1468, 525] width 161 height 26
type textarea "**********"
click at [1500, 584] on div "**********" at bounding box center [1407, 427] width 322 height 628
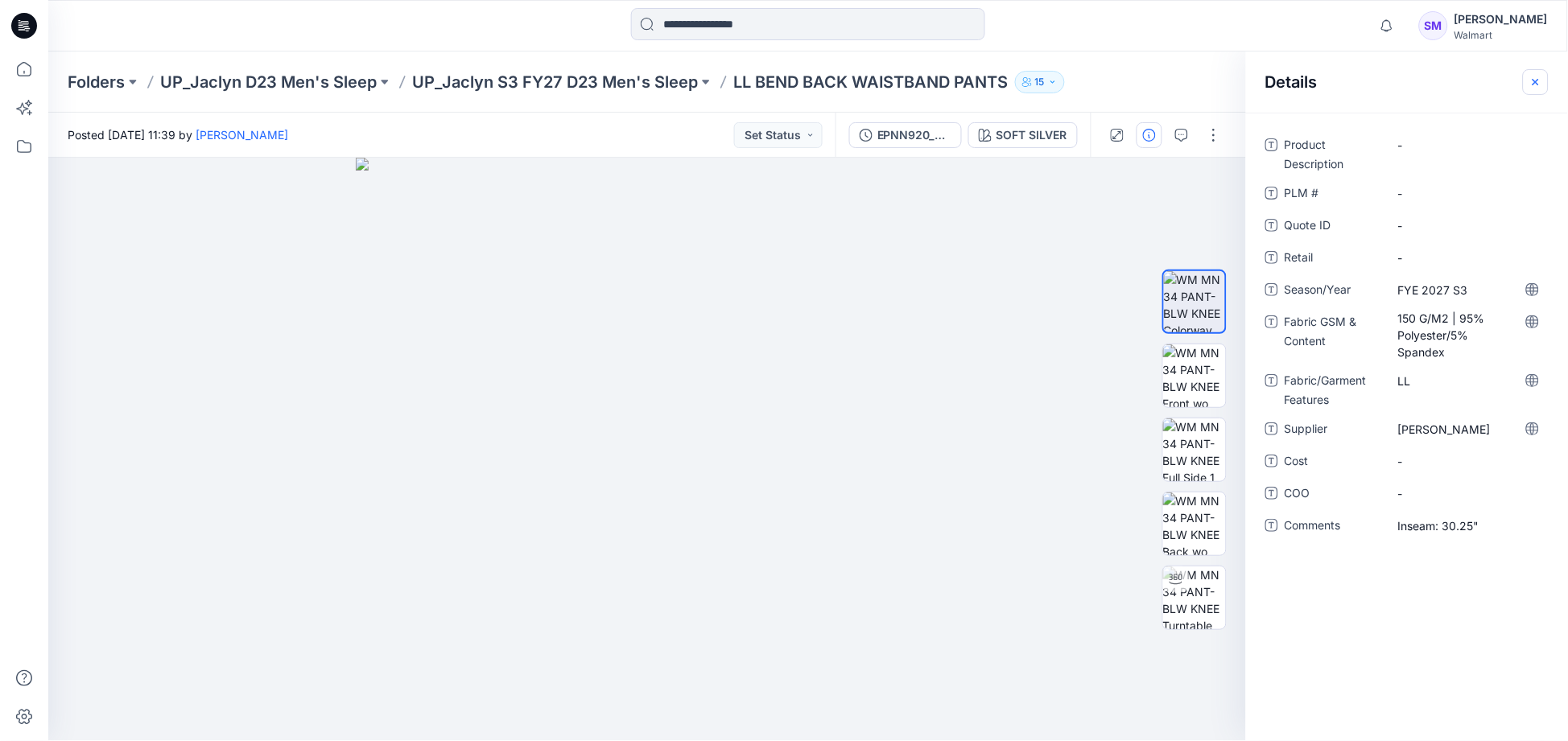
click at [1533, 85] on icon "button" at bounding box center [1535, 81] width 13 height 13
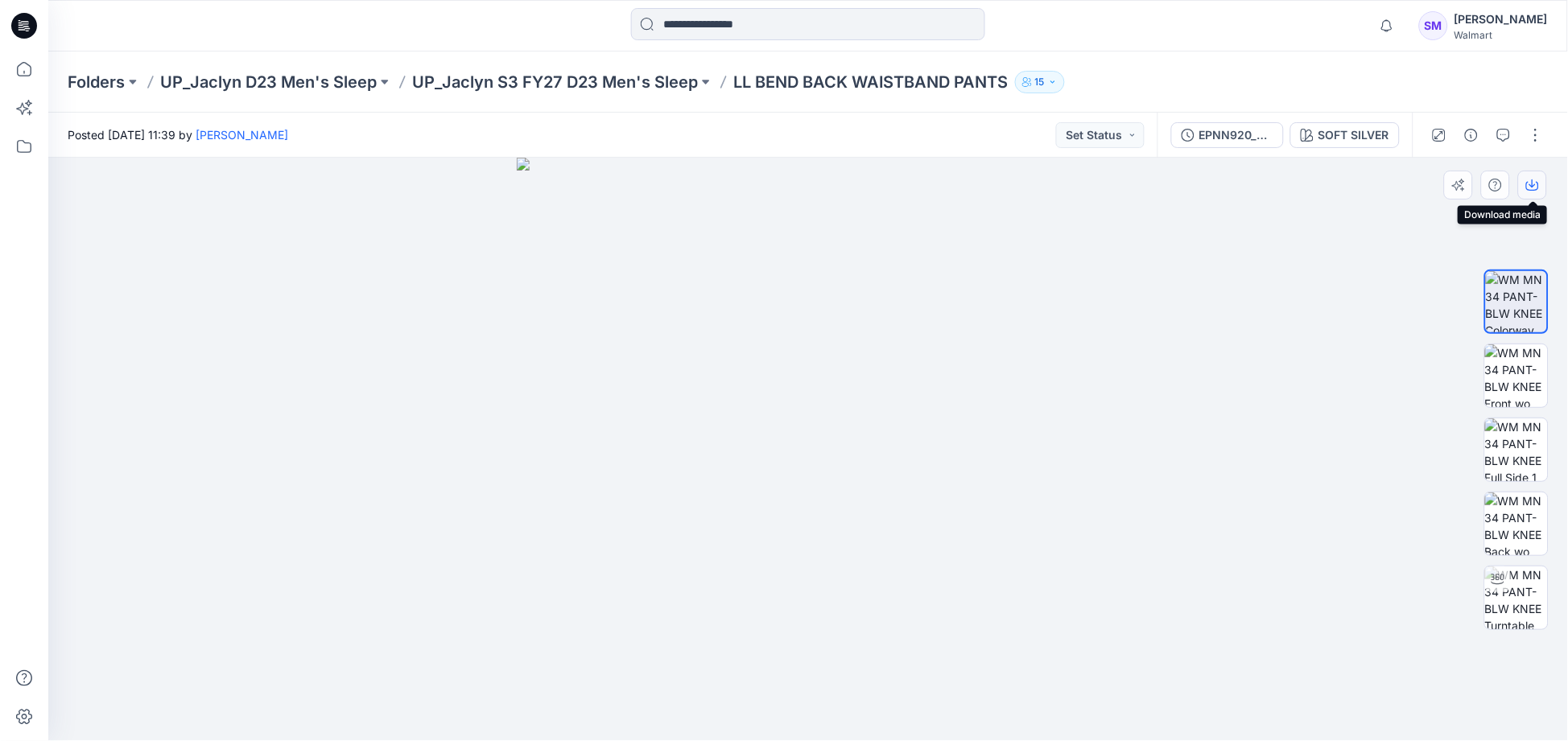
click at [1541, 190] on button "button" at bounding box center [1533, 185] width 29 height 29
